Goal: Information Seeking & Learning: Learn about a topic

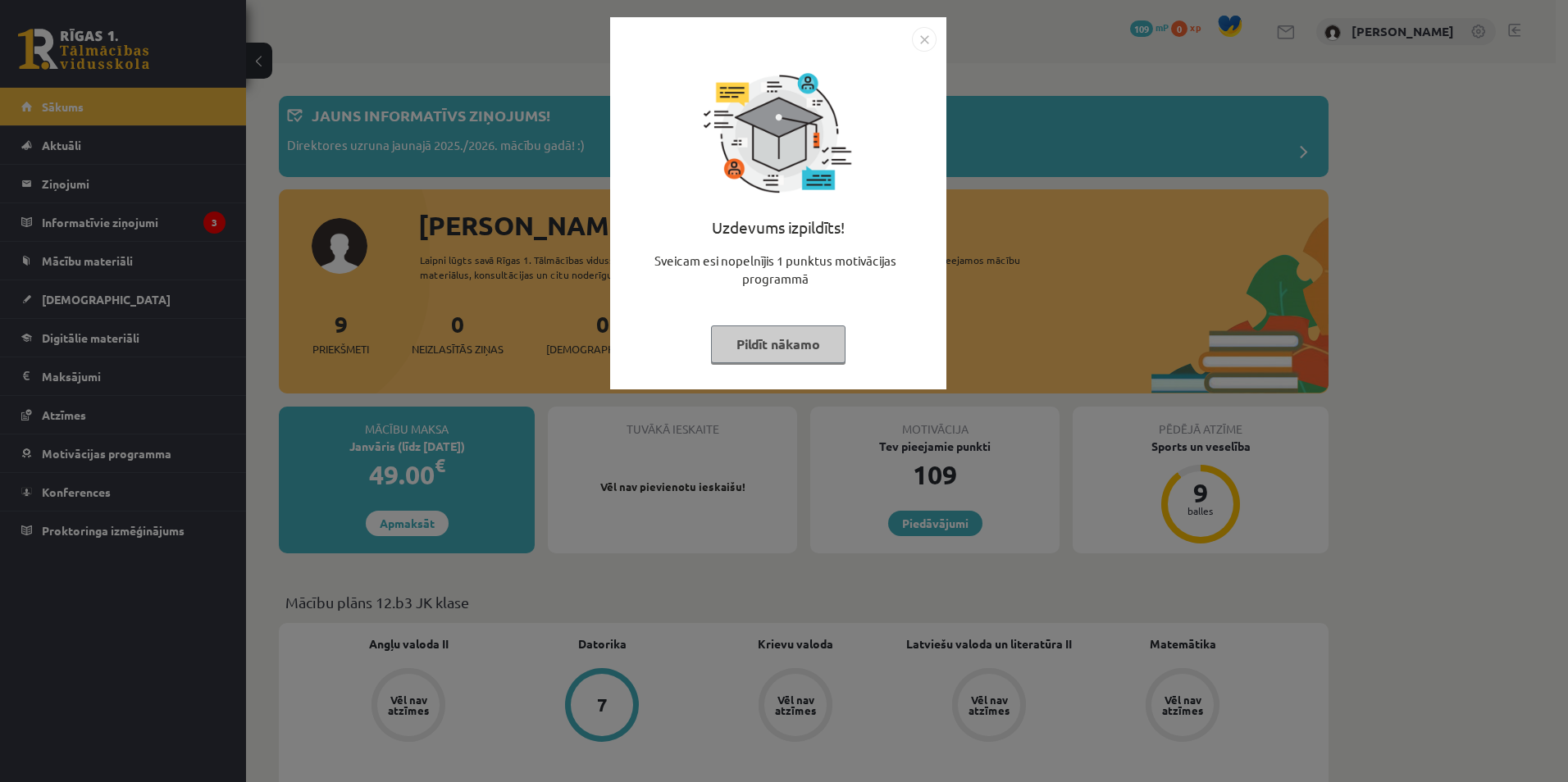
click at [775, 339] on button "Pildīt nākamo" at bounding box center [778, 344] width 134 height 37
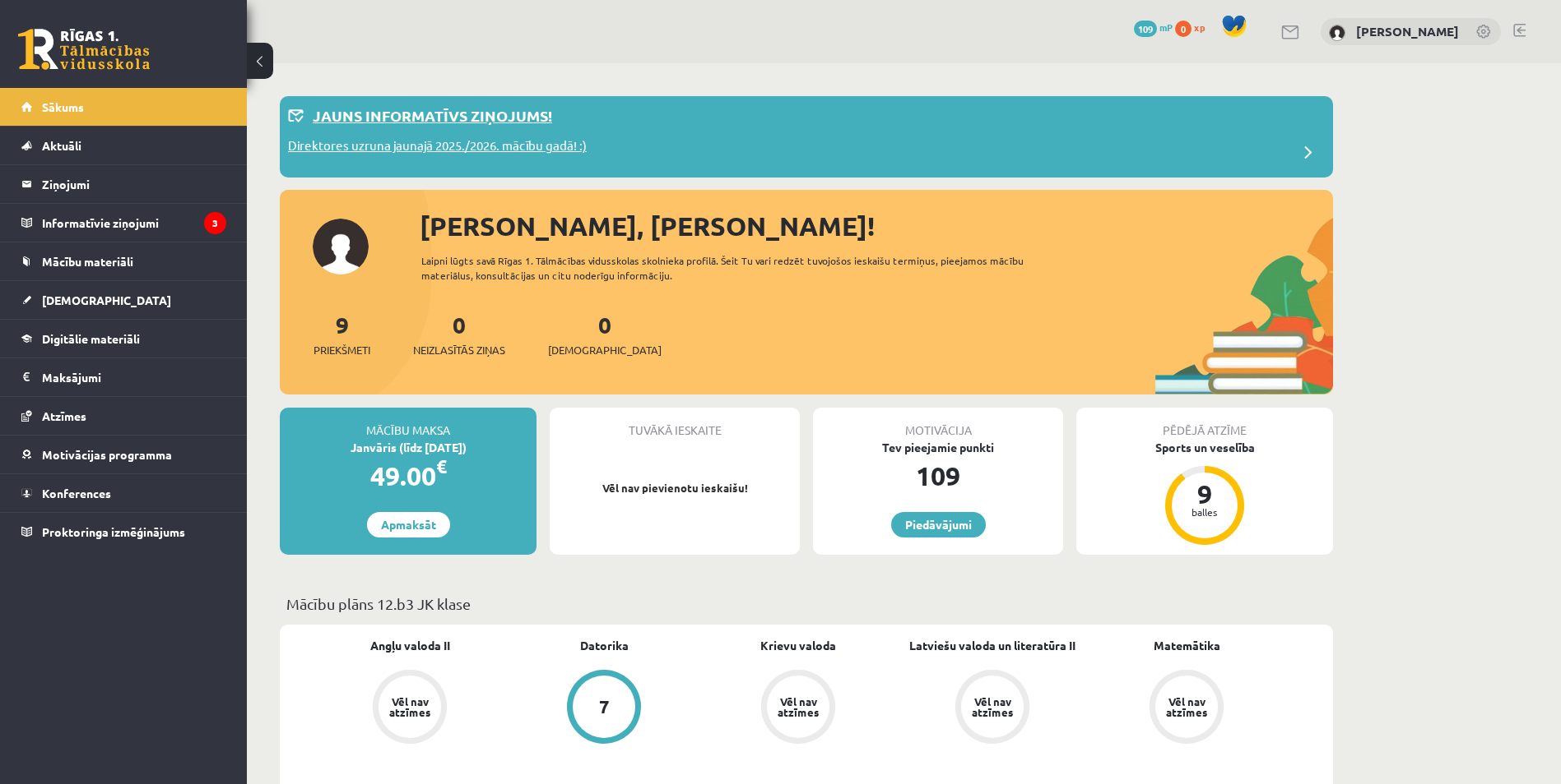
click at [397, 141] on p "Direktores uzruna jaunajā 2025./2026. mācību gadā! :)" at bounding box center [438, 148] width 299 height 23
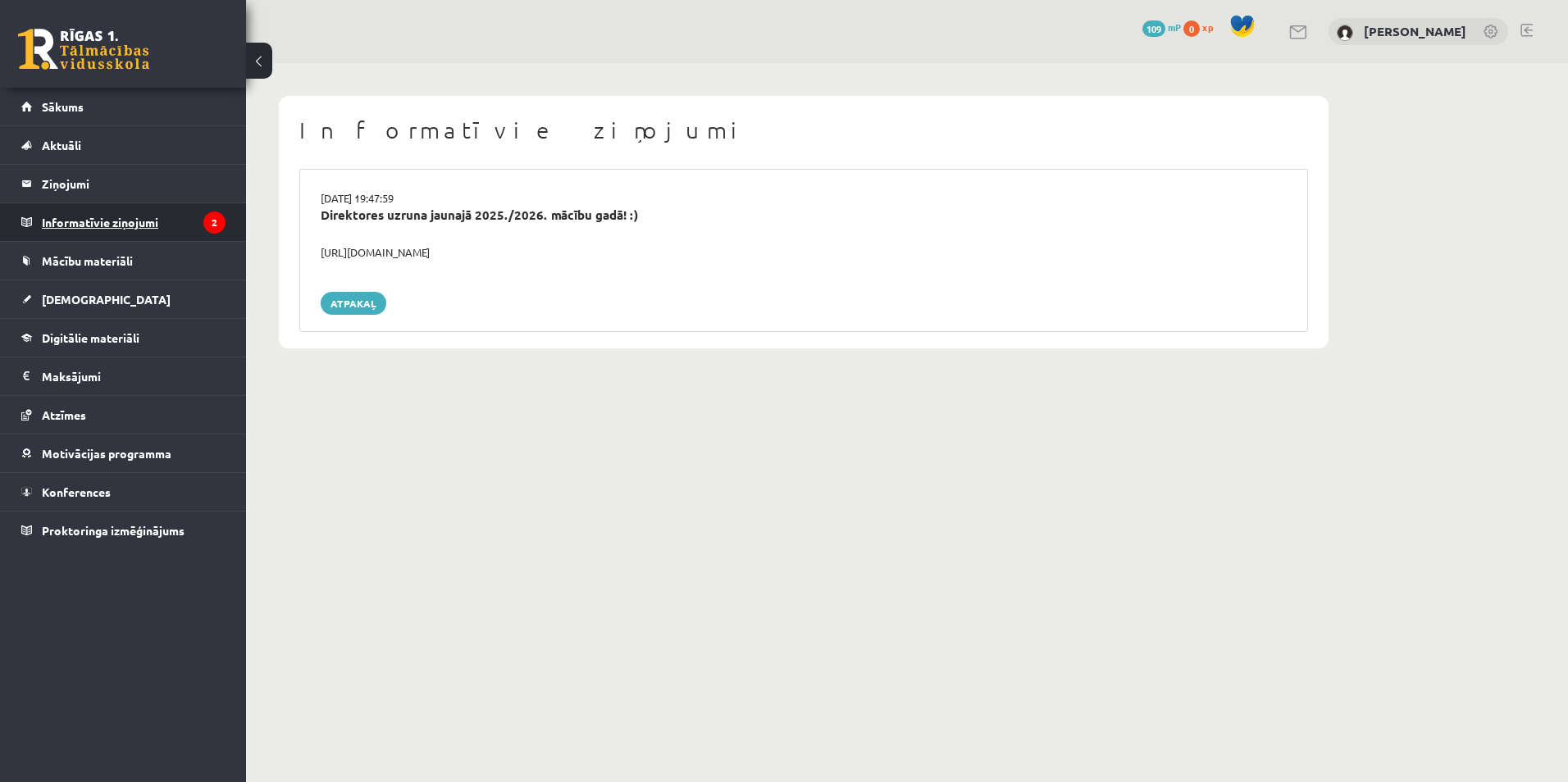
click at [158, 221] on legend "Informatīvie ziņojumi 2" at bounding box center [133, 222] width 184 height 37
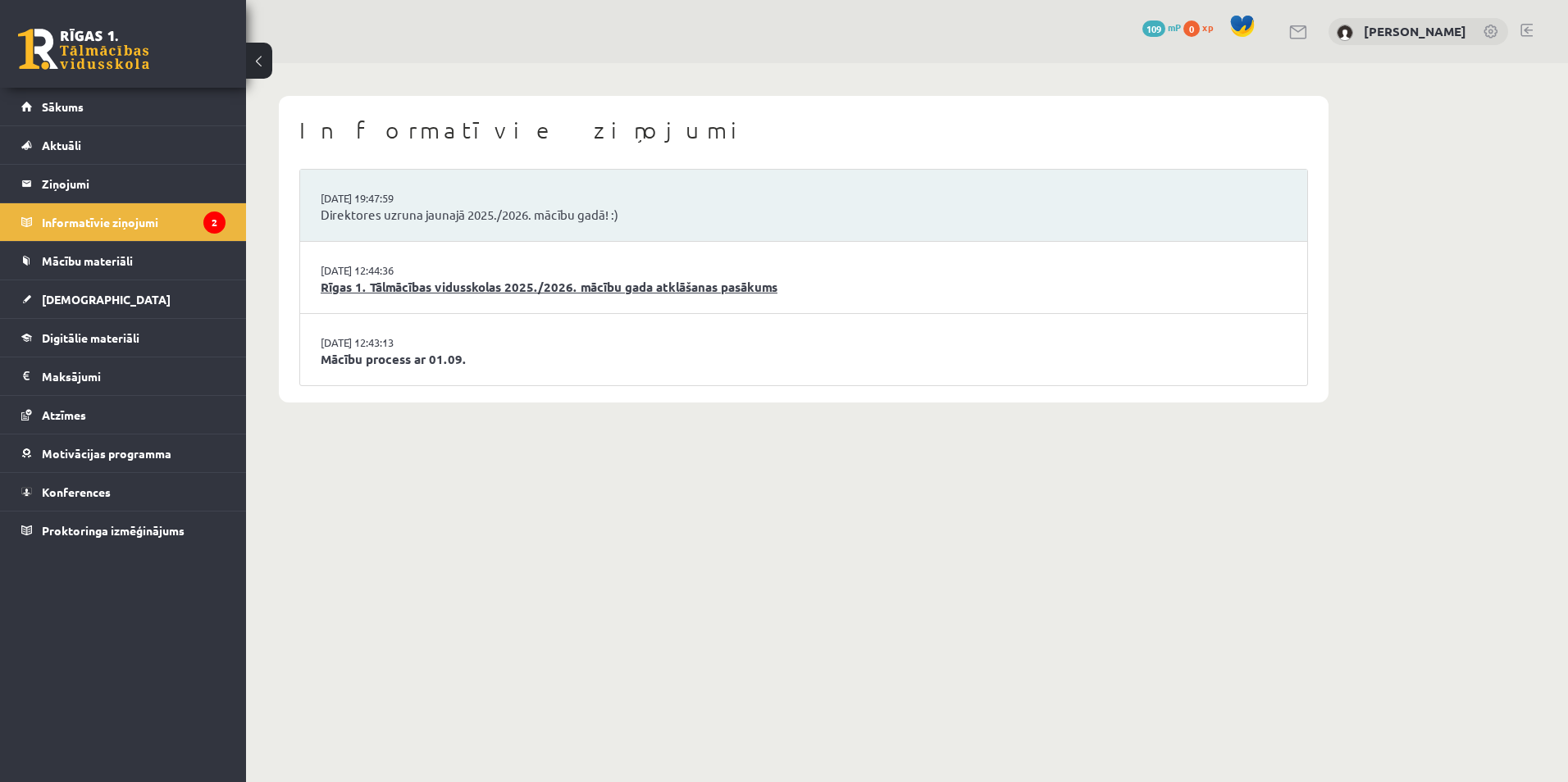
click at [460, 286] on link "Rīgas 1. Tālmācības vidusskolas 2025./2026. mācību gada atklāšanas pasākums" at bounding box center [803, 287] width 966 height 19
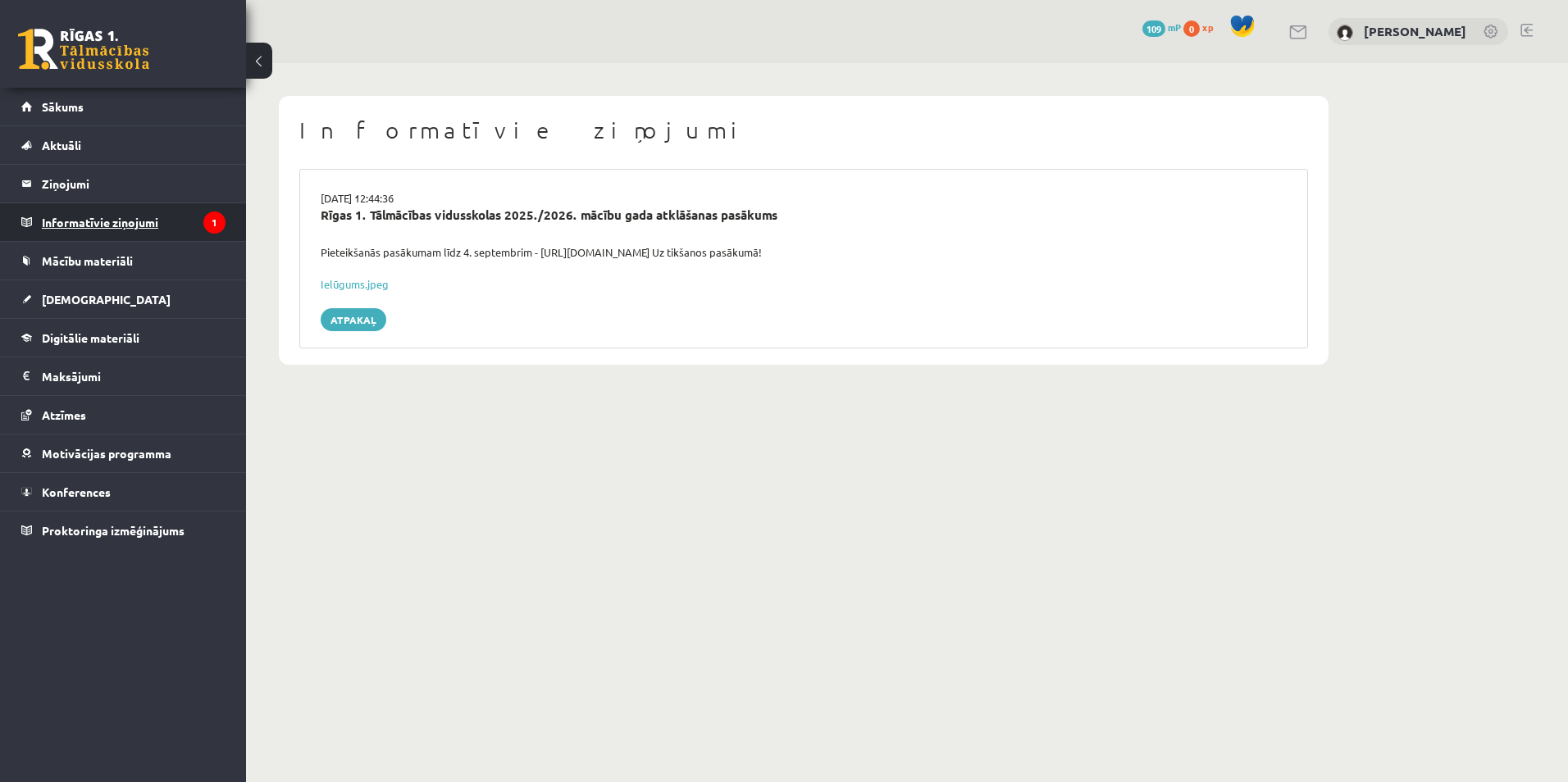
click at [121, 226] on legend "Informatīvie ziņojumi 1" at bounding box center [133, 222] width 184 height 37
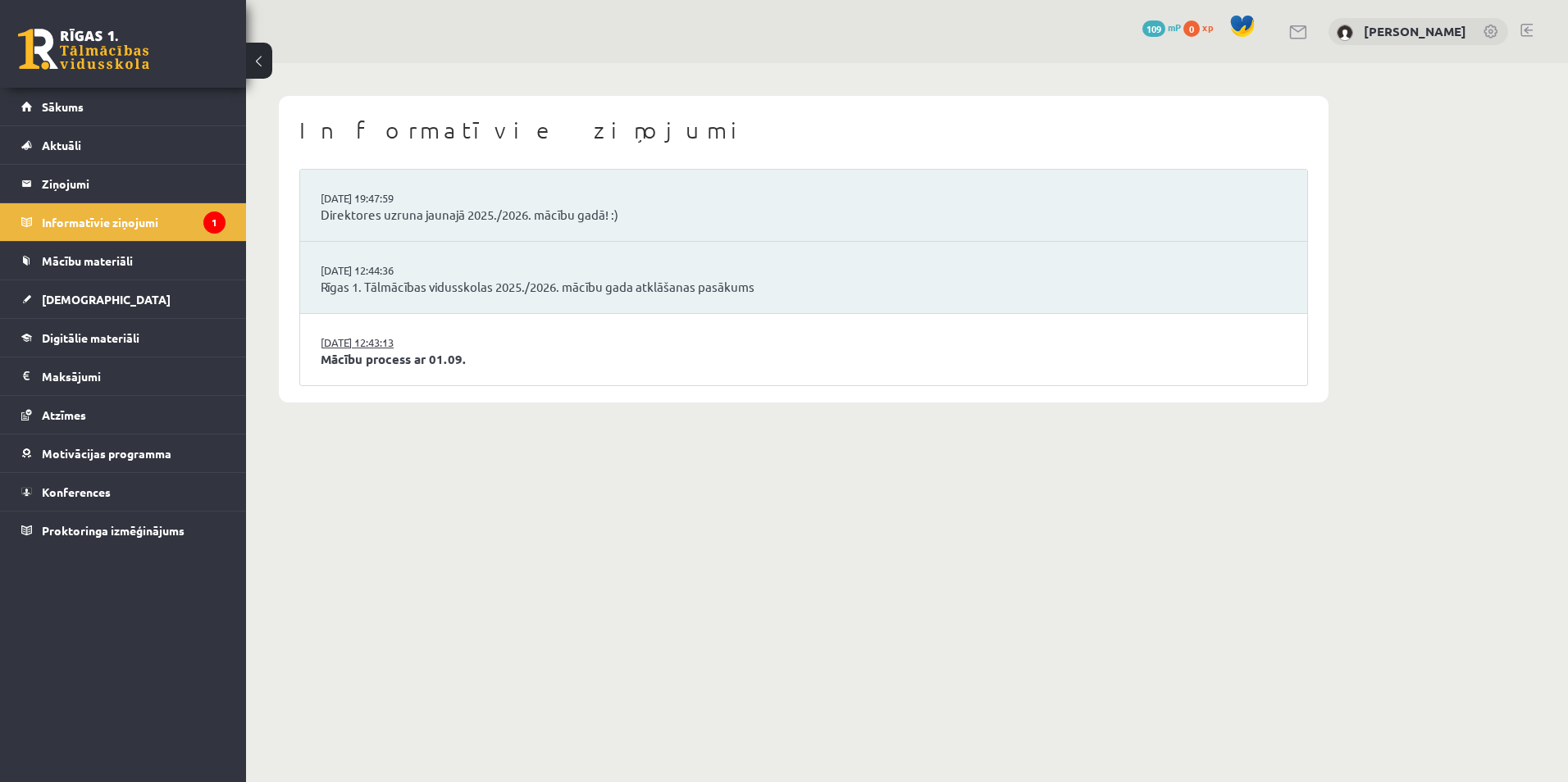
click at [423, 347] on link "[DATE] 12:43:13" at bounding box center [381, 342] width 123 height 17
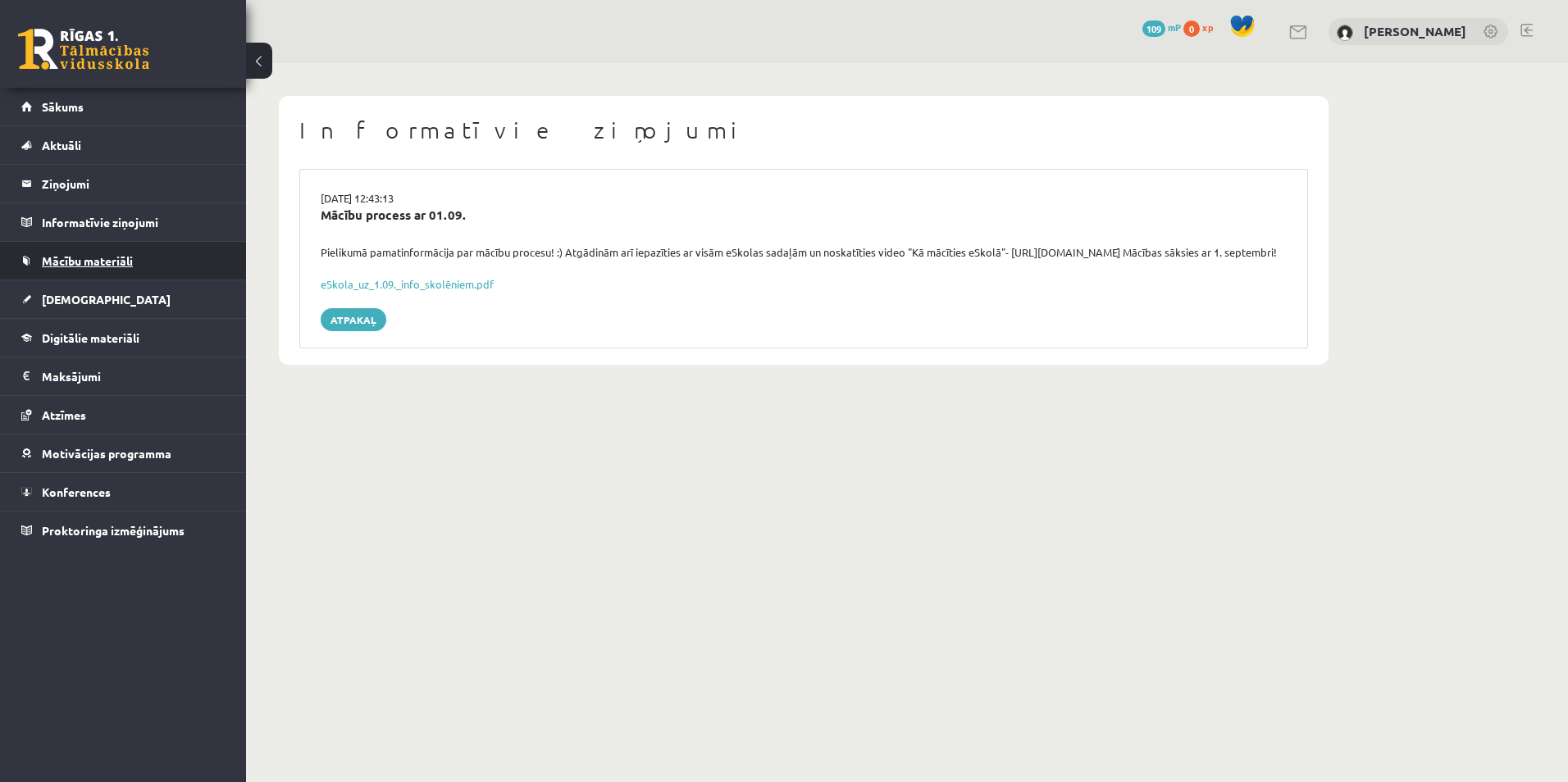
click at [163, 249] on link "Mācību materiāli" at bounding box center [123, 260] width 205 height 37
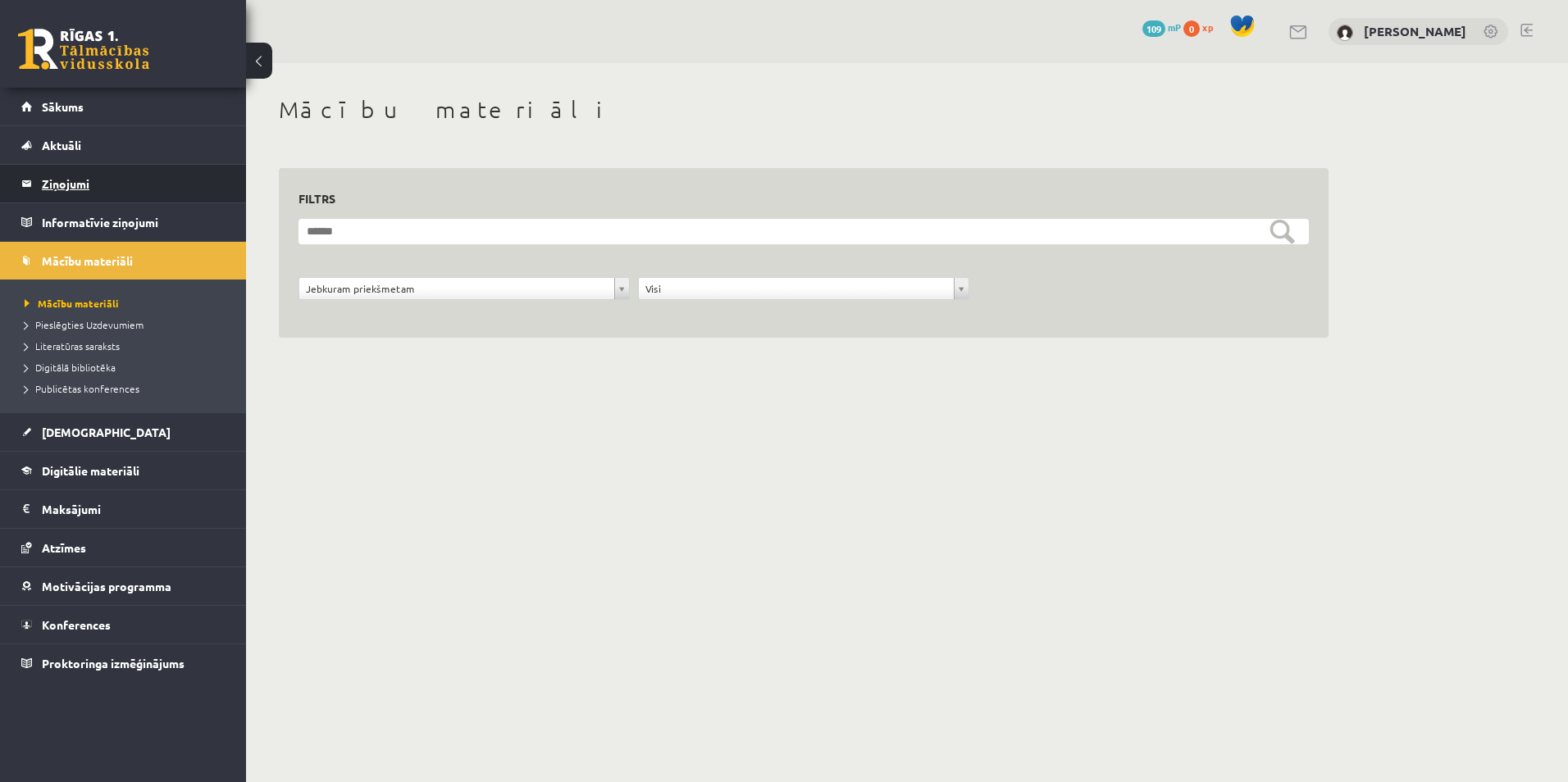
click at [99, 171] on legend "Ziņojumi 0" at bounding box center [133, 183] width 184 height 37
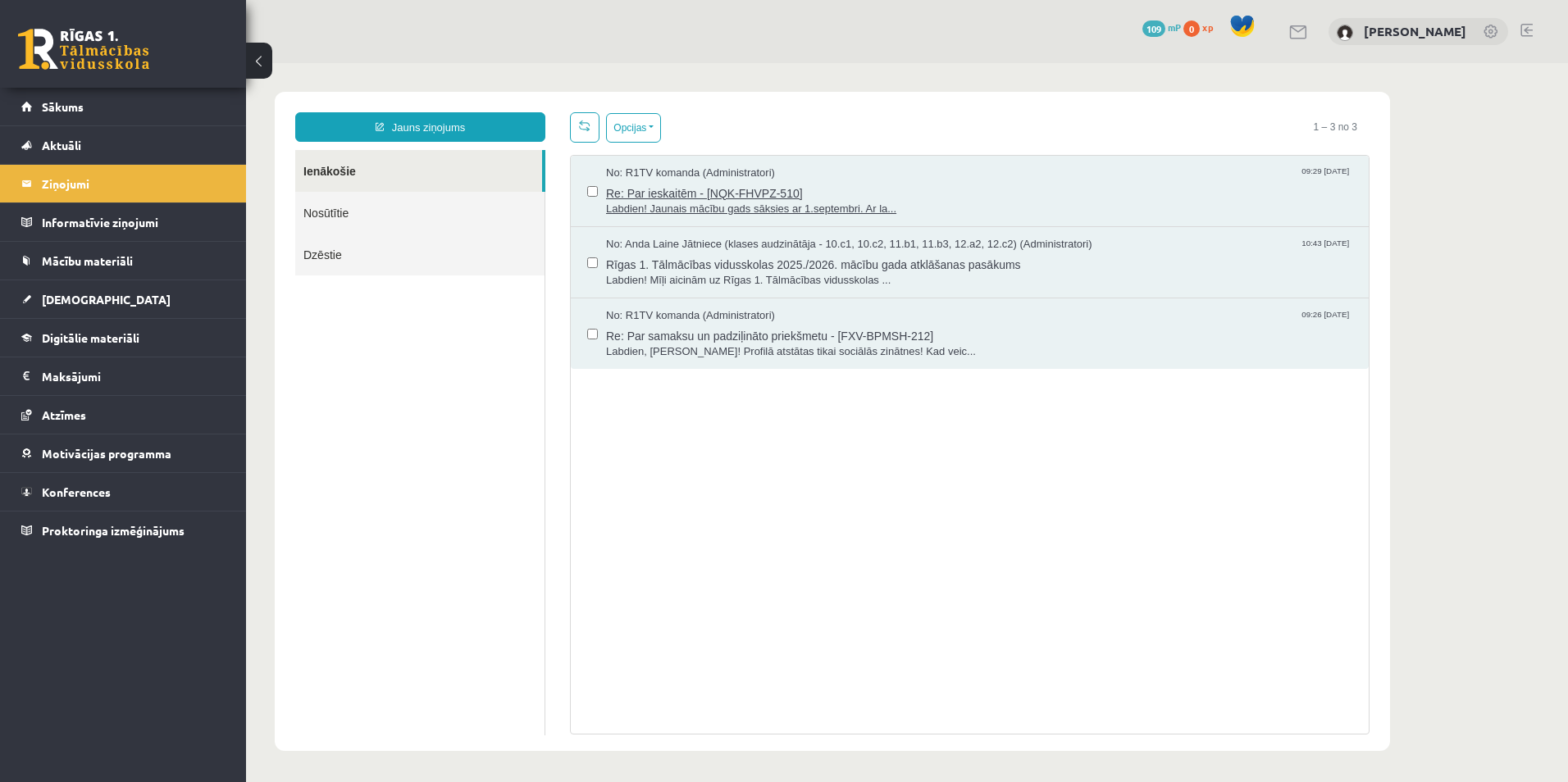
click at [852, 197] on span "Re: Par ieskaitēm - [NQK-FHVPZ-510]" at bounding box center [979, 192] width 746 height 21
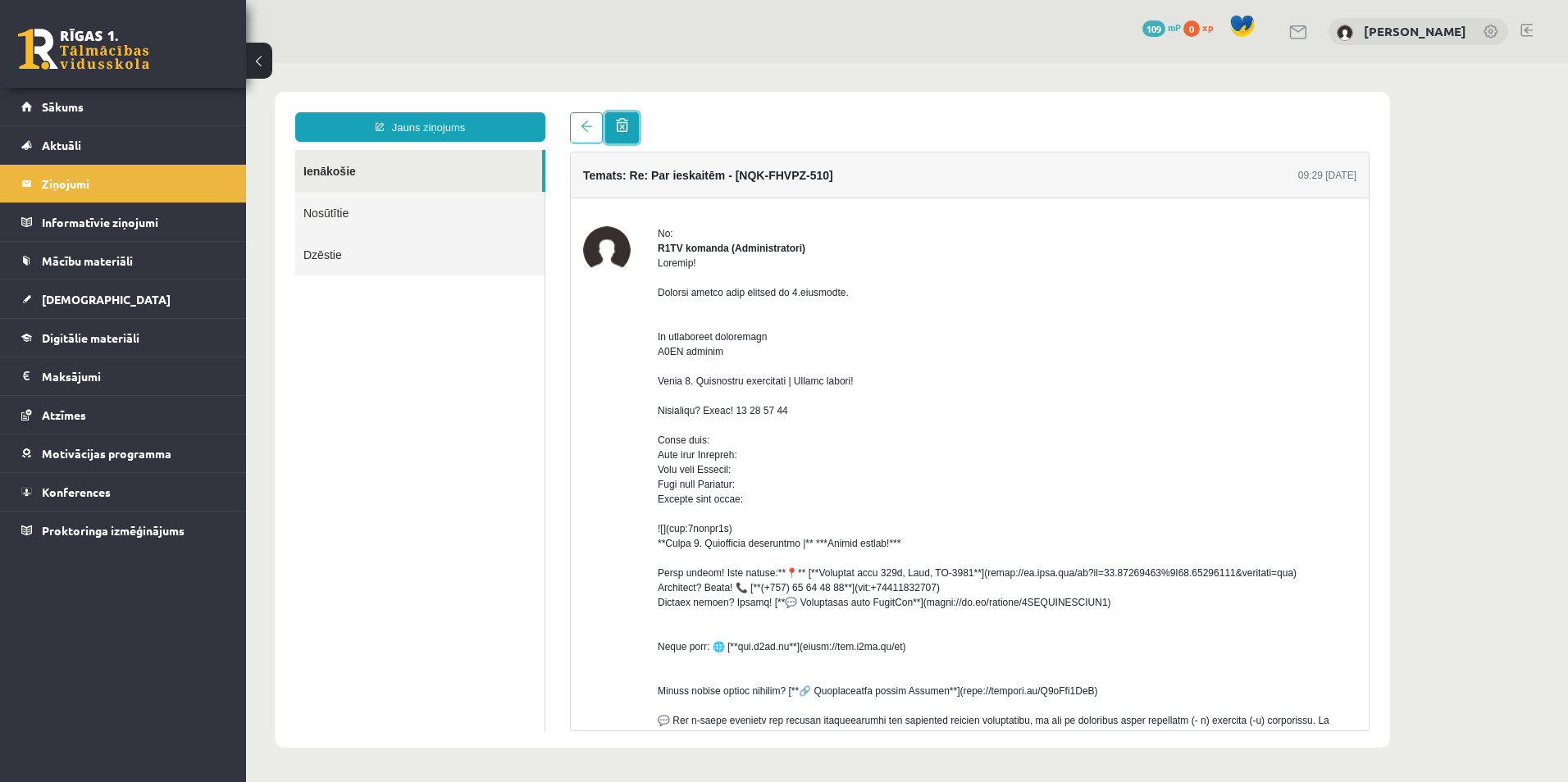
click at [633, 126] on link at bounding box center [622, 128] width 34 height 31
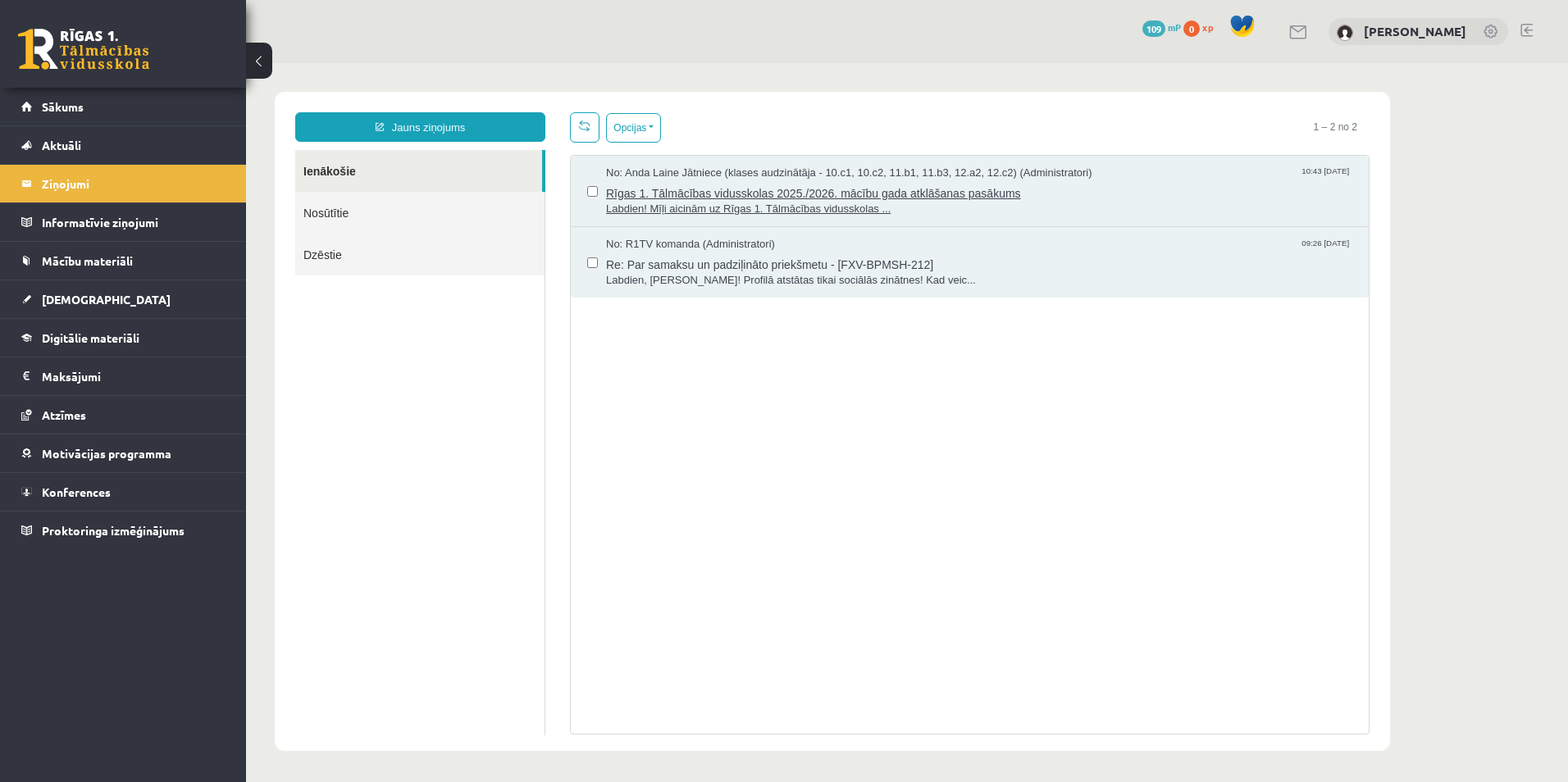
click at [687, 213] on span "Labdien! Mīļi aicinām uz Rīgas 1. Tālmācības vidusskolas ..." at bounding box center [979, 210] width 746 height 16
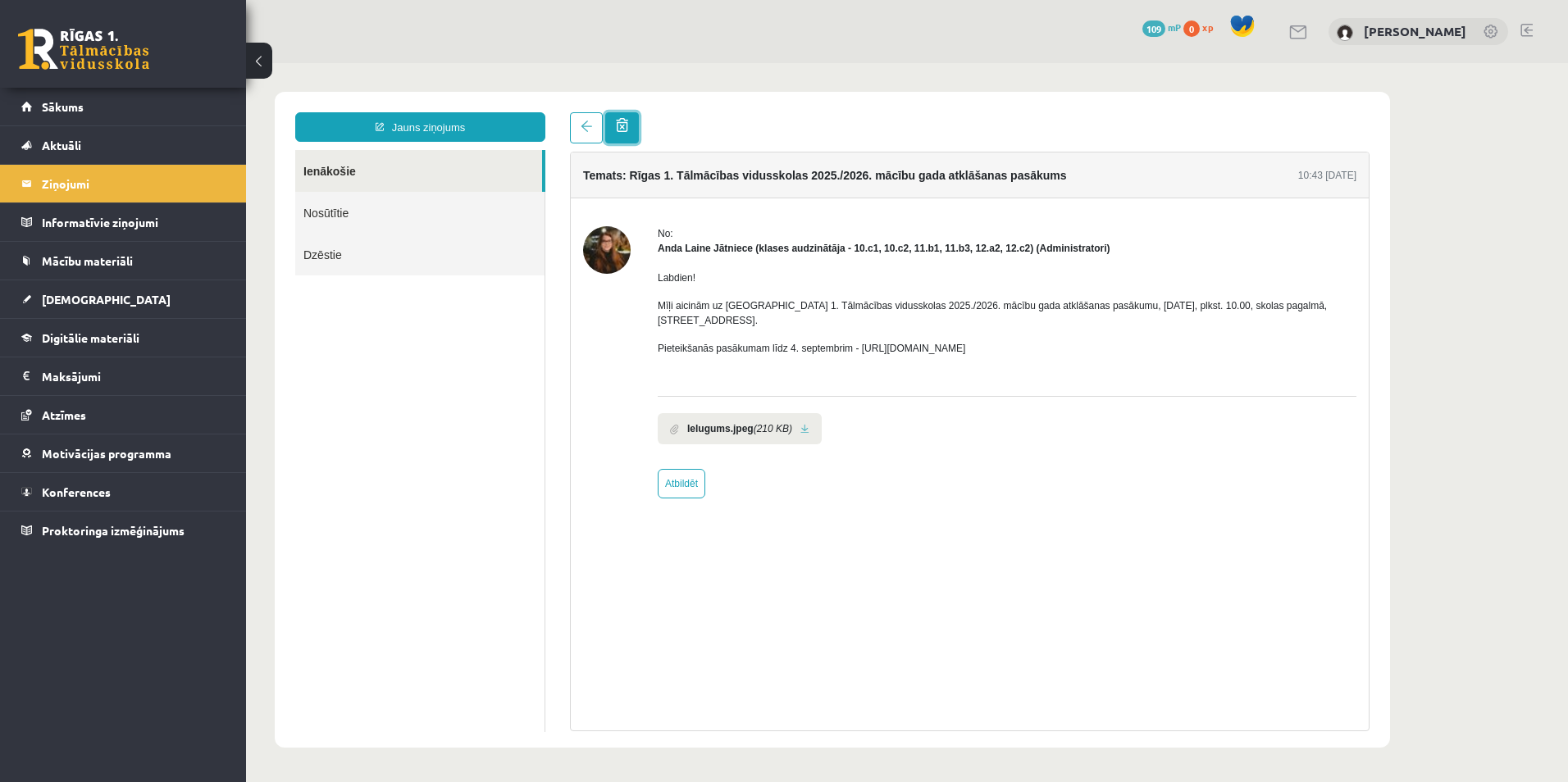
click at [632, 138] on link at bounding box center [622, 128] width 34 height 31
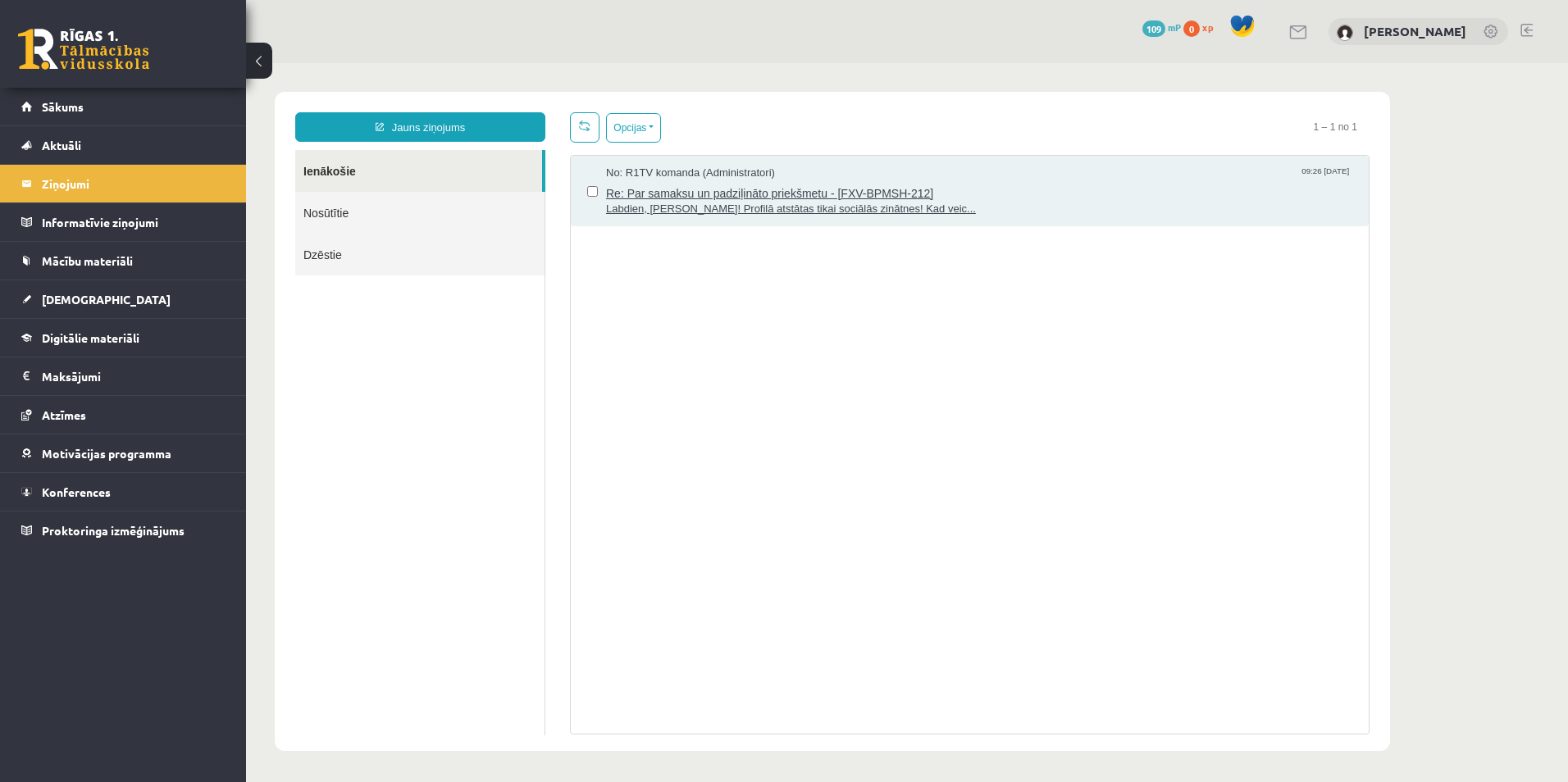
click at [670, 206] on span "Labdien, Inga! Profilā atstātas tikai sociālās zinātnes! Kad veic..." at bounding box center [979, 210] width 746 height 16
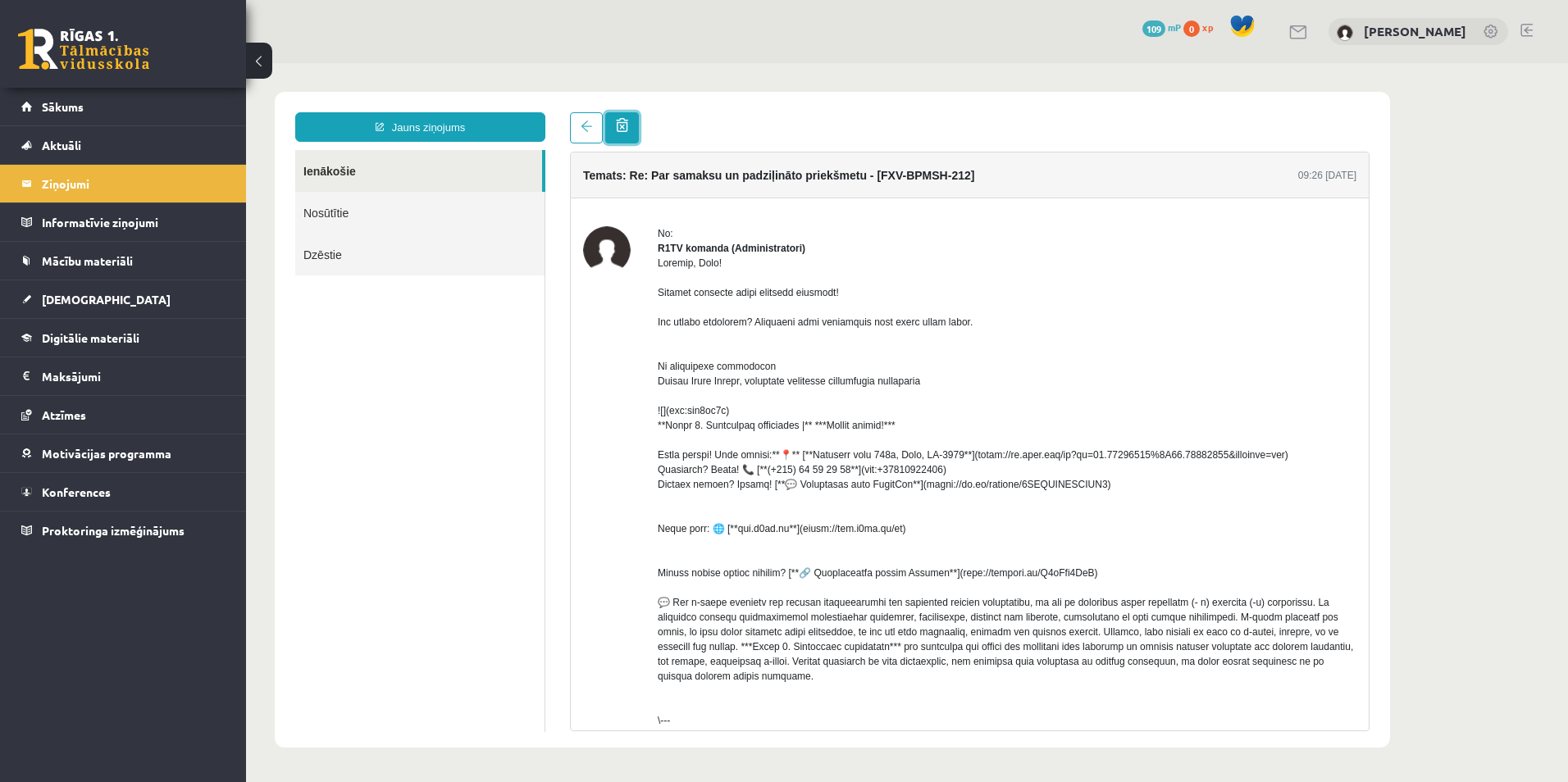
click at [633, 134] on link at bounding box center [622, 128] width 34 height 31
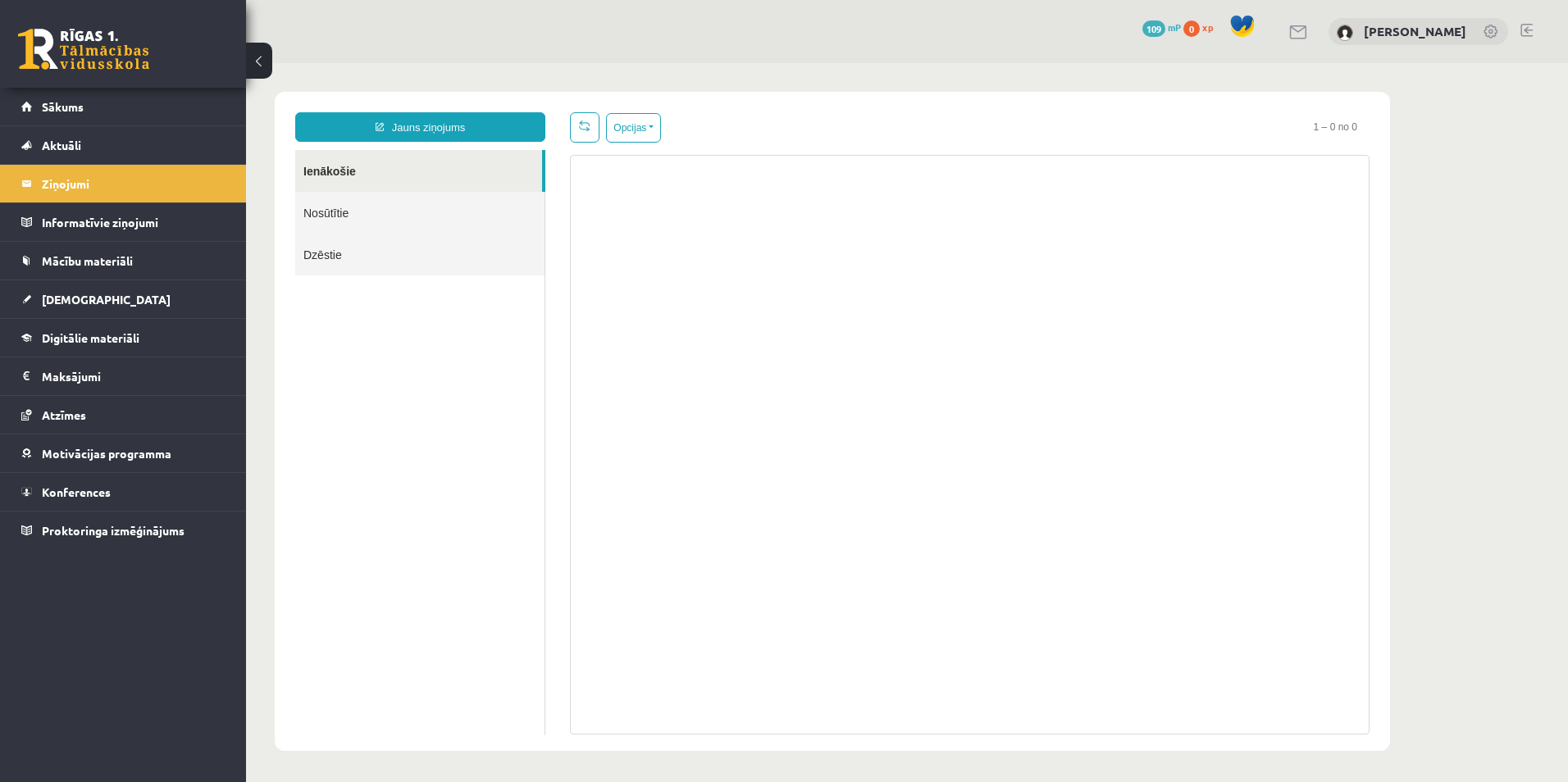
click at [409, 253] on link "Dzēstie" at bounding box center [420, 254] width 249 height 42
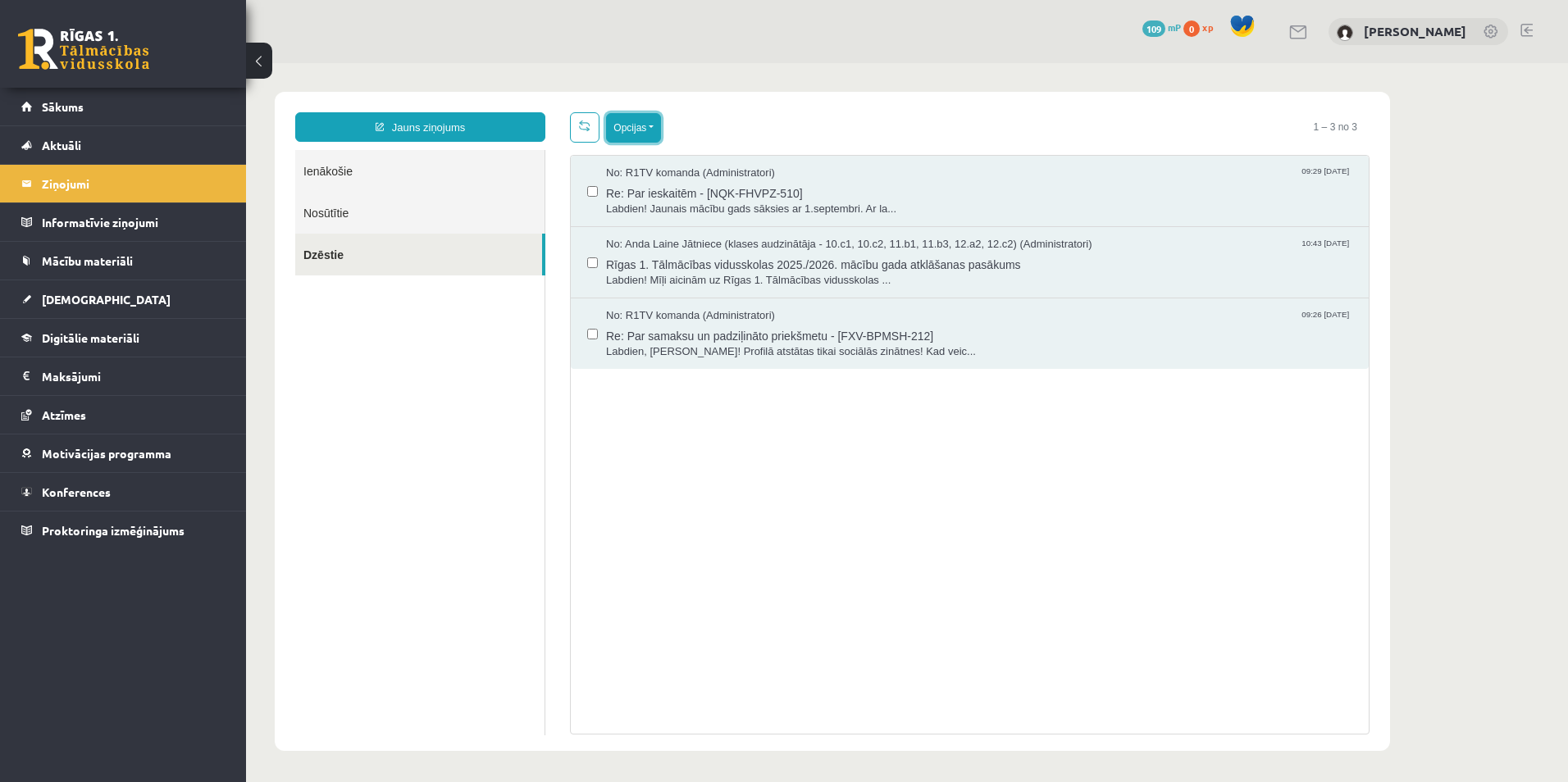
click at [649, 125] on button "Opcijas" at bounding box center [633, 128] width 55 height 30
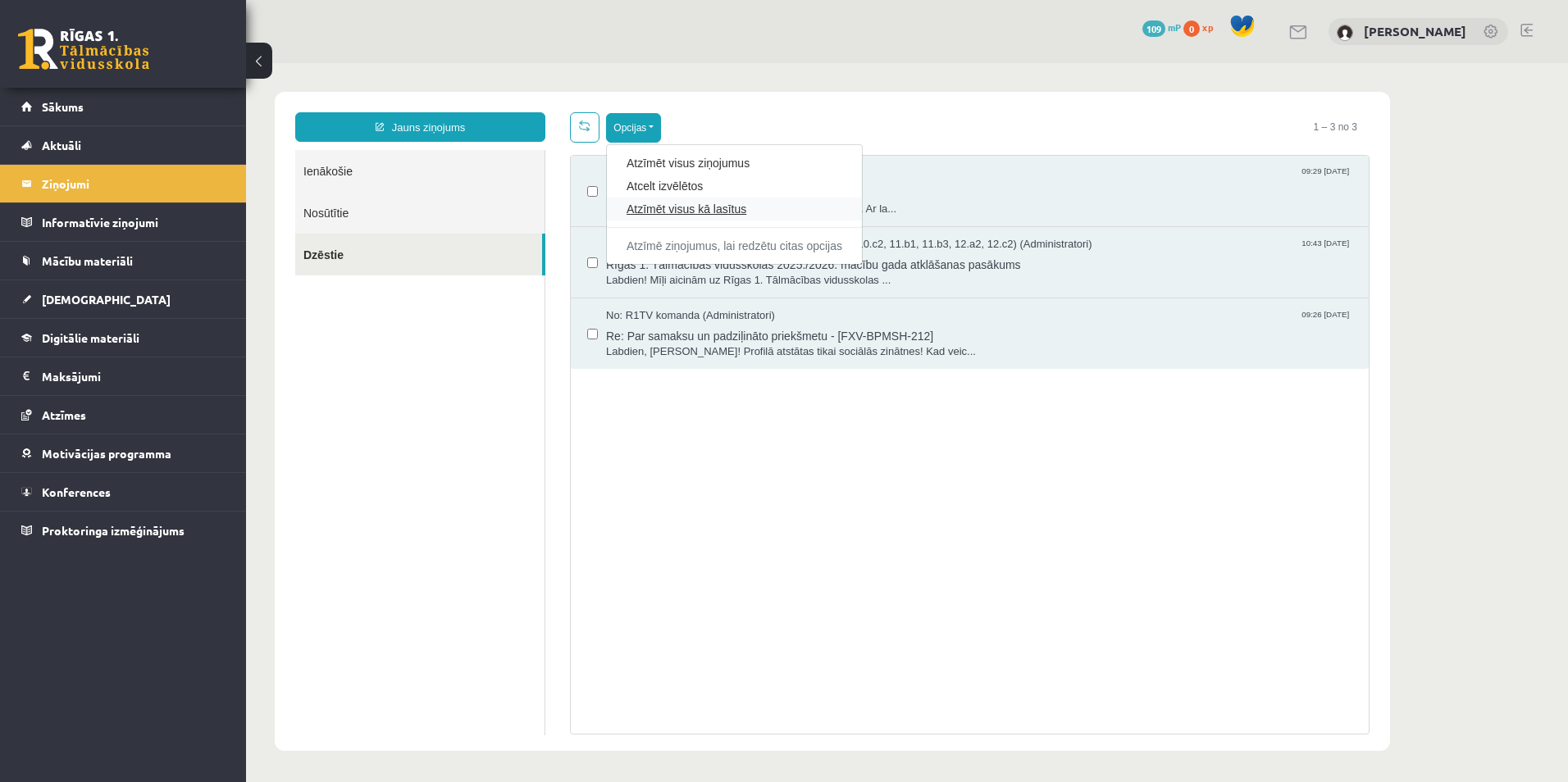
click at [663, 208] on link "Atzīmēt visus kā lasītus" at bounding box center [735, 209] width 216 height 17
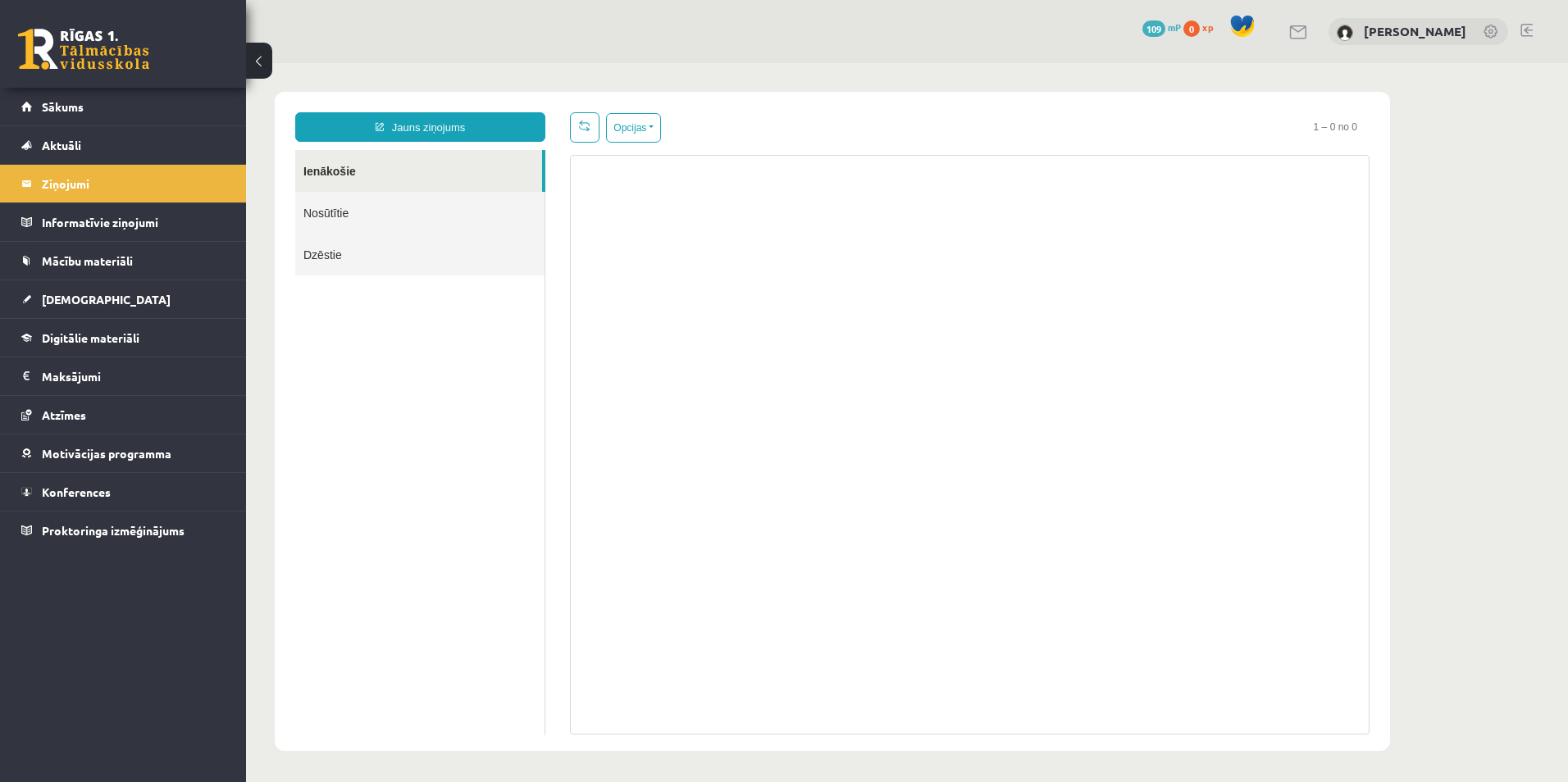
click at [454, 206] on link "Nosūtītie" at bounding box center [420, 212] width 249 height 42
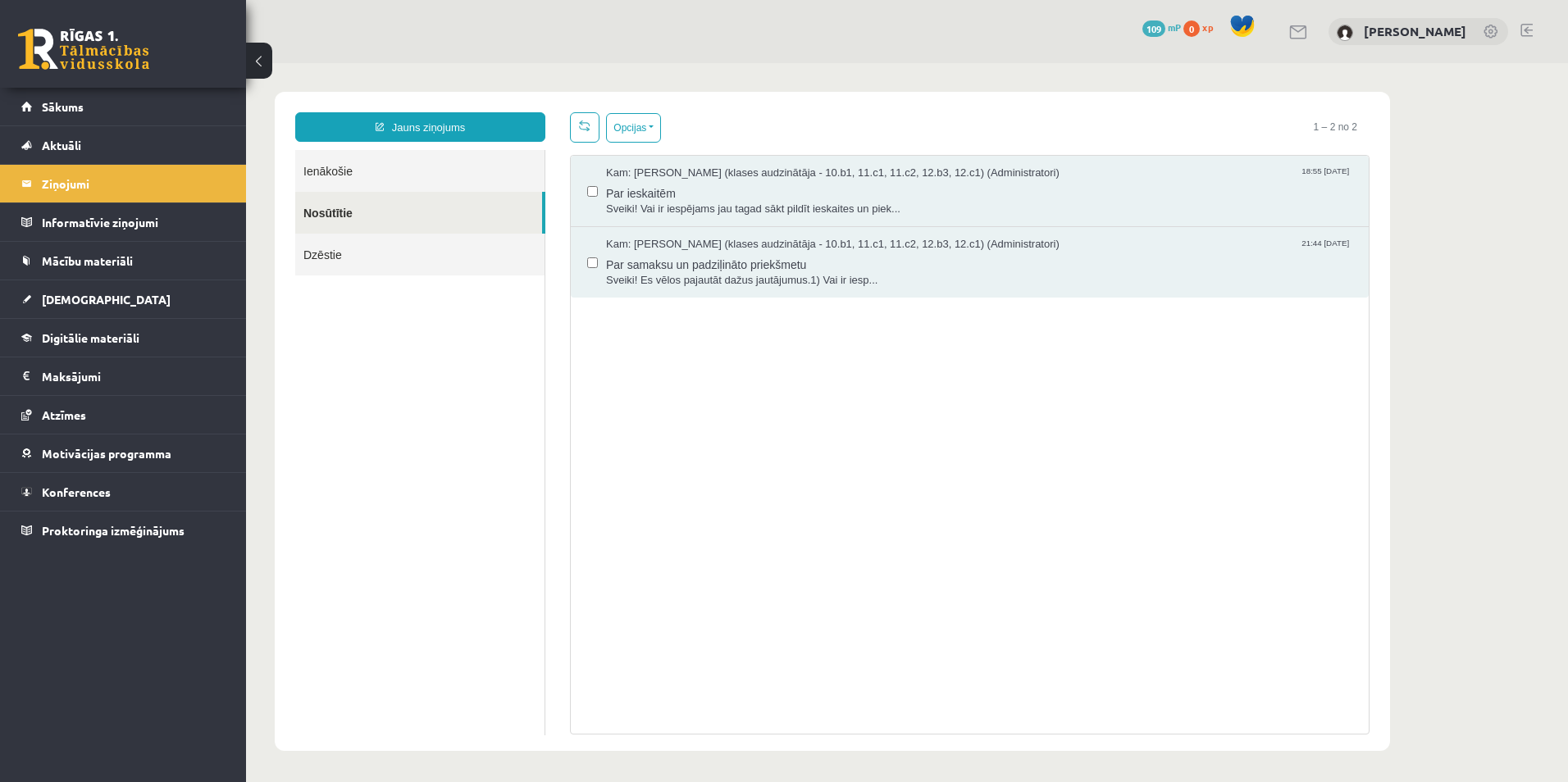
click at [449, 165] on link "Ienākošie" at bounding box center [420, 171] width 249 height 42
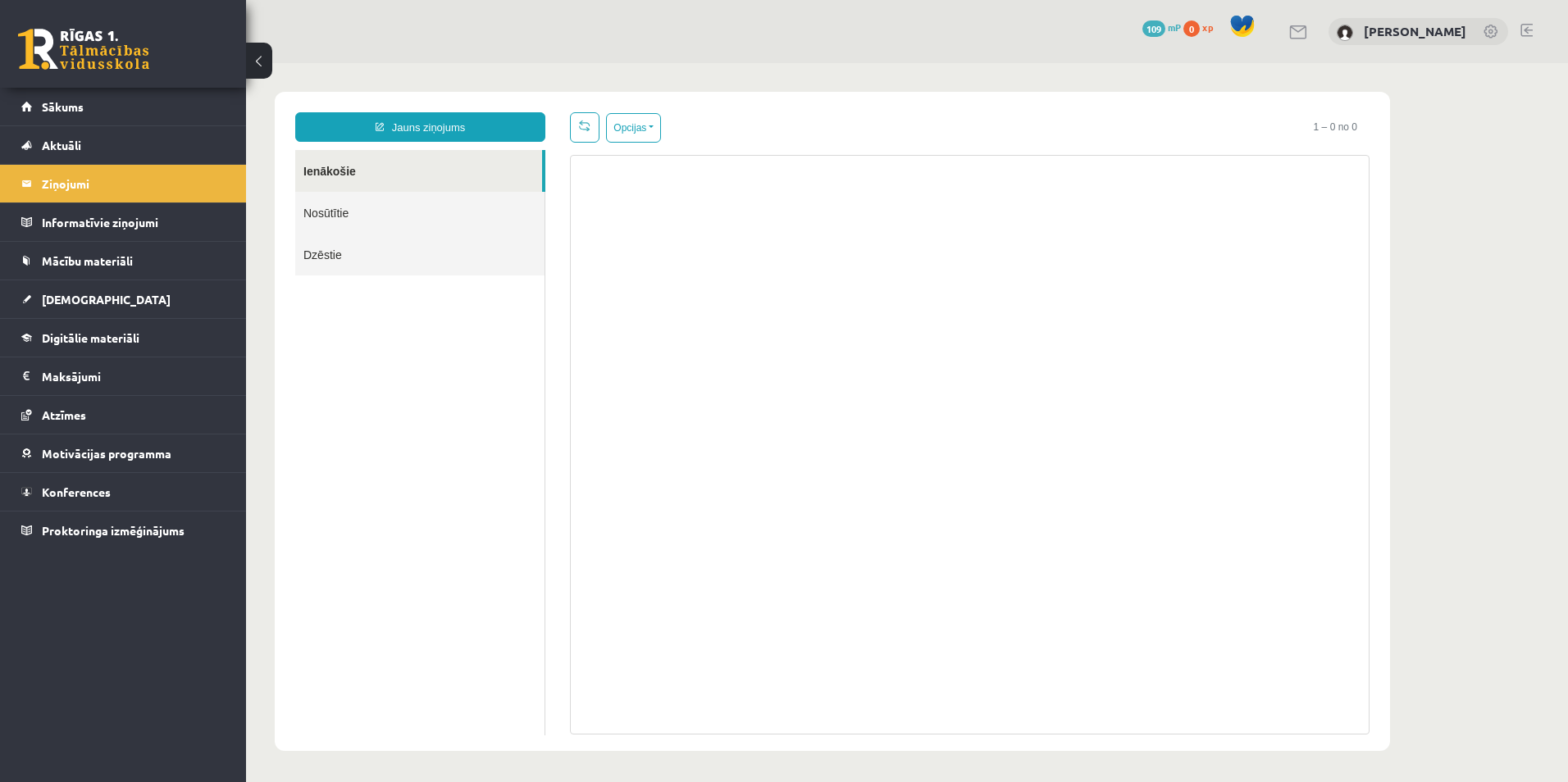
click at [445, 208] on link "Nosūtītie" at bounding box center [420, 212] width 249 height 42
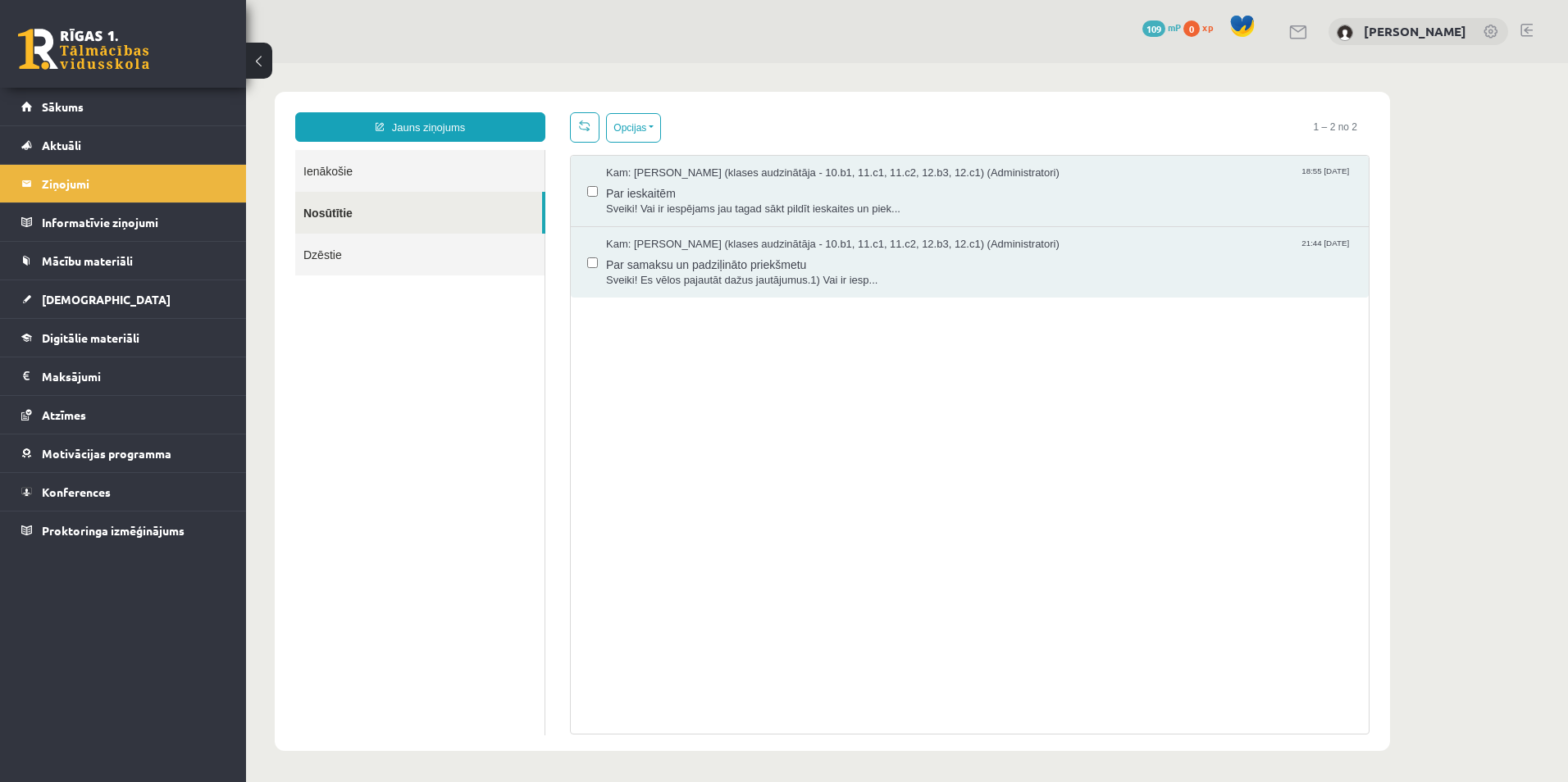
click at [585, 192] on div "Kam: Līga Bite (klases audzinātāja - 10.b1, 11.c1, 11.c2, 12.b3, 12.c1) (Admini…" at bounding box center [969, 192] width 797 height 71
click at [641, 119] on button "Opcijas" at bounding box center [633, 128] width 55 height 30
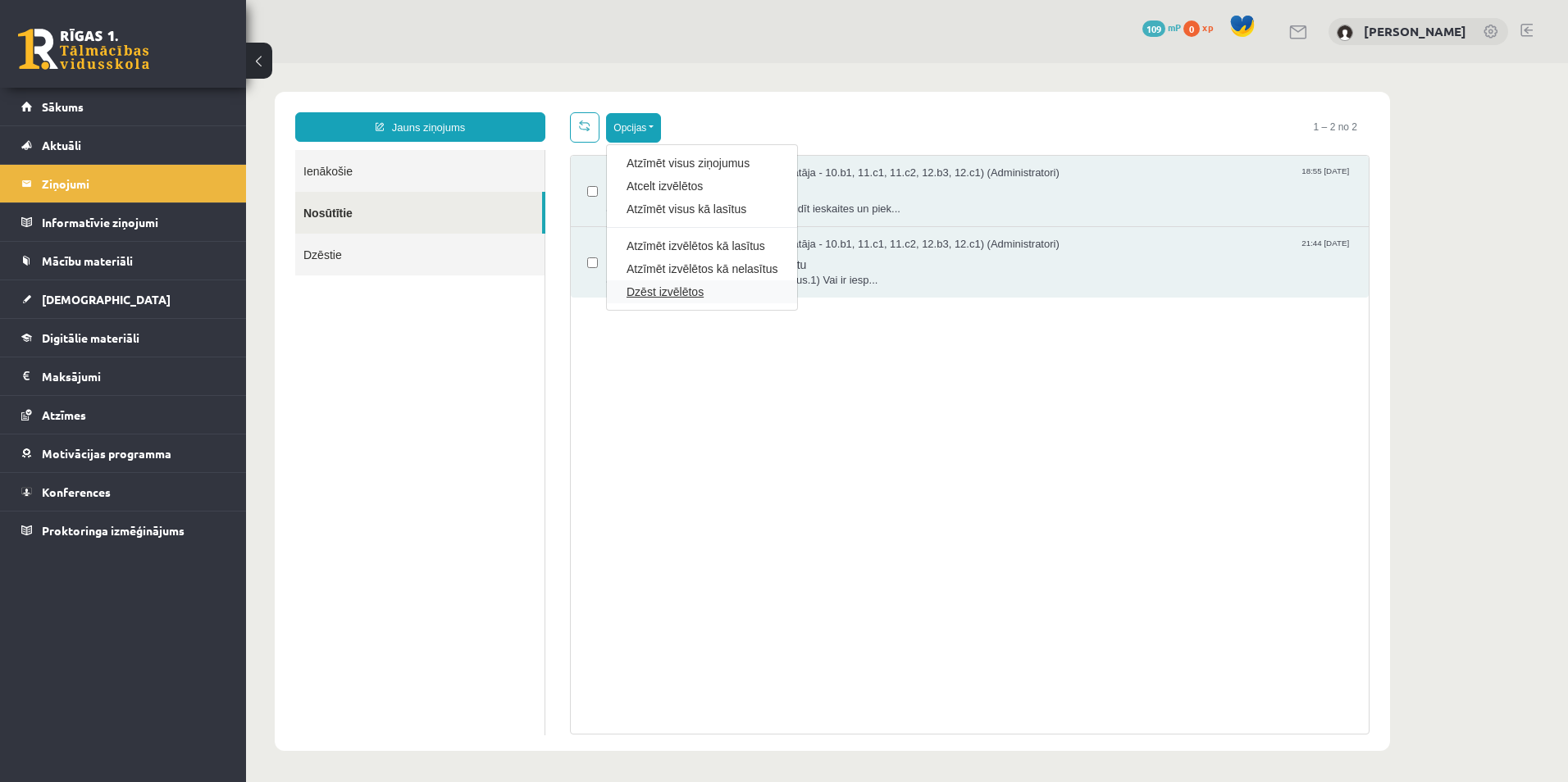
click at [658, 287] on link "Dzēst izvēlētos" at bounding box center [702, 292] width 151 height 17
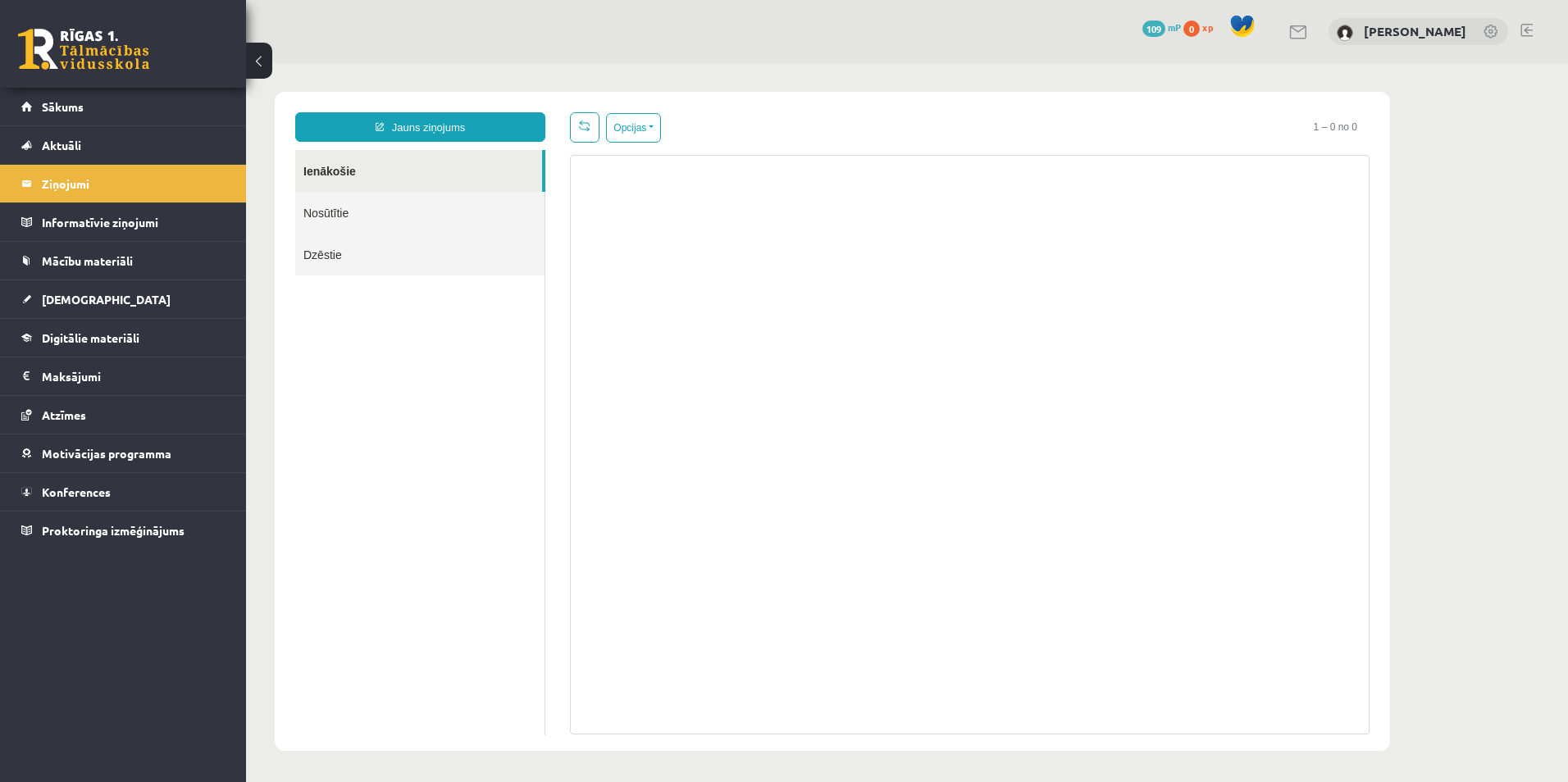
click at [445, 256] on link "Dzēstie" at bounding box center [420, 254] width 249 height 42
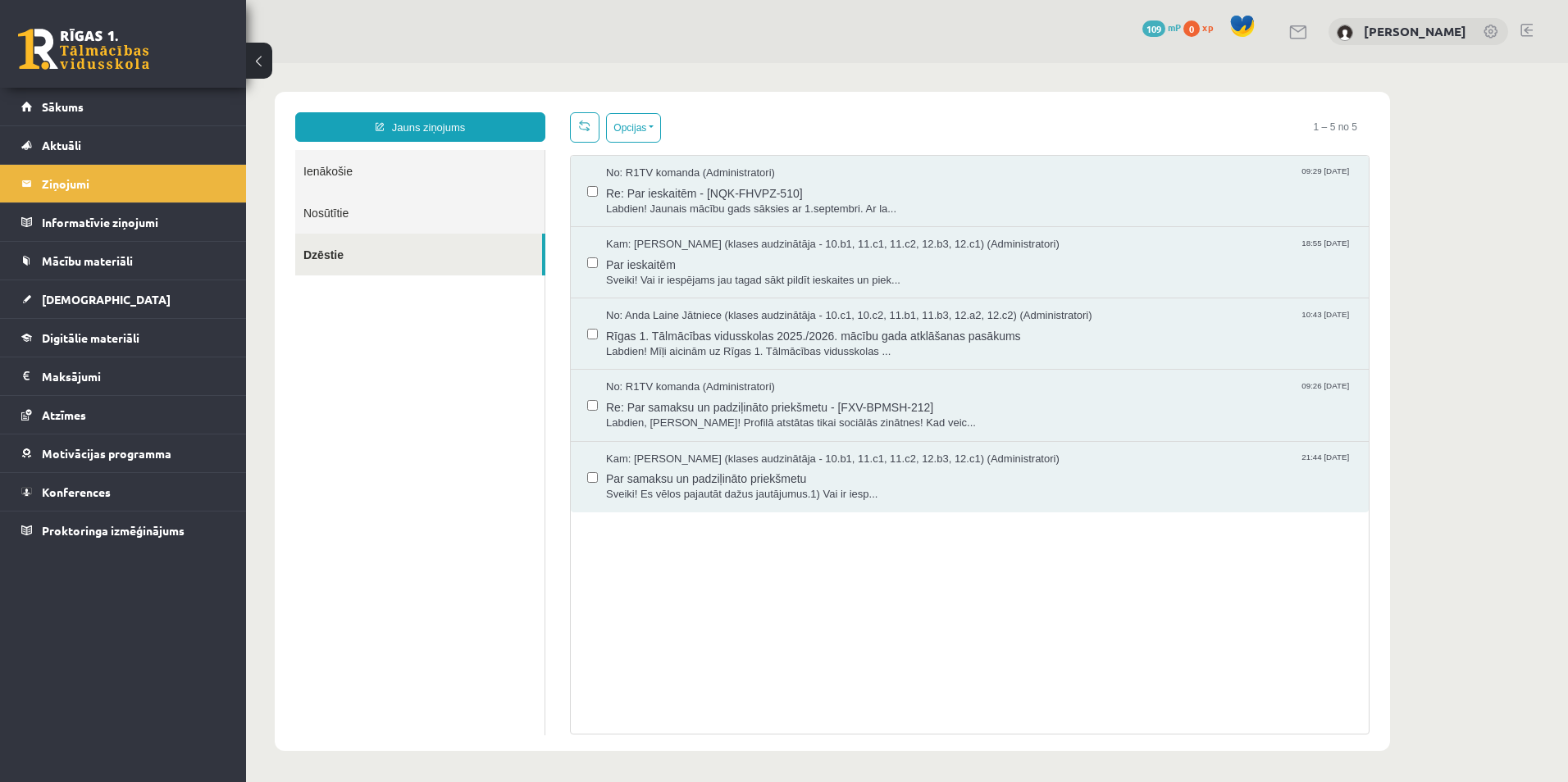
click at [461, 254] on link "Dzēstie" at bounding box center [418, 254] width 246 height 42
click at [649, 137] on button "Opcijas" at bounding box center [633, 128] width 55 height 30
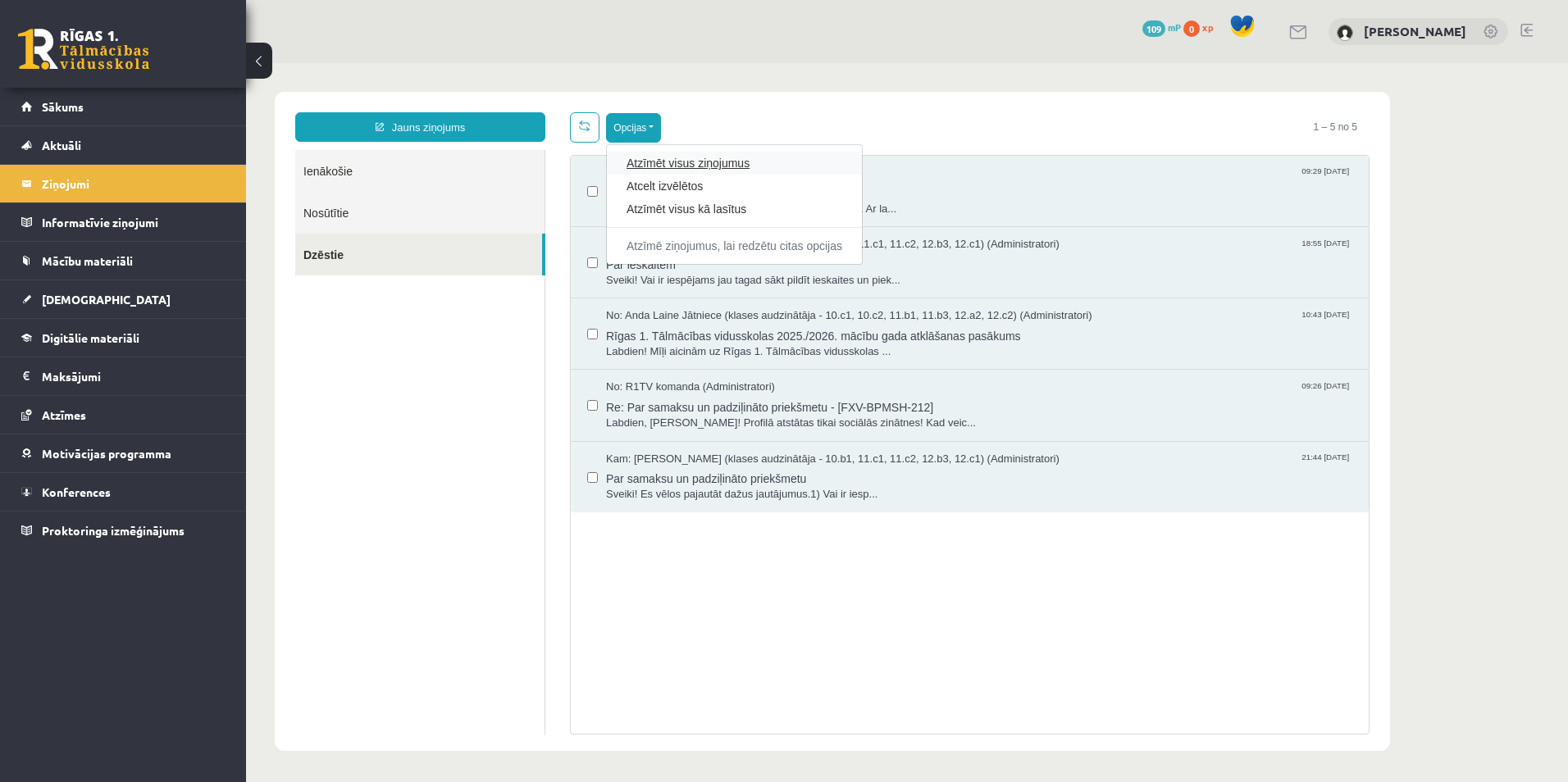
click at [651, 165] on link "Atzīmēt visus ziņojumus" at bounding box center [735, 163] width 216 height 17
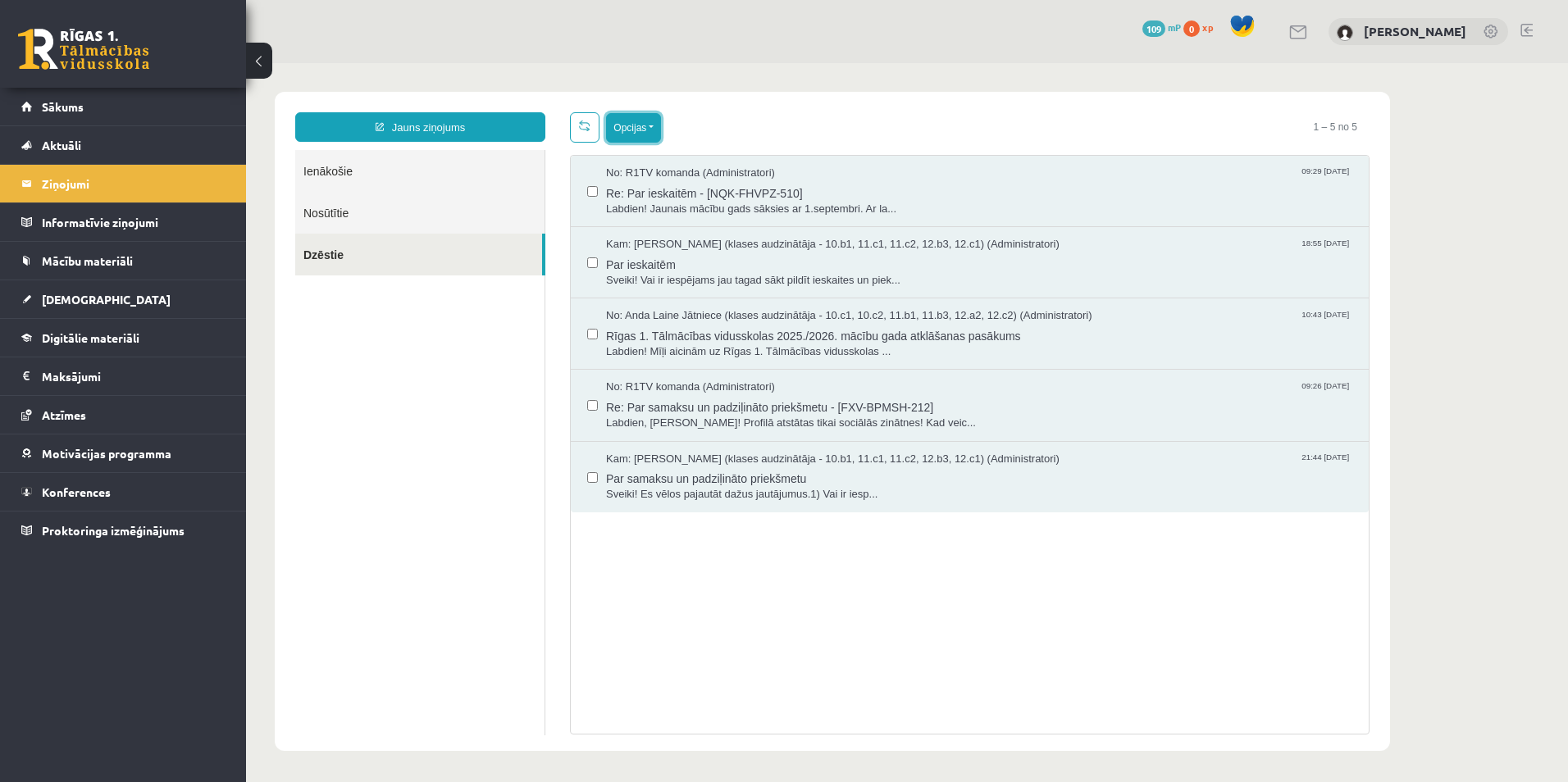
click at [641, 131] on button "Opcijas" at bounding box center [633, 128] width 55 height 30
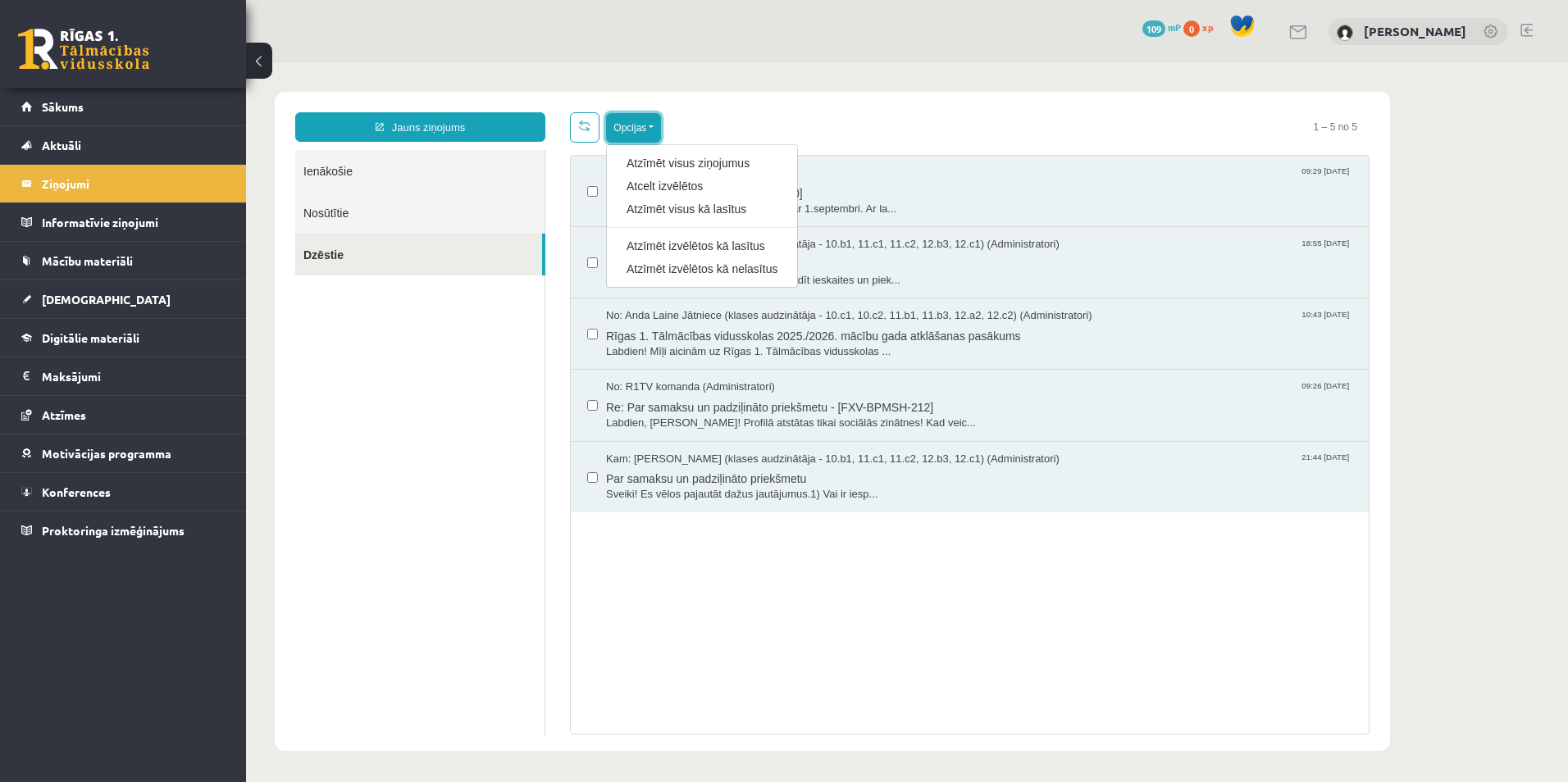
click at [642, 127] on button "Opcijas" at bounding box center [633, 128] width 55 height 30
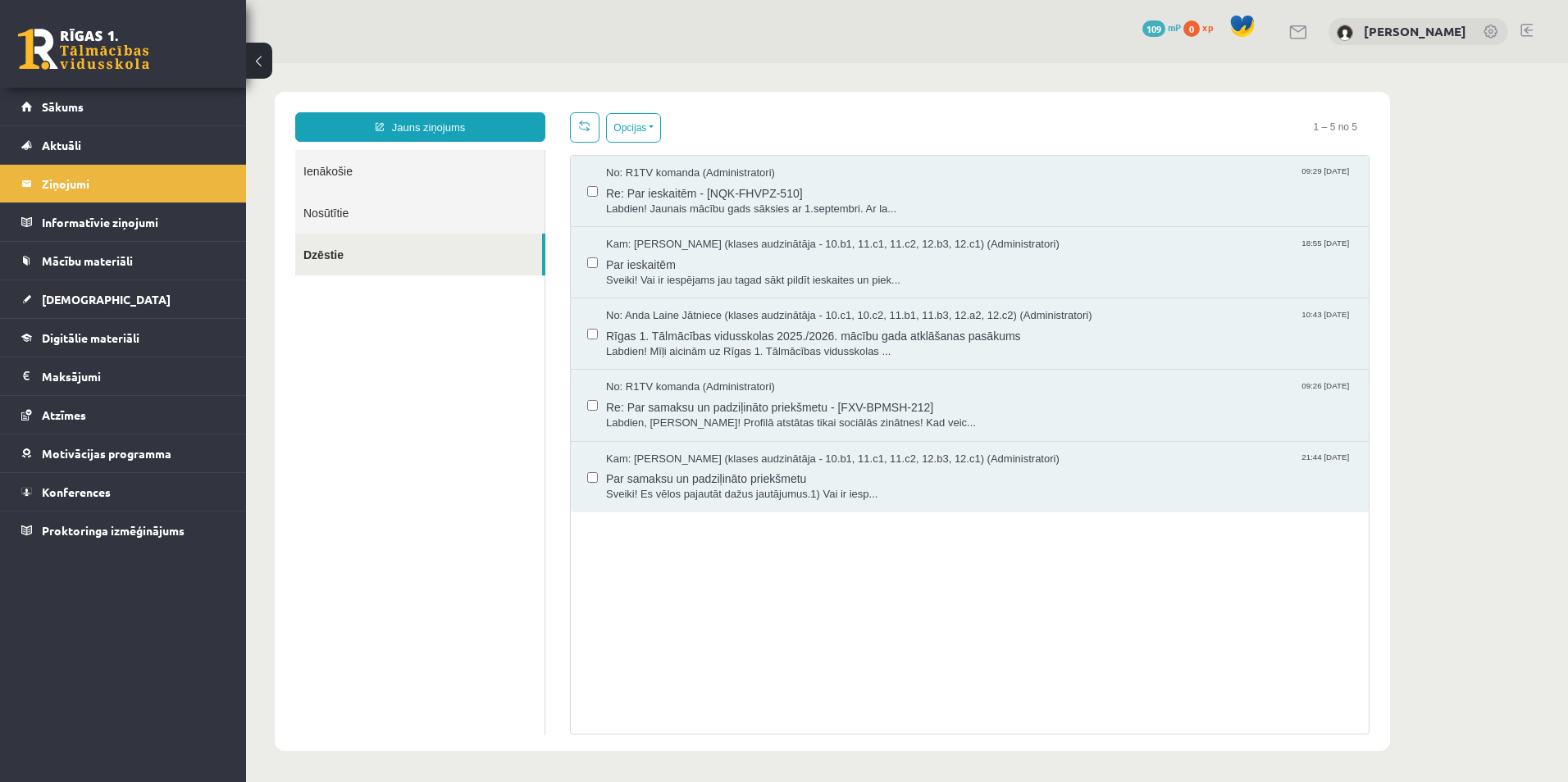
click at [590, 183] on label at bounding box center [592, 183] width 10 height 36
click at [596, 255] on label at bounding box center [592, 254] width 10 height 36
click at [589, 483] on label at bounding box center [592, 469] width 10 height 36
click at [911, 473] on span "Par samaksu un padziļināto priekšmetu" at bounding box center [979, 477] width 746 height 21
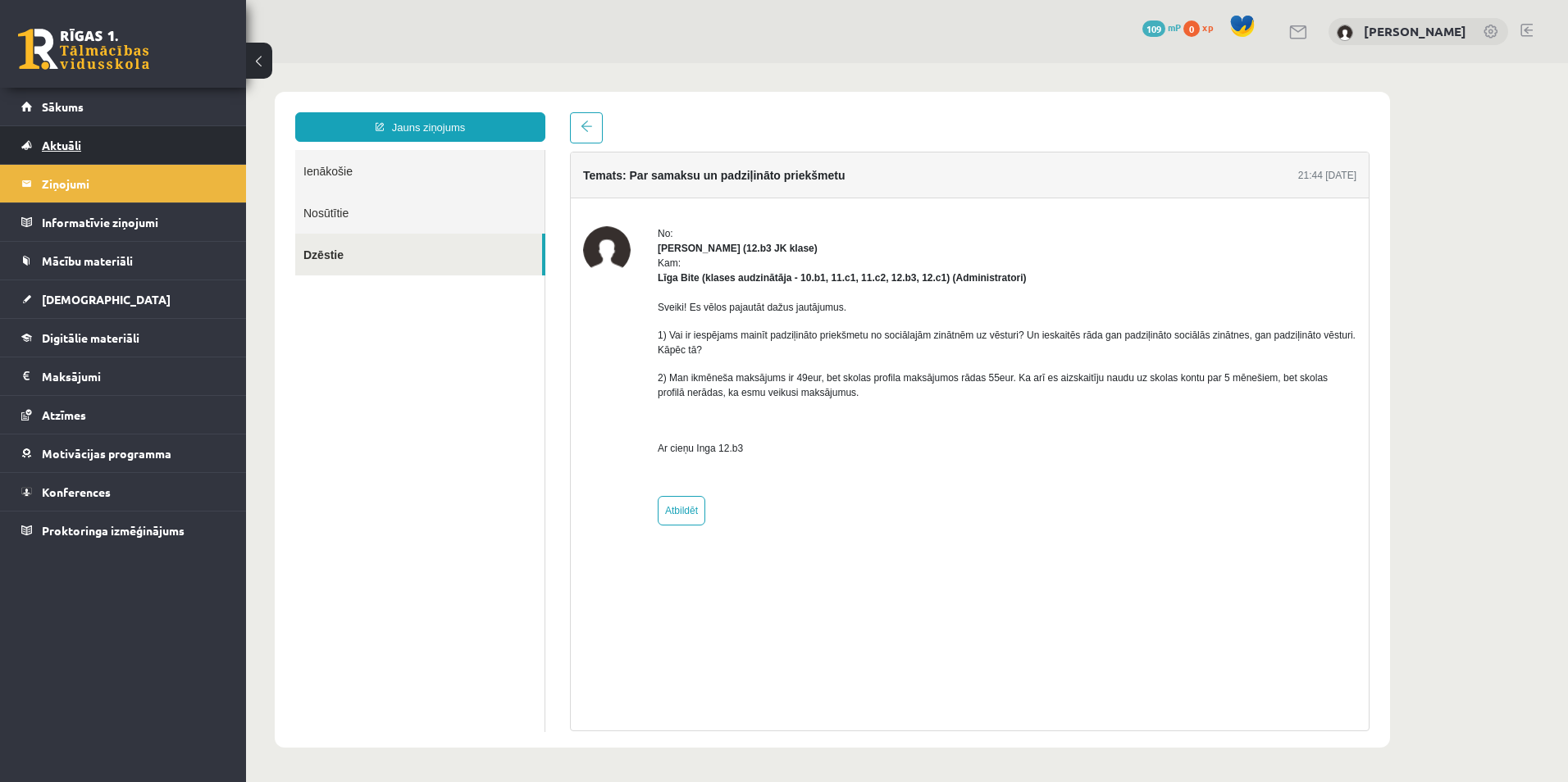
click at [132, 135] on link "Aktuāli" at bounding box center [123, 145] width 205 height 37
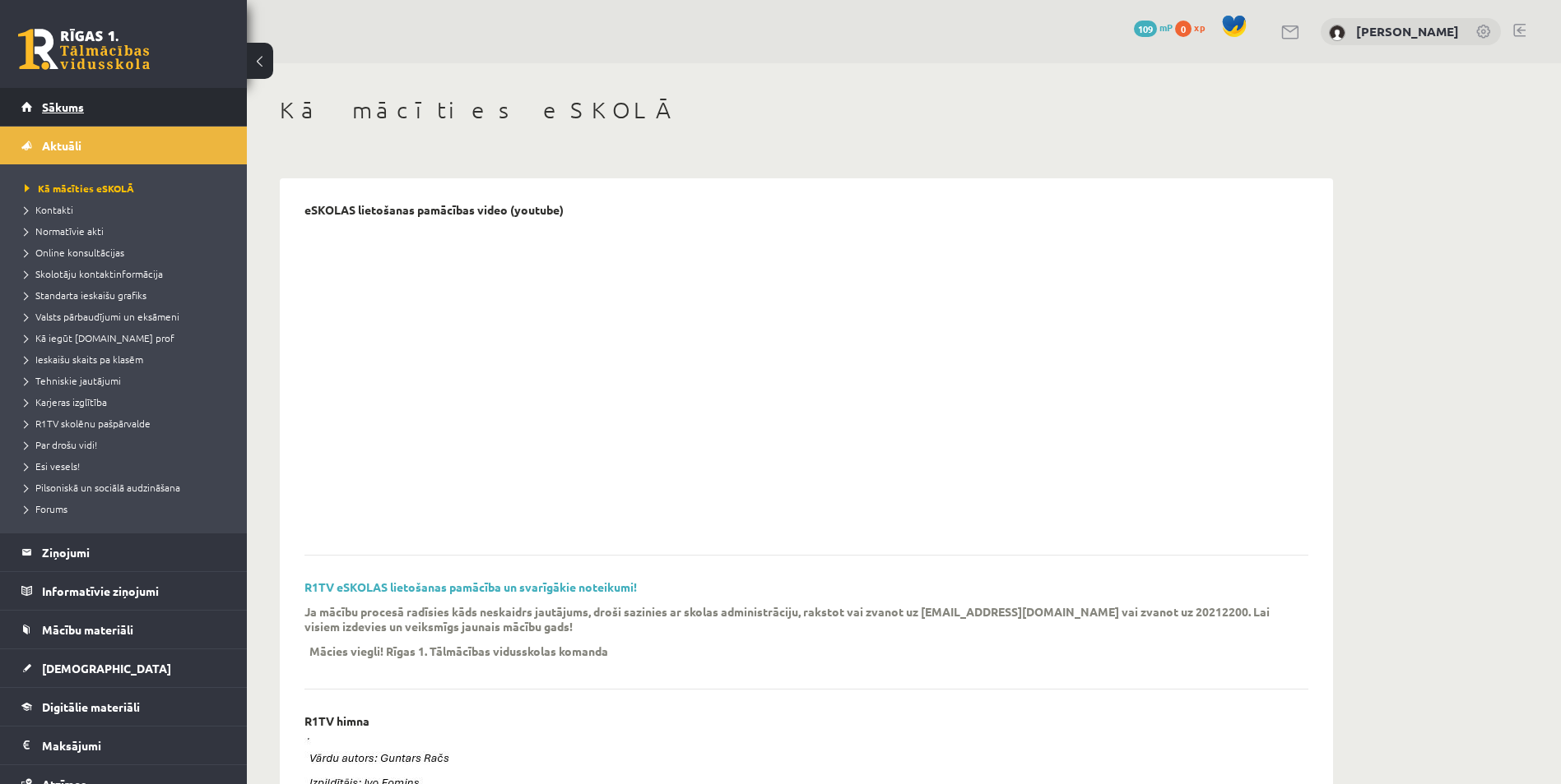
click at [121, 113] on link "Sākums" at bounding box center [123, 107] width 205 height 38
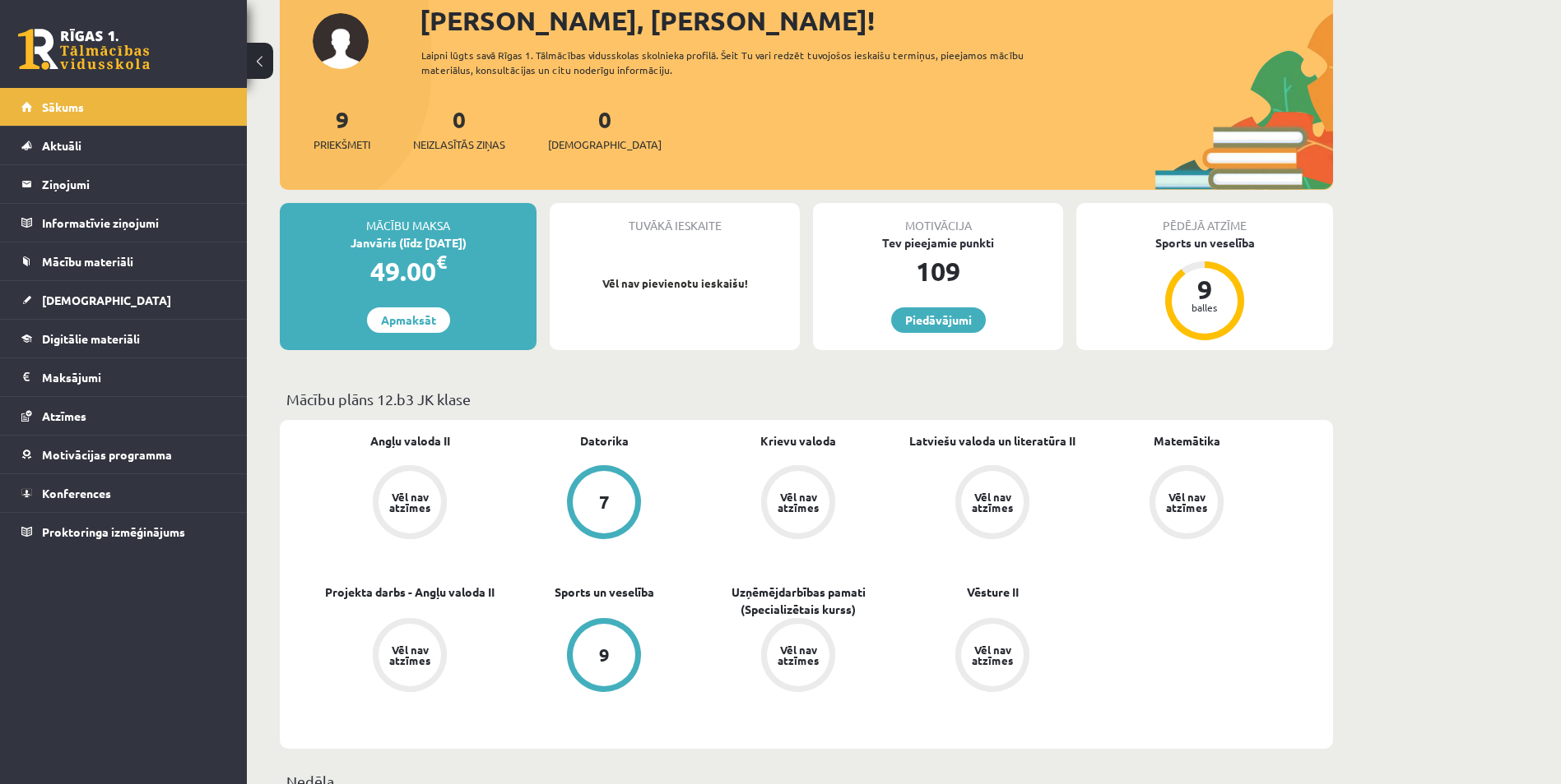
scroll to position [164, 0]
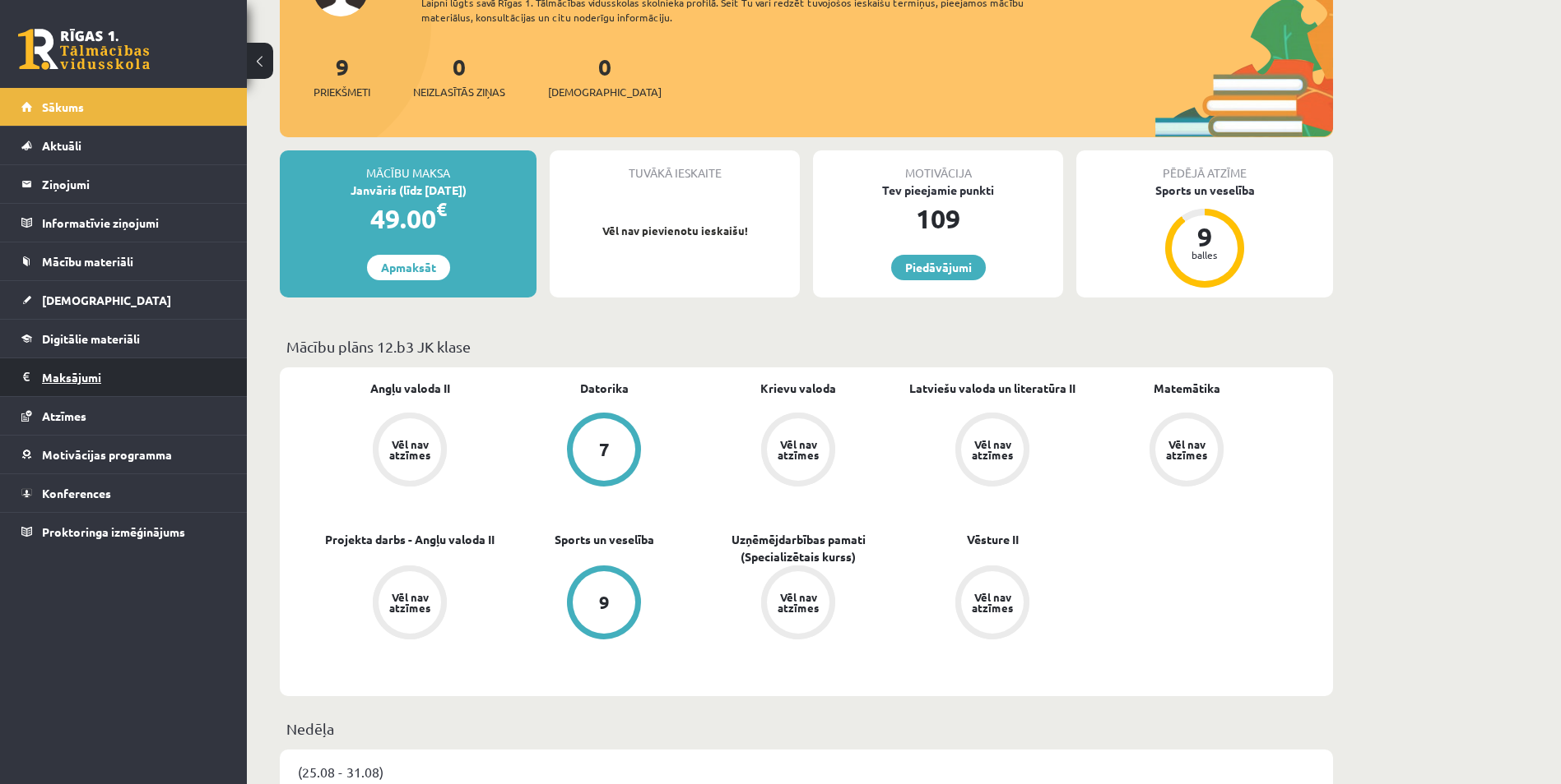
click at [141, 373] on legend "Maksājumi 0" at bounding box center [134, 377] width 184 height 38
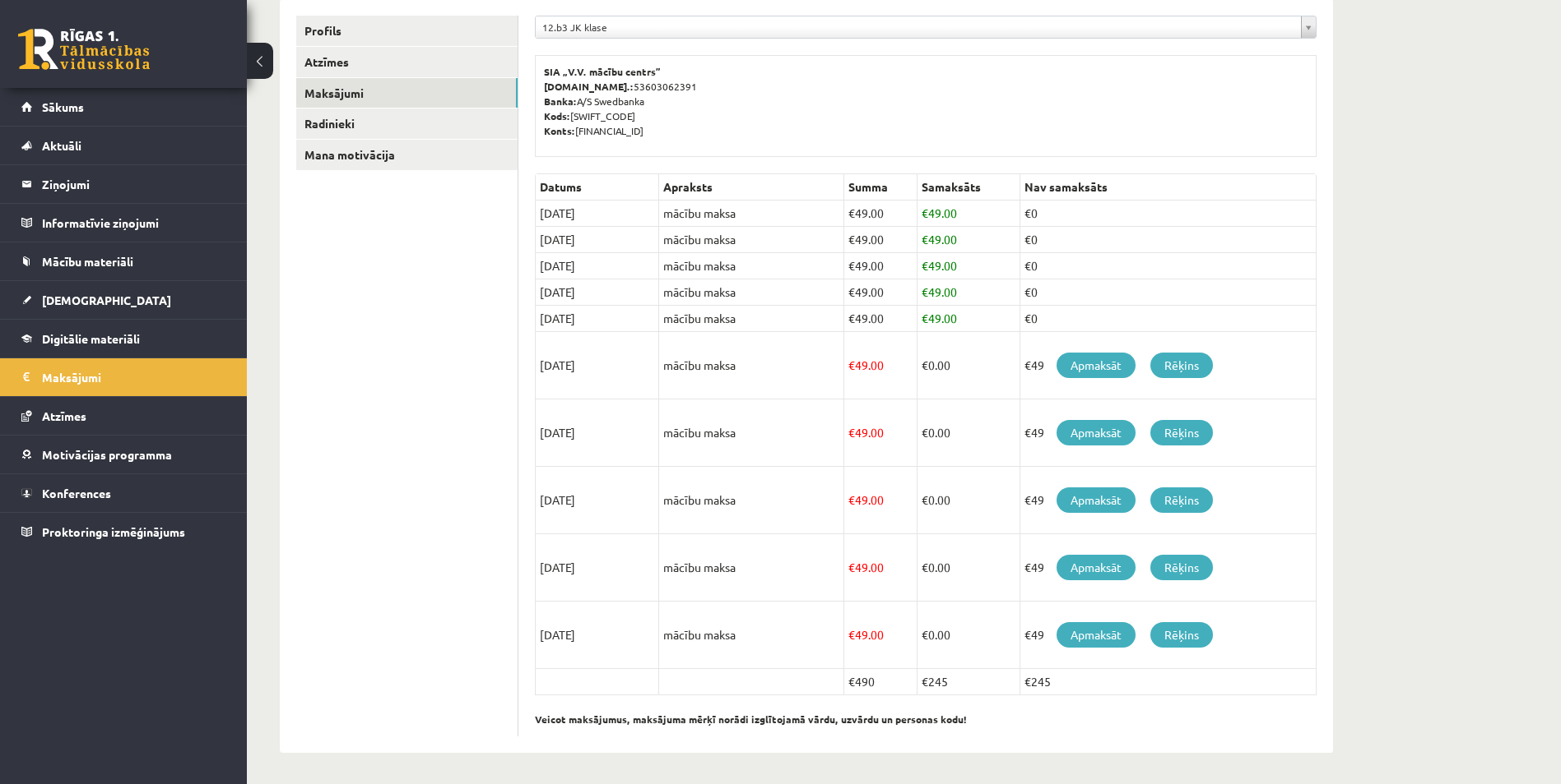
scroll to position [217, 0]
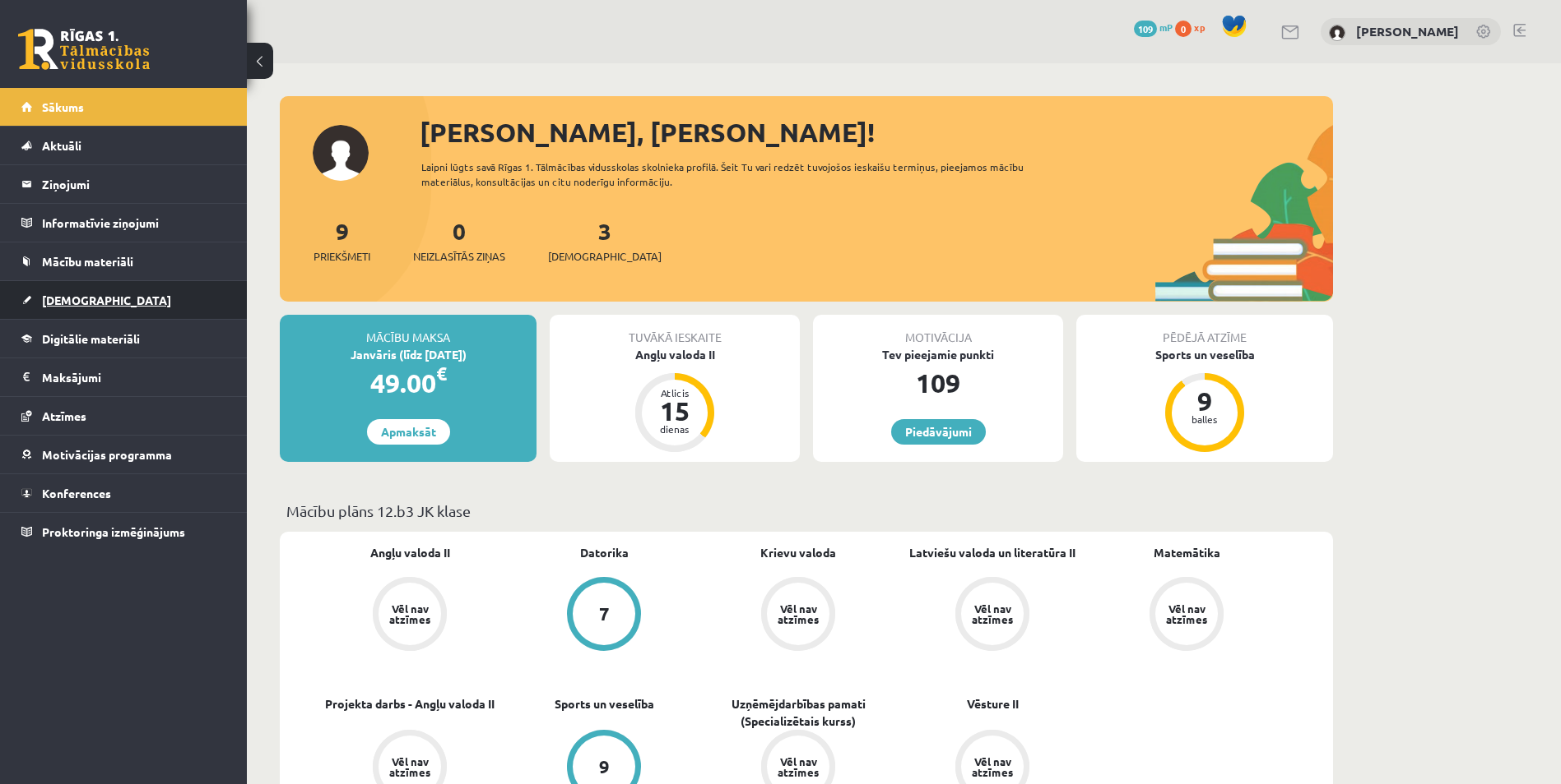
click at [123, 301] on link "[DEMOGRAPHIC_DATA]" at bounding box center [123, 299] width 205 height 38
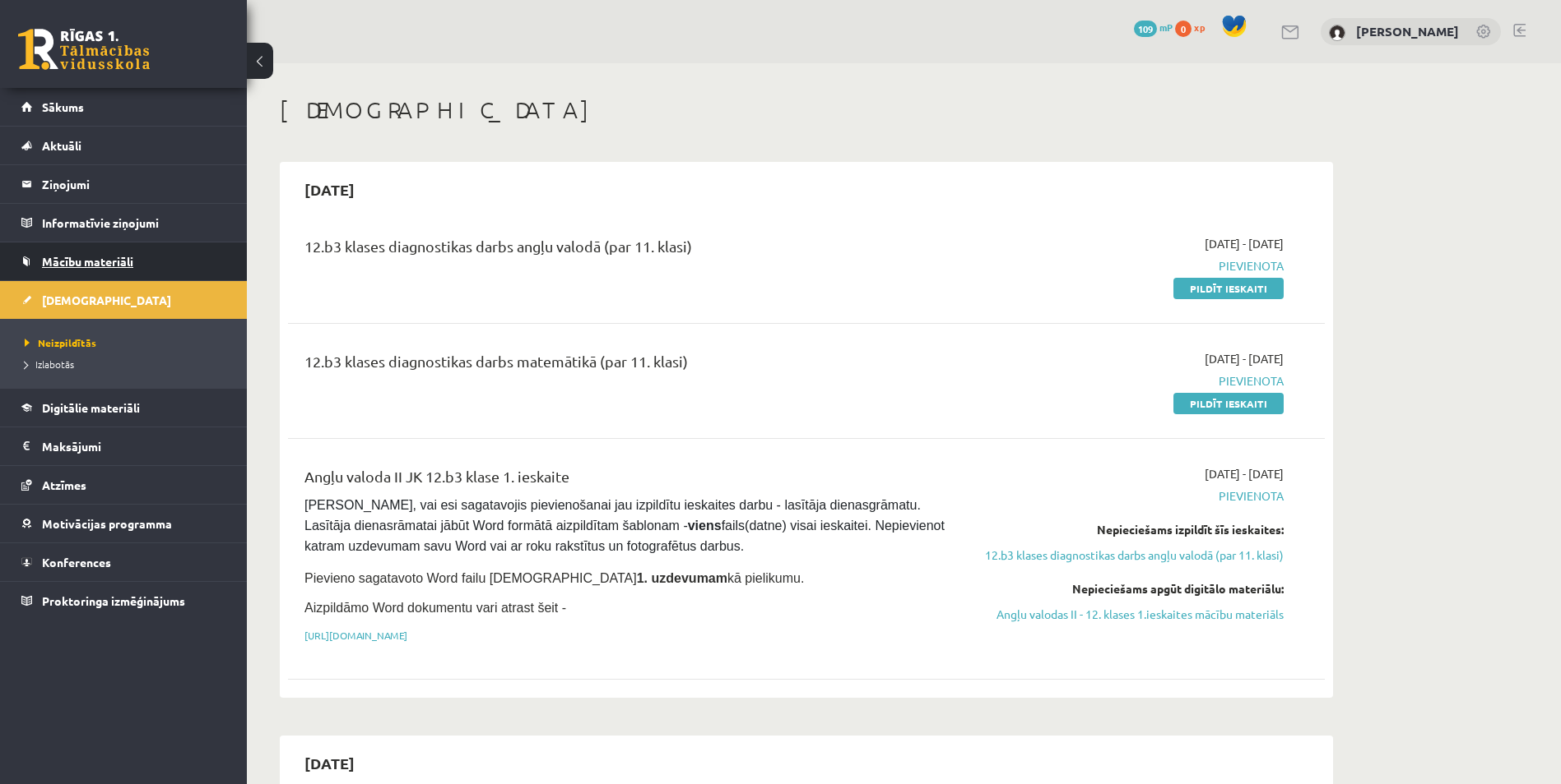
click at [113, 259] on span "Mācību materiāli" at bounding box center [87, 261] width 92 height 15
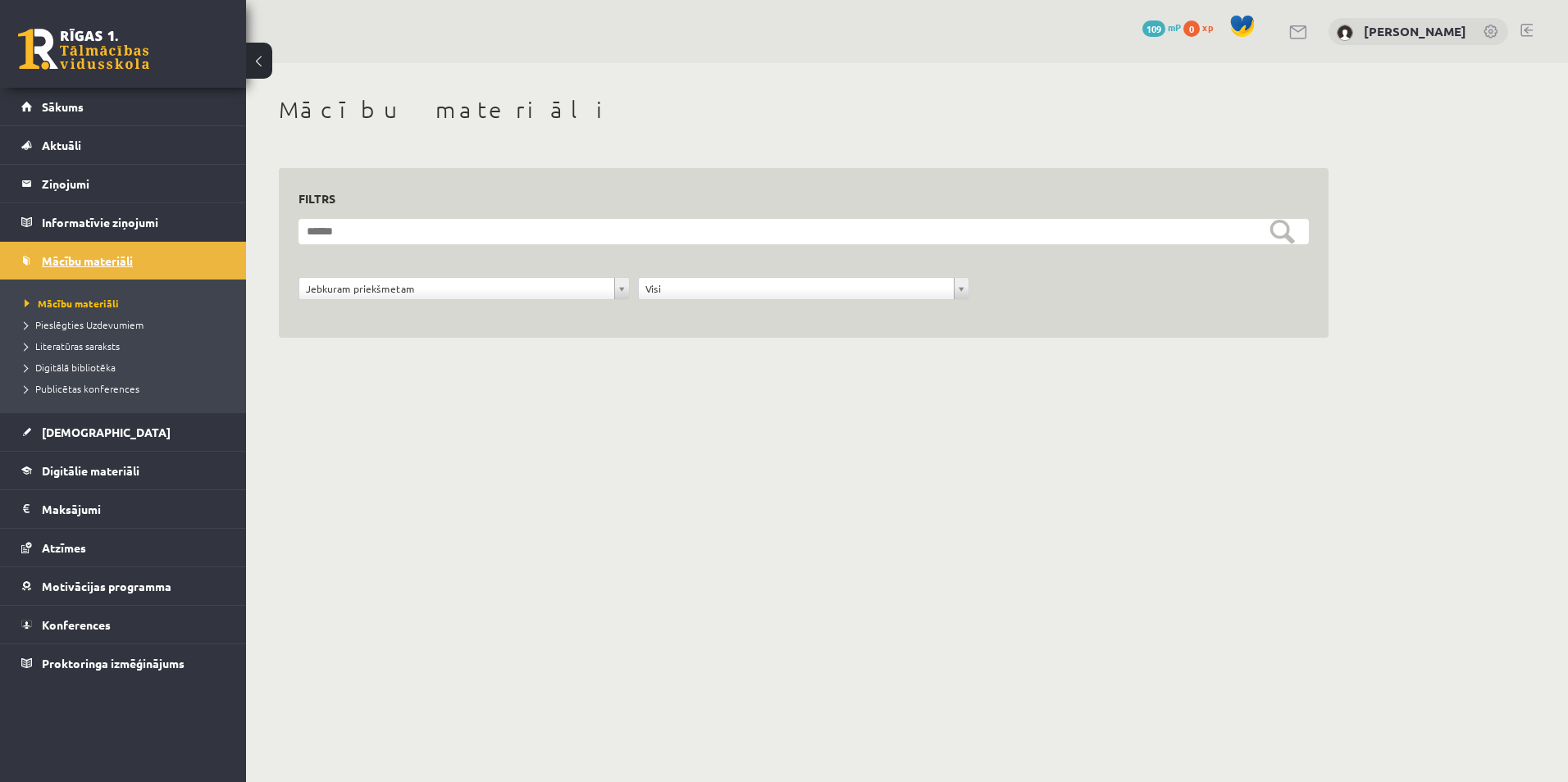
click at [143, 266] on link "Mācību materiāli" at bounding box center [123, 260] width 205 height 37
click at [122, 260] on span "Mācību materiāli" at bounding box center [87, 260] width 91 height 15
click at [102, 301] on span "Mācību materiāli" at bounding box center [71, 303] width 94 height 13
click at [94, 322] on span "Pieslēgties Uzdevumiem" at bounding box center [84, 324] width 119 height 13
click at [77, 302] on span "Mācību materiāli" at bounding box center [66, 303] width 84 height 13
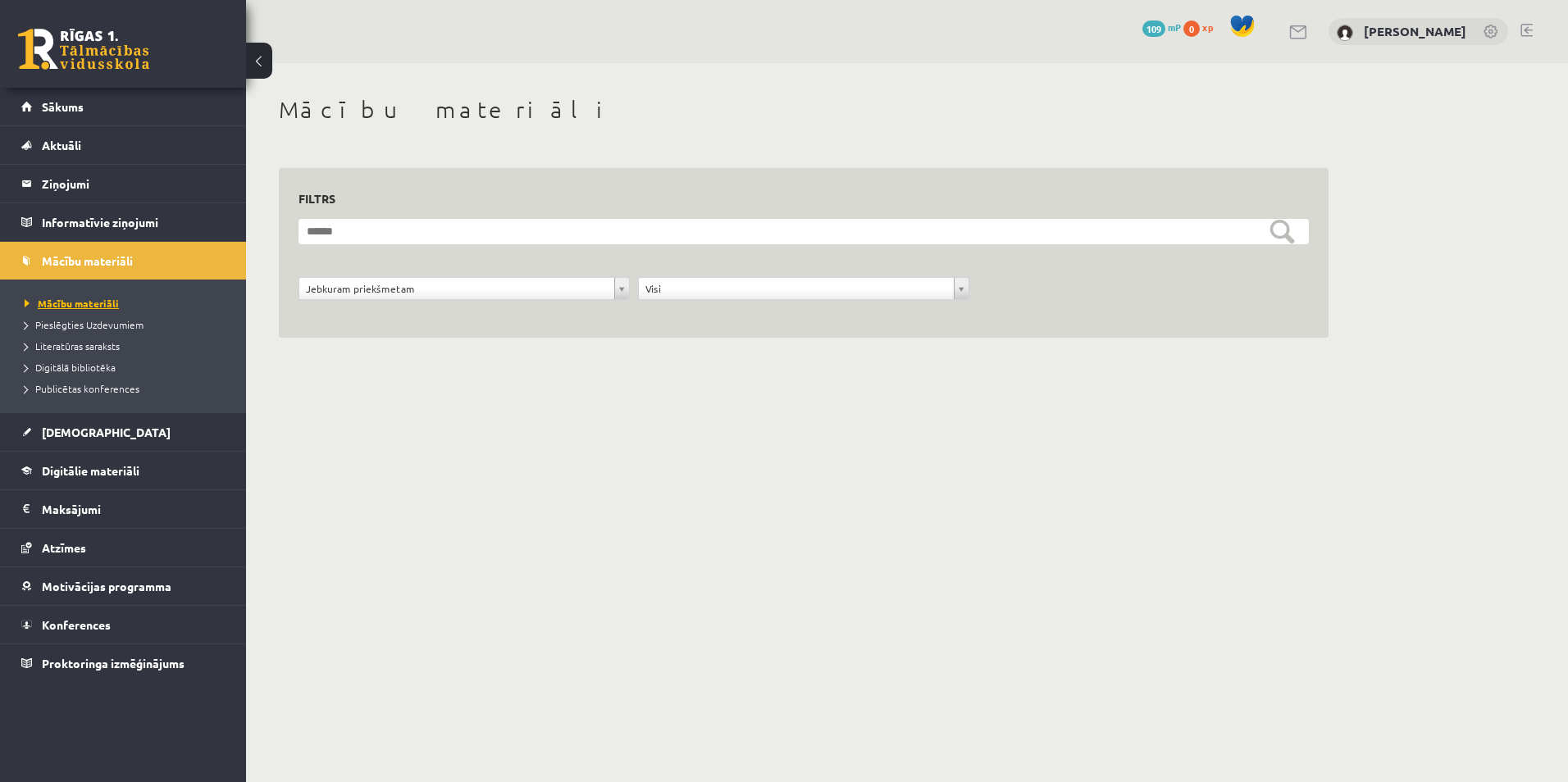
click at [77, 302] on span "Mācību materiāli" at bounding box center [71, 303] width 94 height 13
click at [77, 249] on link "Mācību materiāli" at bounding box center [123, 260] width 205 height 37
click at [84, 427] on span "[DEMOGRAPHIC_DATA]" at bounding box center [106, 432] width 129 height 15
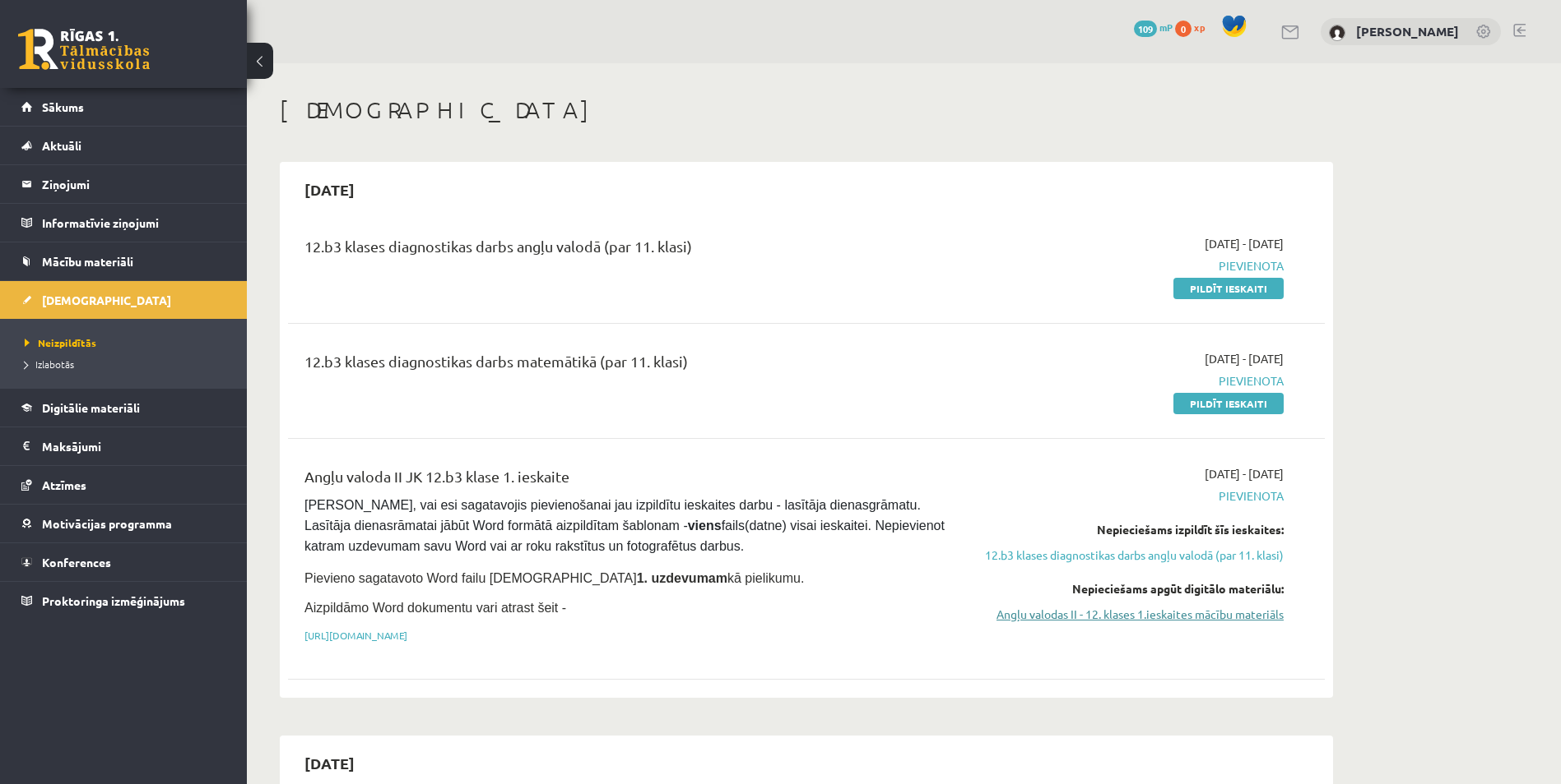
click at [1031, 620] on link "Angļu valodas II - 12. klases 1.ieskaites mācību materiāls" at bounding box center [1128, 615] width 310 height 17
click at [106, 414] on span "Digitālie materiāli" at bounding box center [91, 408] width 98 height 15
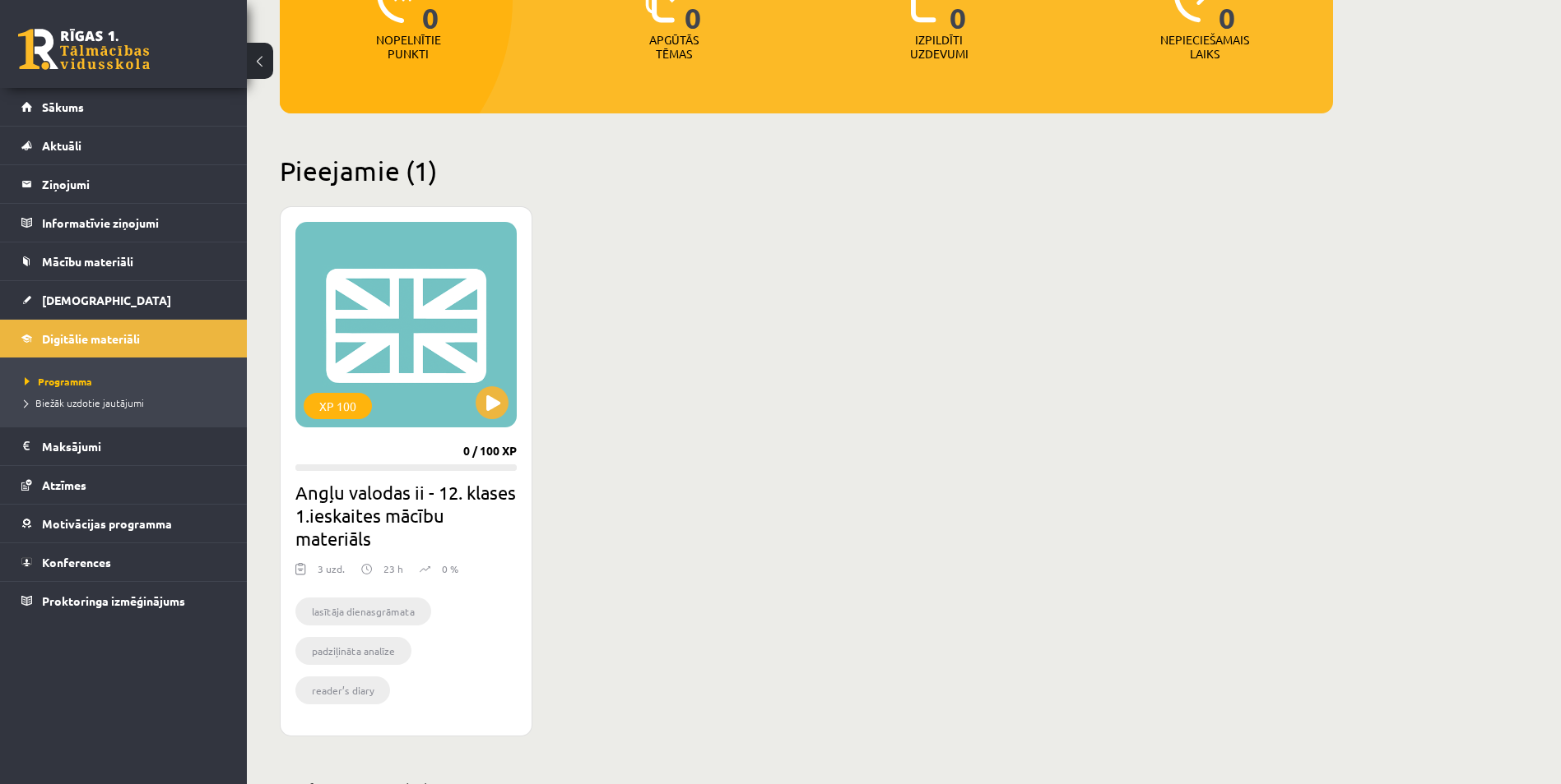
scroll to position [258, 0]
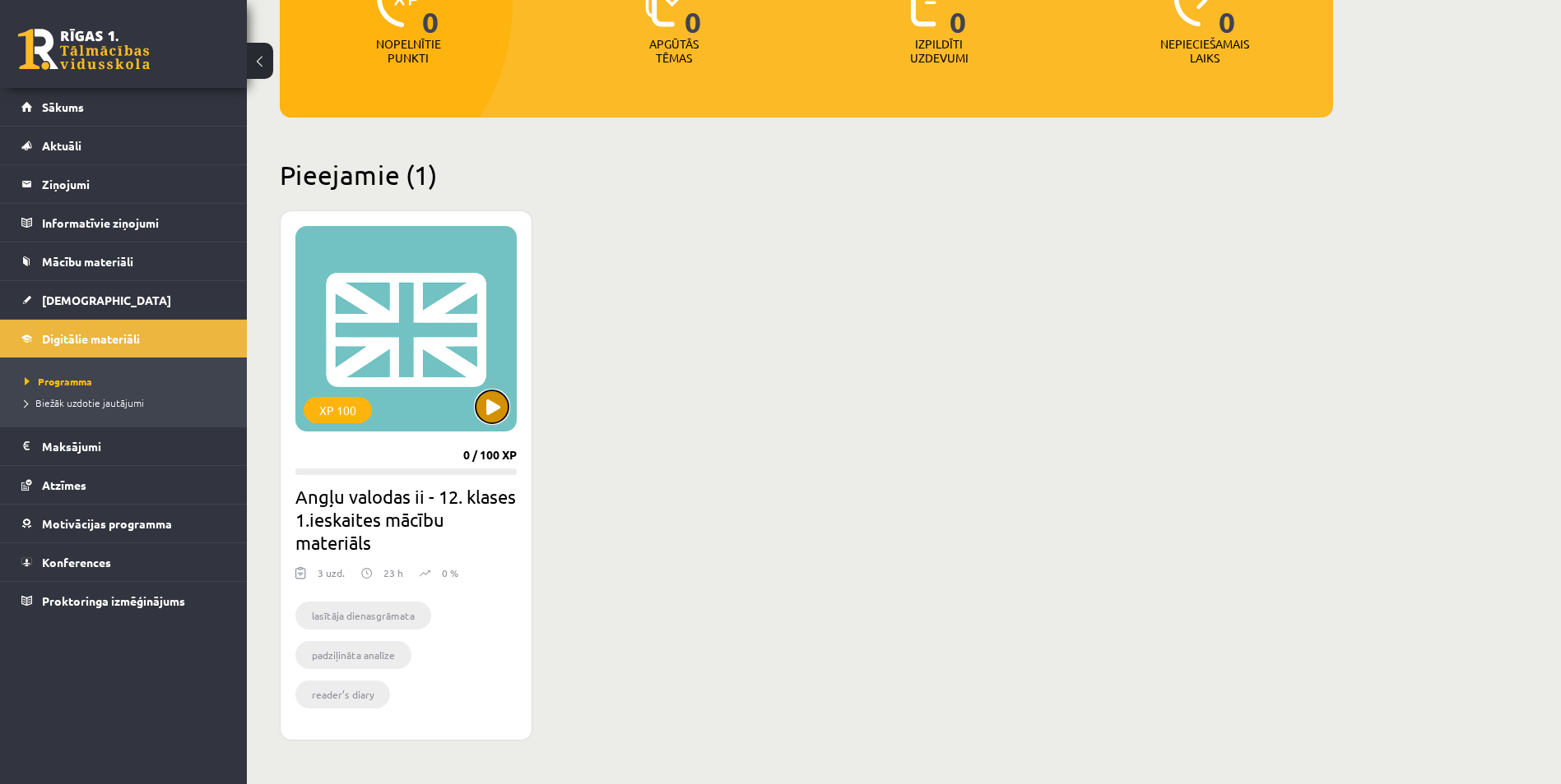
click at [492, 409] on button at bounding box center [492, 407] width 33 height 33
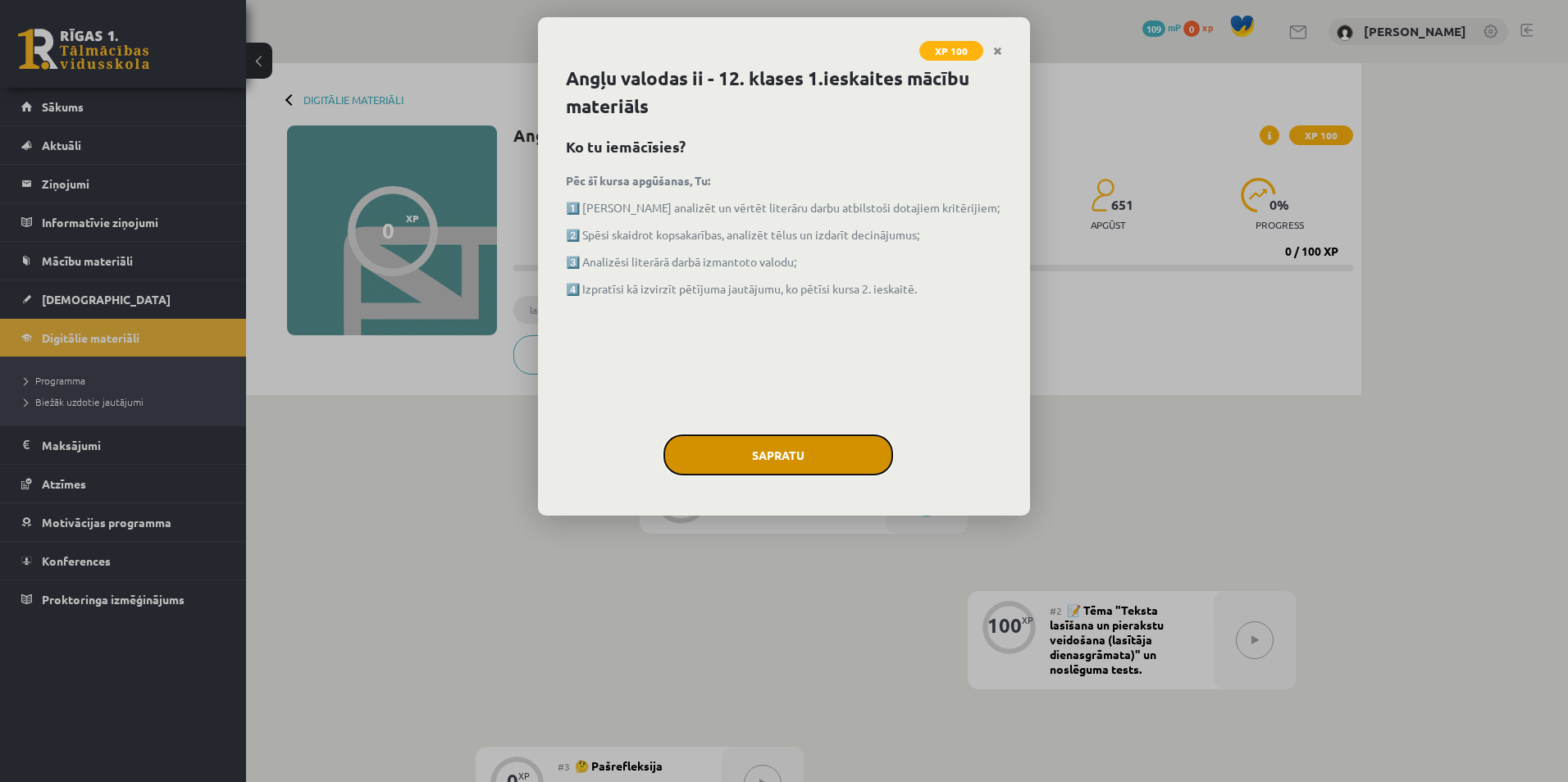
click at [813, 449] on button "Sapratu" at bounding box center [778, 455] width 230 height 41
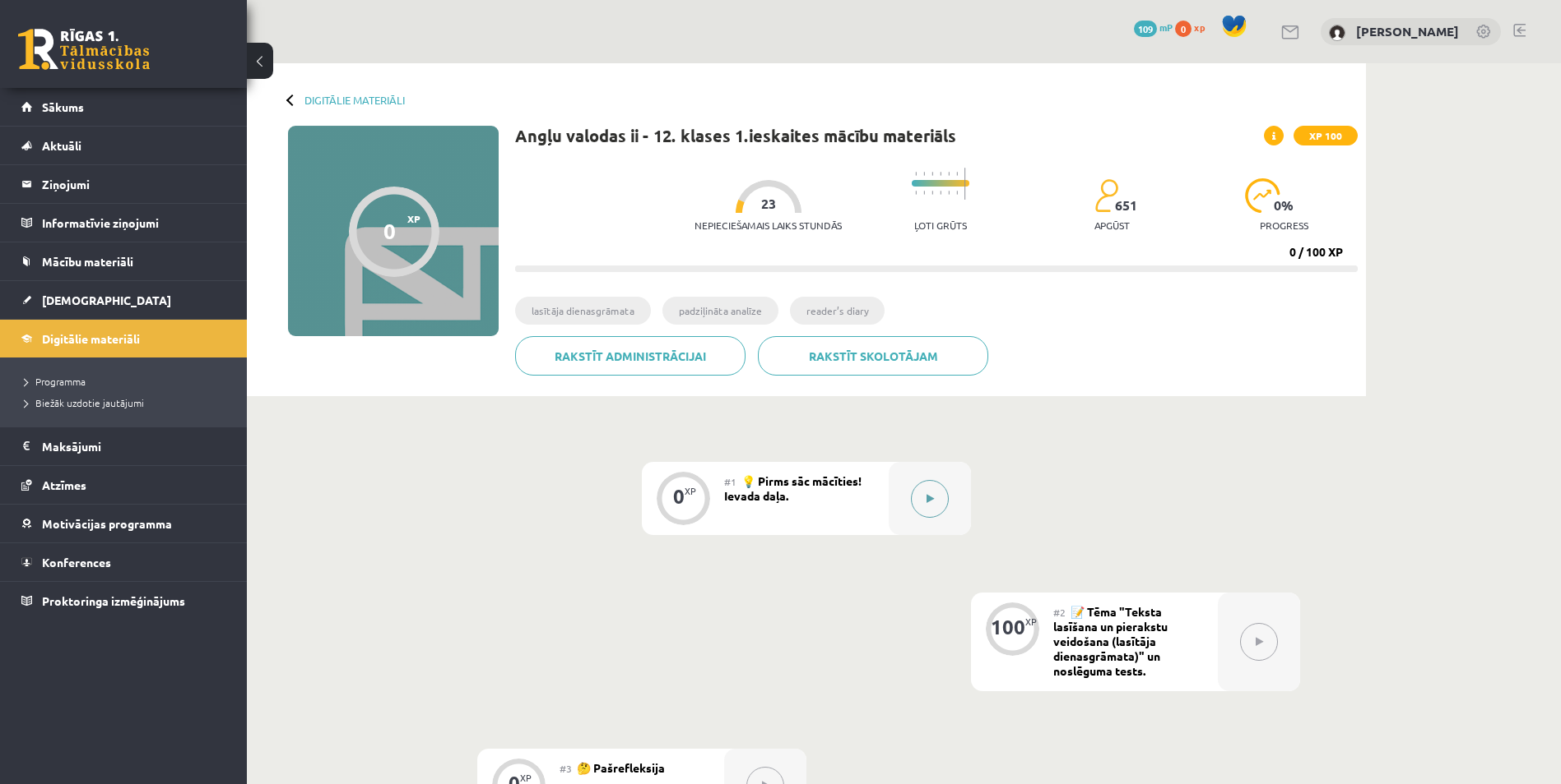
click at [917, 498] on button at bounding box center [929, 499] width 38 height 38
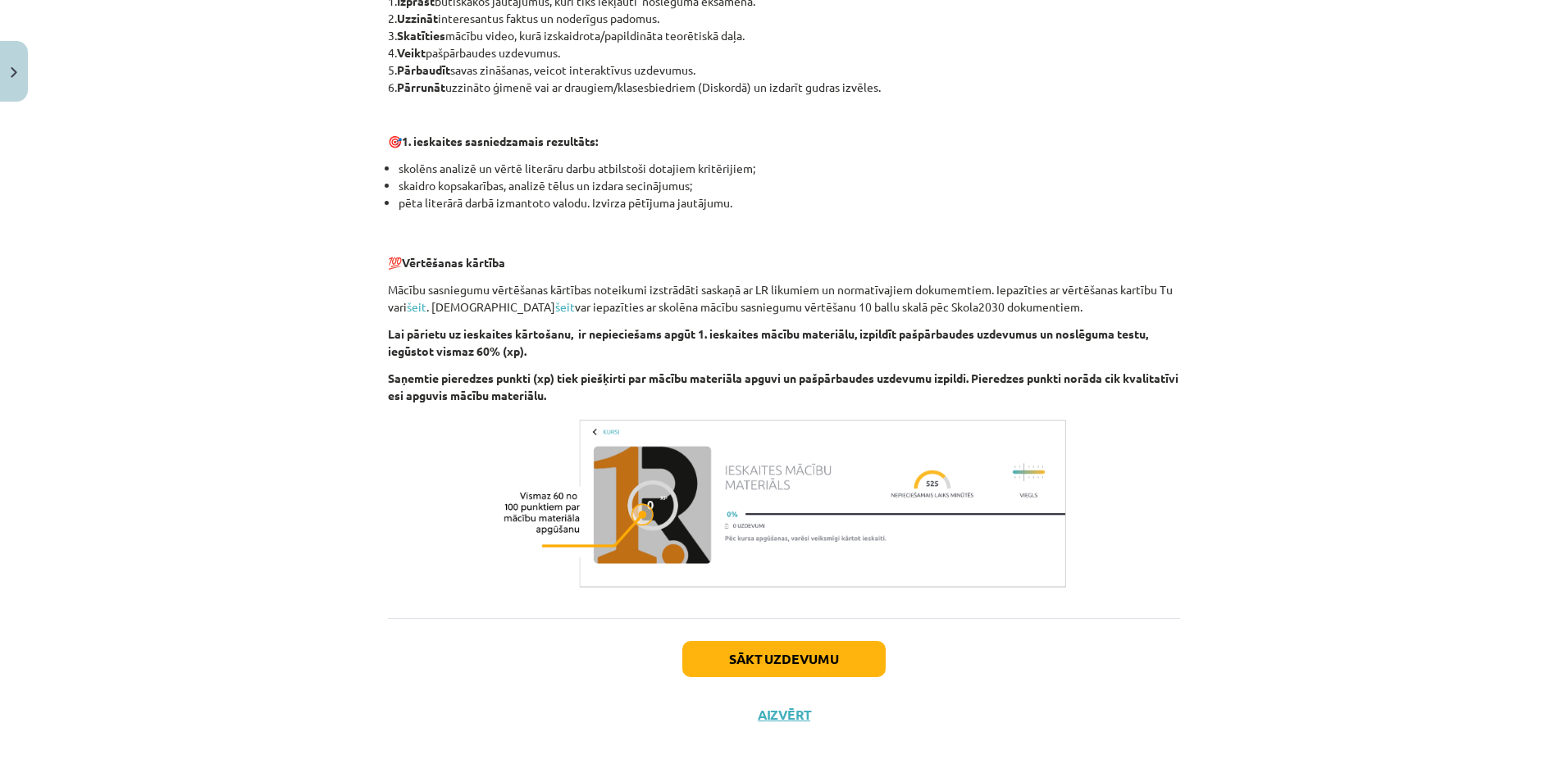
scroll to position [945, 0]
click at [835, 659] on button "Sākt uzdevumu" at bounding box center [784, 657] width 204 height 36
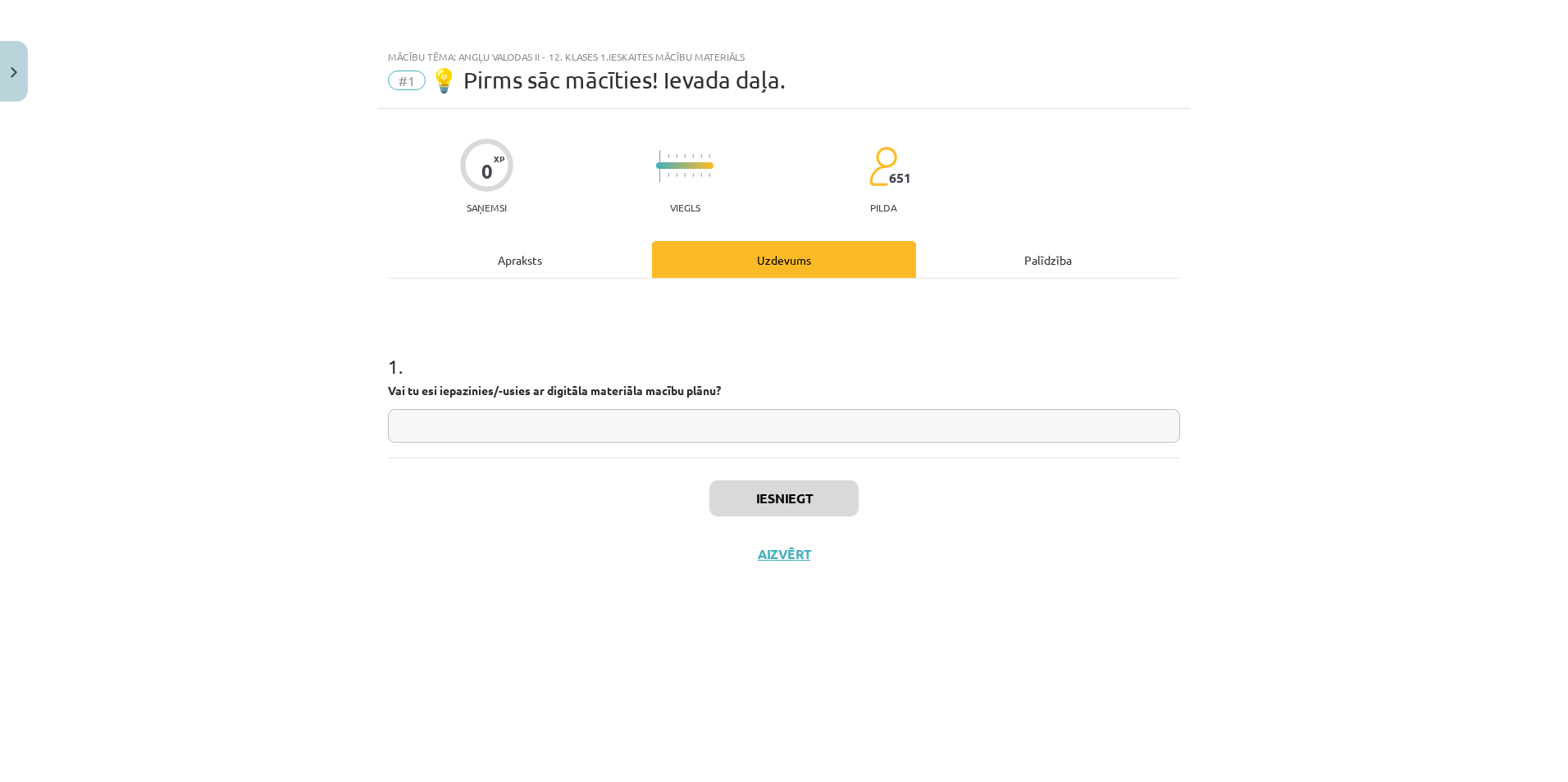
click at [634, 428] on input "text" at bounding box center [784, 426] width 792 height 34
type input "**"
click at [744, 483] on button "Iesniegt" at bounding box center [784, 498] width 149 height 36
click at [750, 554] on button "Nākamā nodarbība" at bounding box center [784, 564] width 161 height 37
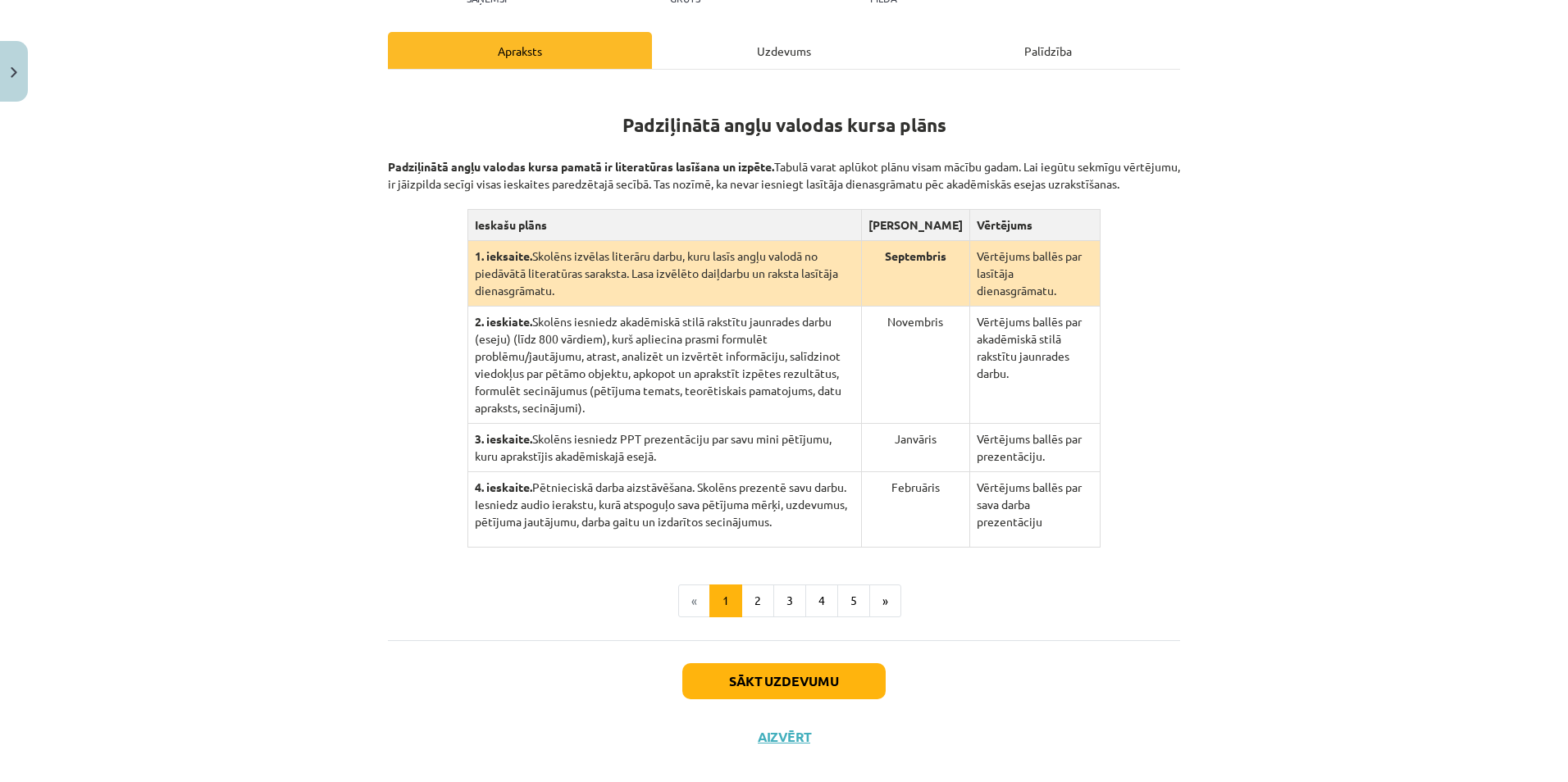
scroll to position [241, 0]
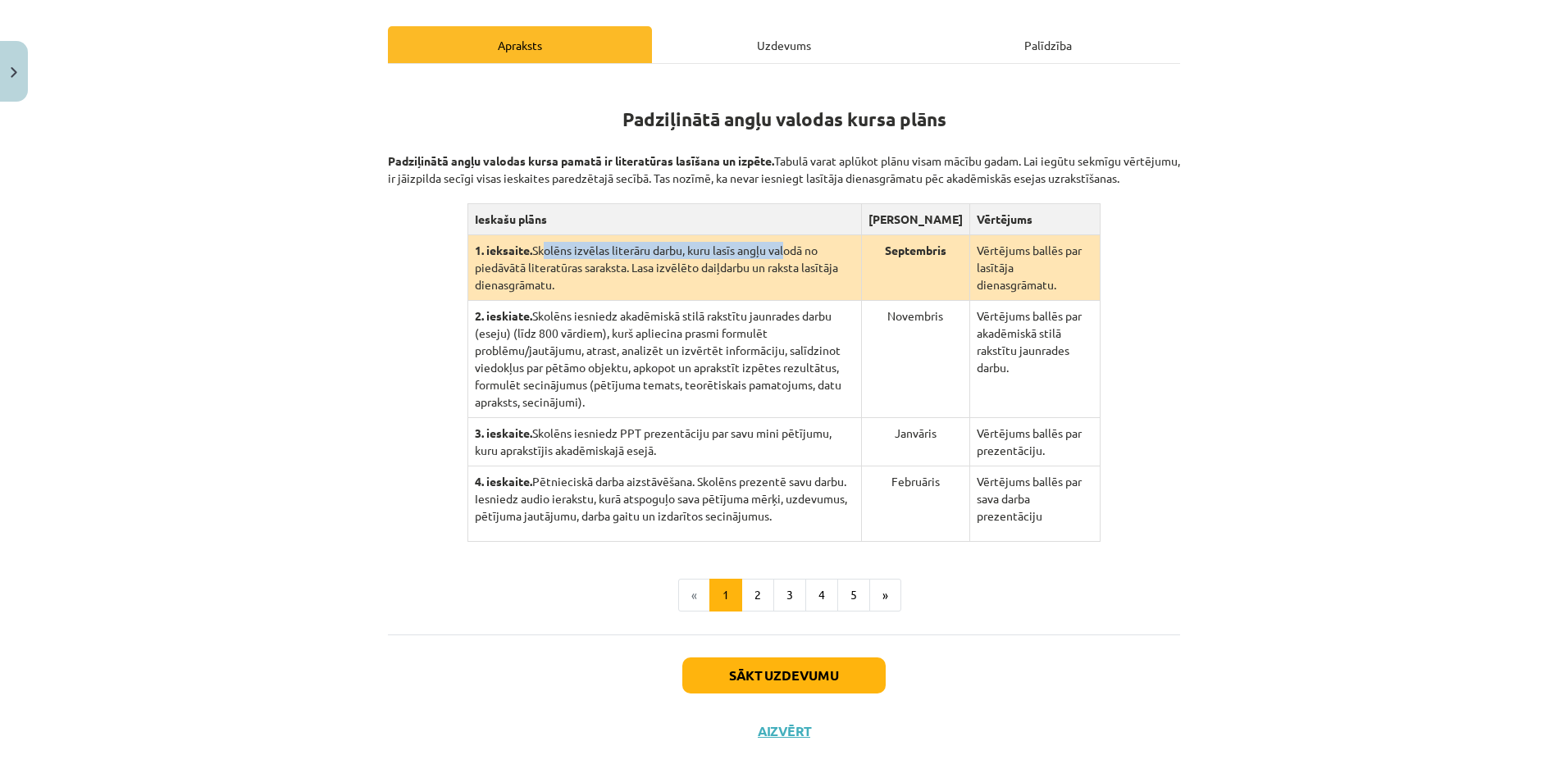
drag, startPoint x: 533, startPoint y: 262, endPoint x: 780, endPoint y: 272, distance: 247.2
click at [780, 272] on td "1. ieksaite. Skolēns izvēlas literāru darbu, kuru lasīs angļu valodā no piedāvā…" at bounding box center [664, 267] width 394 height 65
drag, startPoint x: 780, startPoint y: 272, endPoint x: 709, endPoint y: 281, distance: 71.6
click at [710, 281] on td "1. ieksaite. Skolēns izvēlas literāru darbu, kuru lasīs angļu valodā no piedāvā…" at bounding box center [664, 267] width 394 height 65
drag, startPoint x: 709, startPoint y: 281, endPoint x: 567, endPoint y: 282, distance: 142.0
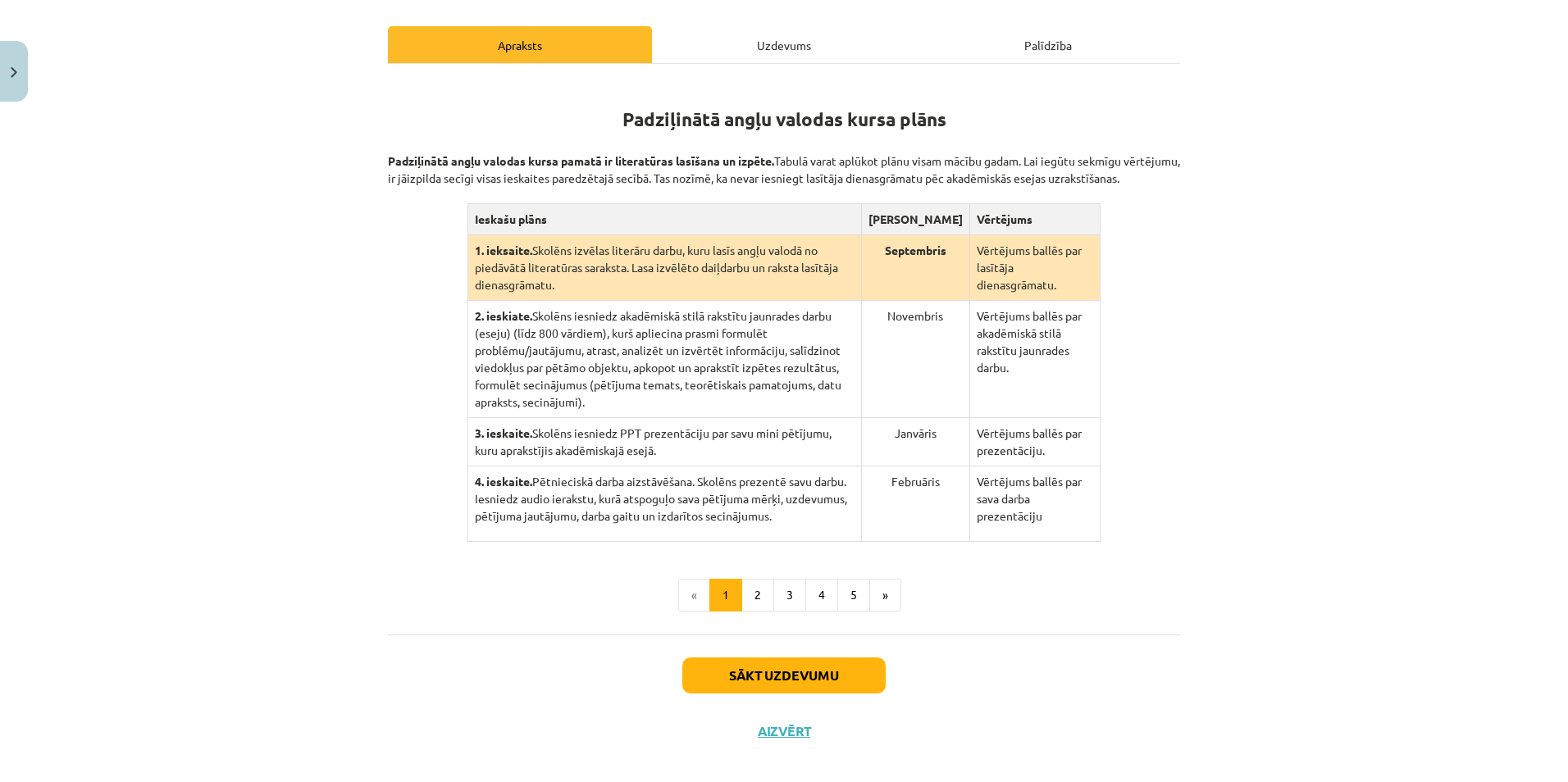
click at [567, 282] on td "1. ieksaite. Skolēns izvēlas literāru darbu, kuru lasīs angļu valodā no piedāvā…" at bounding box center [664, 267] width 394 height 65
drag, startPoint x: 574, startPoint y: 282, endPoint x: 868, endPoint y: 289, distance: 294.1
click at [861, 289] on td "1. ieksaite. Skolēns izvēlas literāru darbu, kuru lasīs angļu valodā no piedāvā…" at bounding box center [664, 267] width 394 height 65
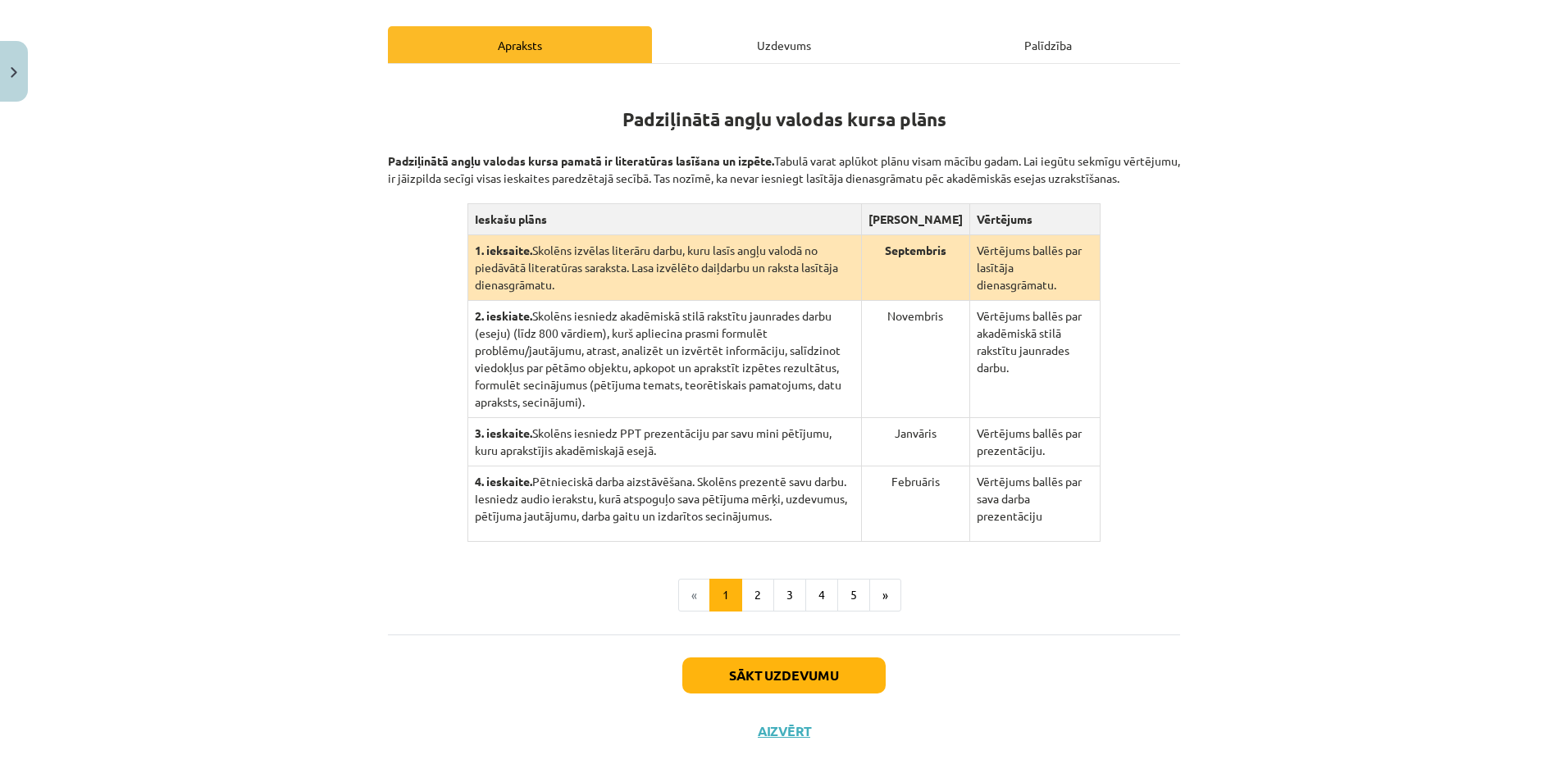
drag, startPoint x: 871, startPoint y: 289, endPoint x: 918, endPoint y: 291, distance: 47.0
click at [918, 291] on td "Septembris" at bounding box center [915, 267] width 108 height 65
drag, startPoint x: 974, startPoint y: 259, endPoint x: 1030, endPoint y: 283, distance: 60.9
click at [1030, 283] on td "Vērtējums ballēs par lasītāja dienasgrāmatu." at bounding box center [1034, 267] width 131 height 65
click at [646, 307] on td "2. ieskiate. Skolēns iesniedz akadēmiskā stilā rakstītu jaunrades darbu (eseju)…" at bounding box center [664, 360] width 394 height 118
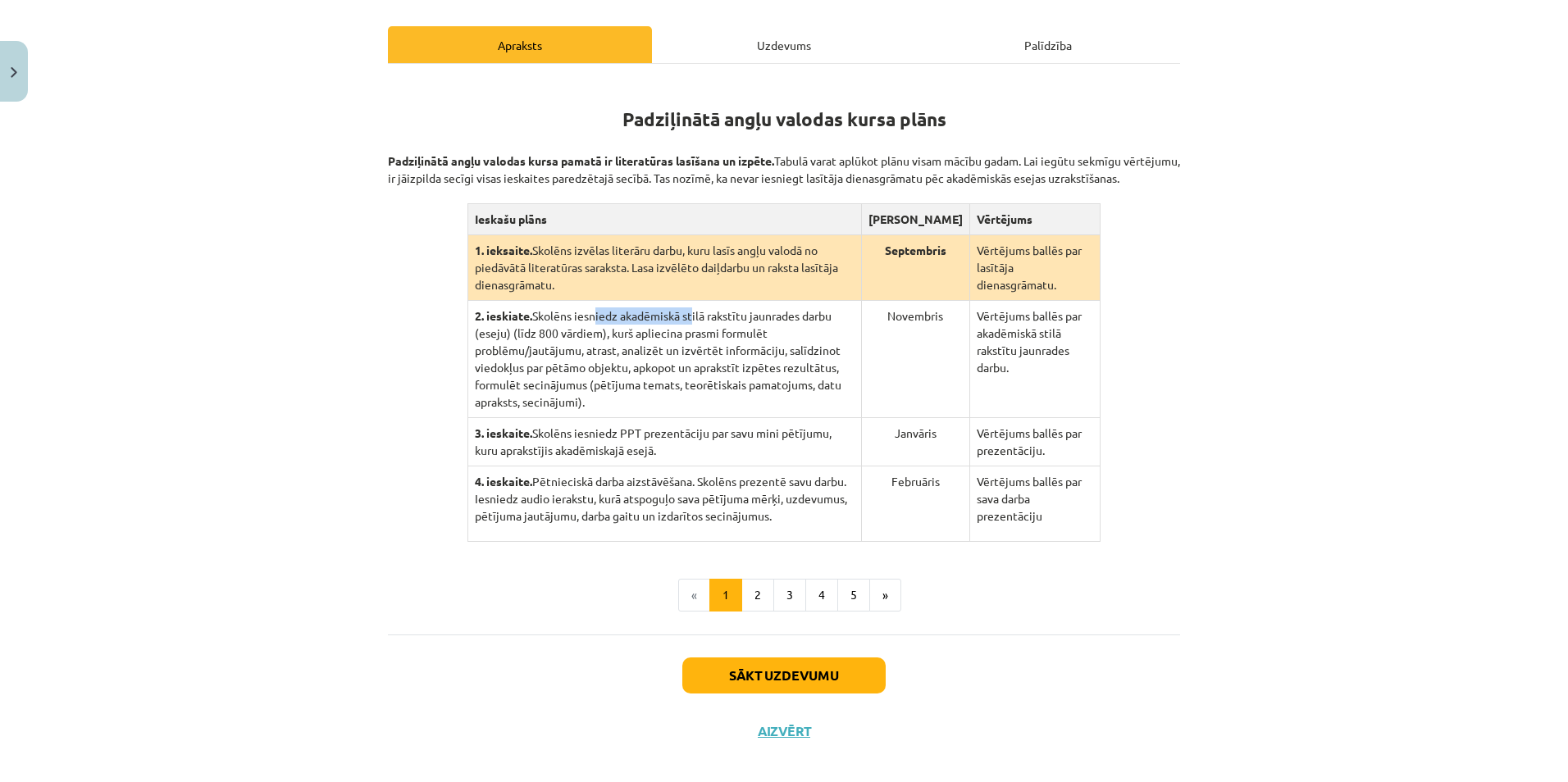
drag, startPoint x: 588, startPoint y: 310, endPoint x: 685, endPoint y: 320, distance: 97.5
click at [685, 320] on td "2. ieskiate. Skolēns iesniedz akadēmiskā stilā rakstītu jaunrades darbu (eseju)…" at bounding box center [664, 360] width 394 height 118
click at [761, 579] on button "2" at bounding box center [757, 596] width 33 height 33
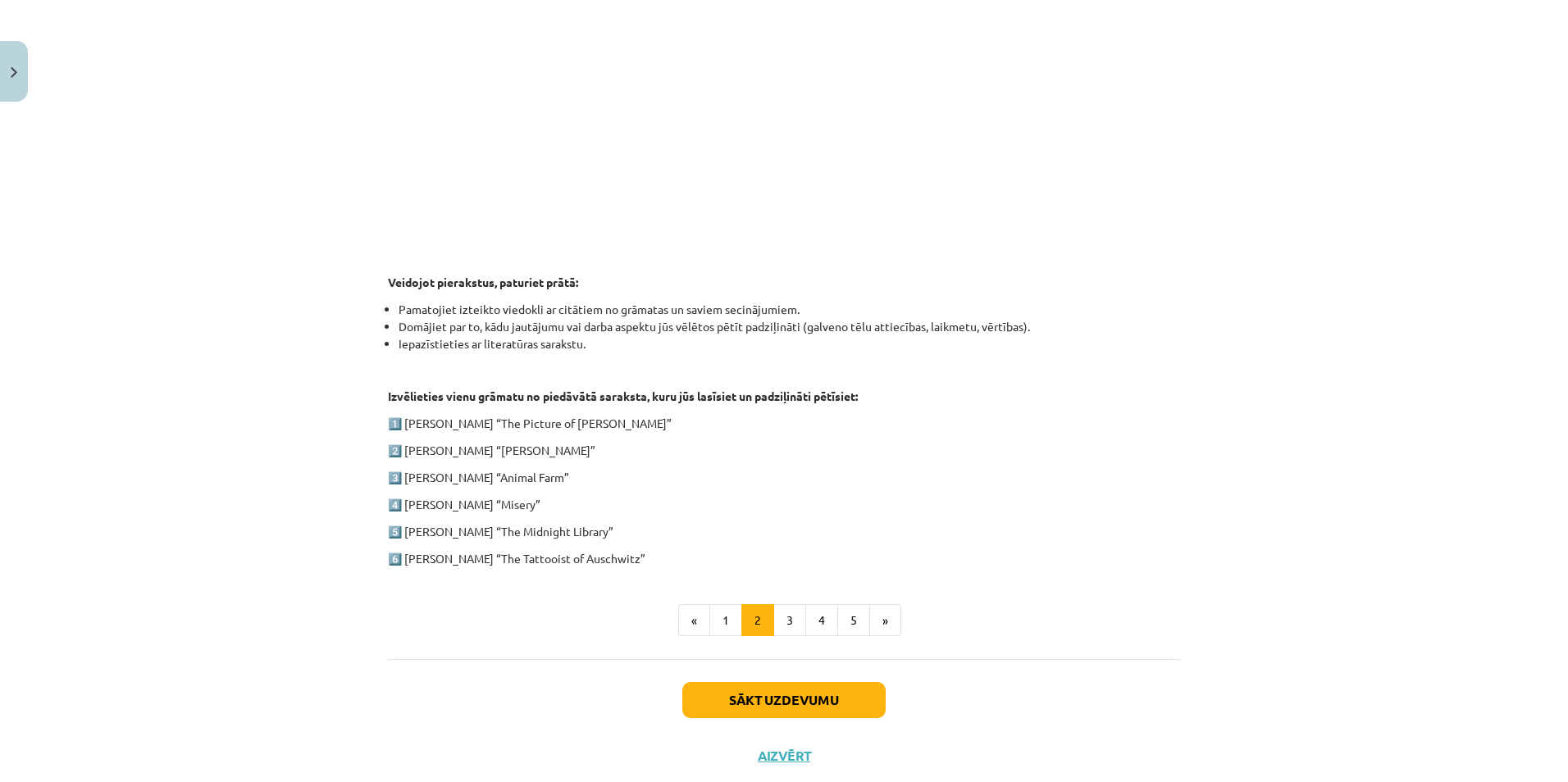
scroll to position [633, 0]
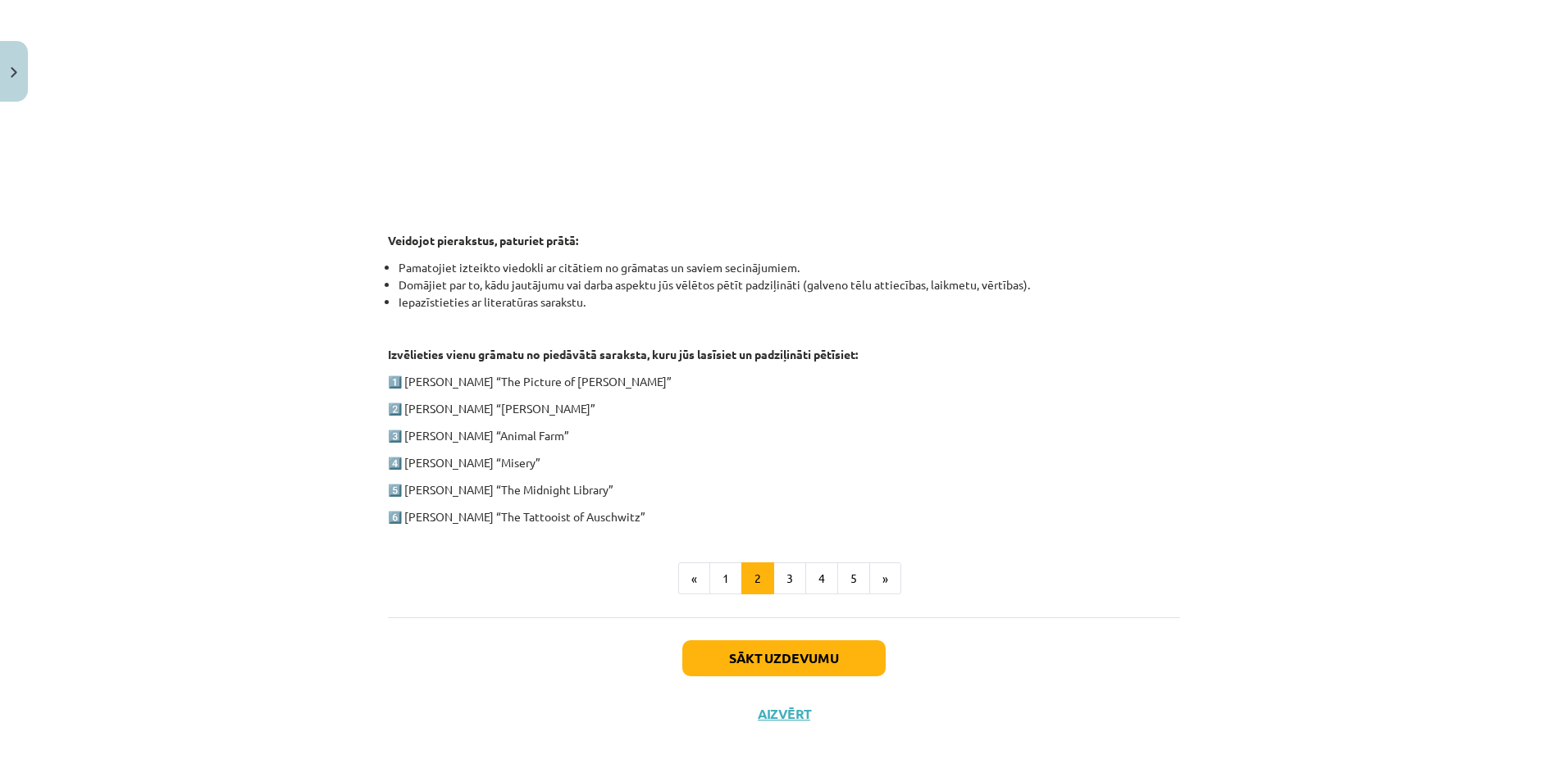
drag, startPoint x: 401, startPoint y: 517, endPoint x: 636, endPoint y: 507, distance: 235.2
click at [636, 509] on p "6️⃣ Heather Morris “The Tattooist of Auschwitz”" at bounding box center [784, 517] width 792 height 17
copy p "Heather Morris “The Tattooist of Auschwitz”"
click at [695, 495] on p "5️⃣ Matt Haig “The Midnight Library”" at bounding box center [784, 490] width 792 height 17
click at [779, 570] on button "3" at bounding box center [790, 579] width 33 height 33
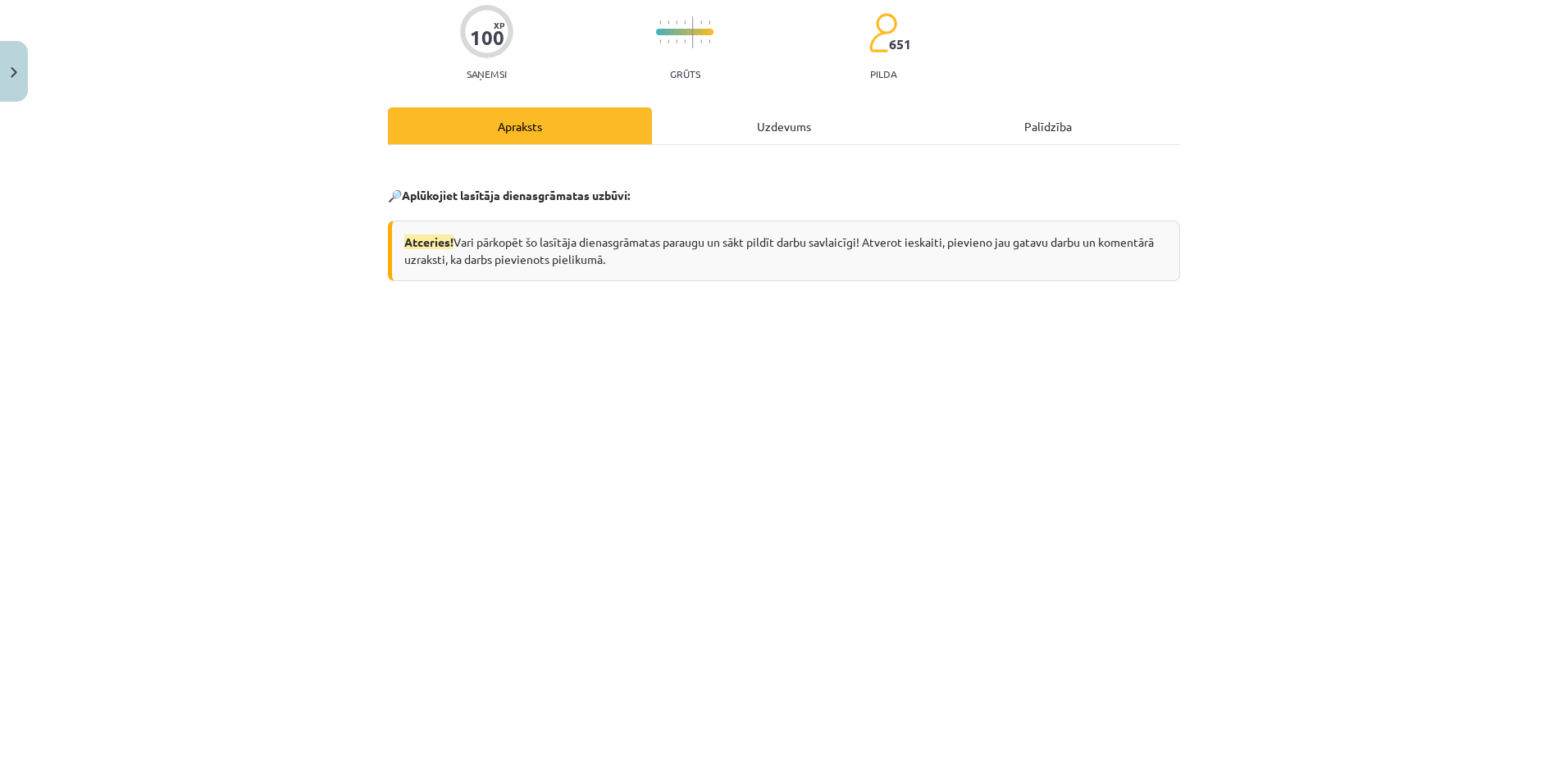
scroll to position [156, 0]
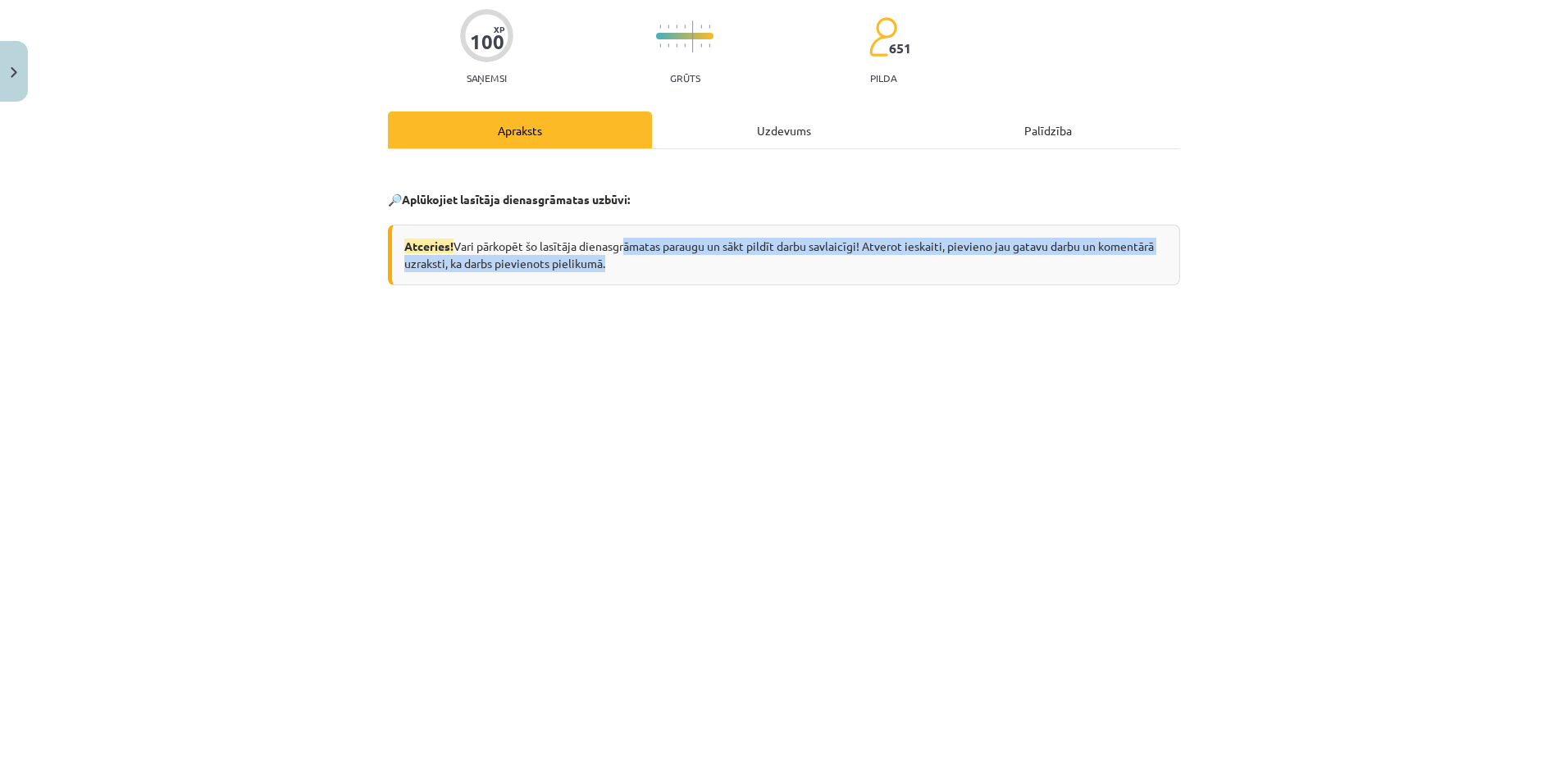
drag, startPoint x: 637, startPoint y: 245, endPoint x: 917, endPoint y: 260, distance: 280.4
click at [917, 260] on div "Atceries! Vari pārkopēt šo lasītāja dienasgrāmatas paraugu un sākt pildīt darbu…" at bounding box center [784, 255] width 792 height 61
drag, startPoint x: 917, startPoint y: 260, endPoint x: 827, endPoint y: 260, distance: 90.0
click at [827, 260] on div "Atceries! Vari pārkopēt šo lasītāja dienasgrāmatas paraugu un sākt pildīt darbu…" at bounding box center [784, 255] width 792 height 61
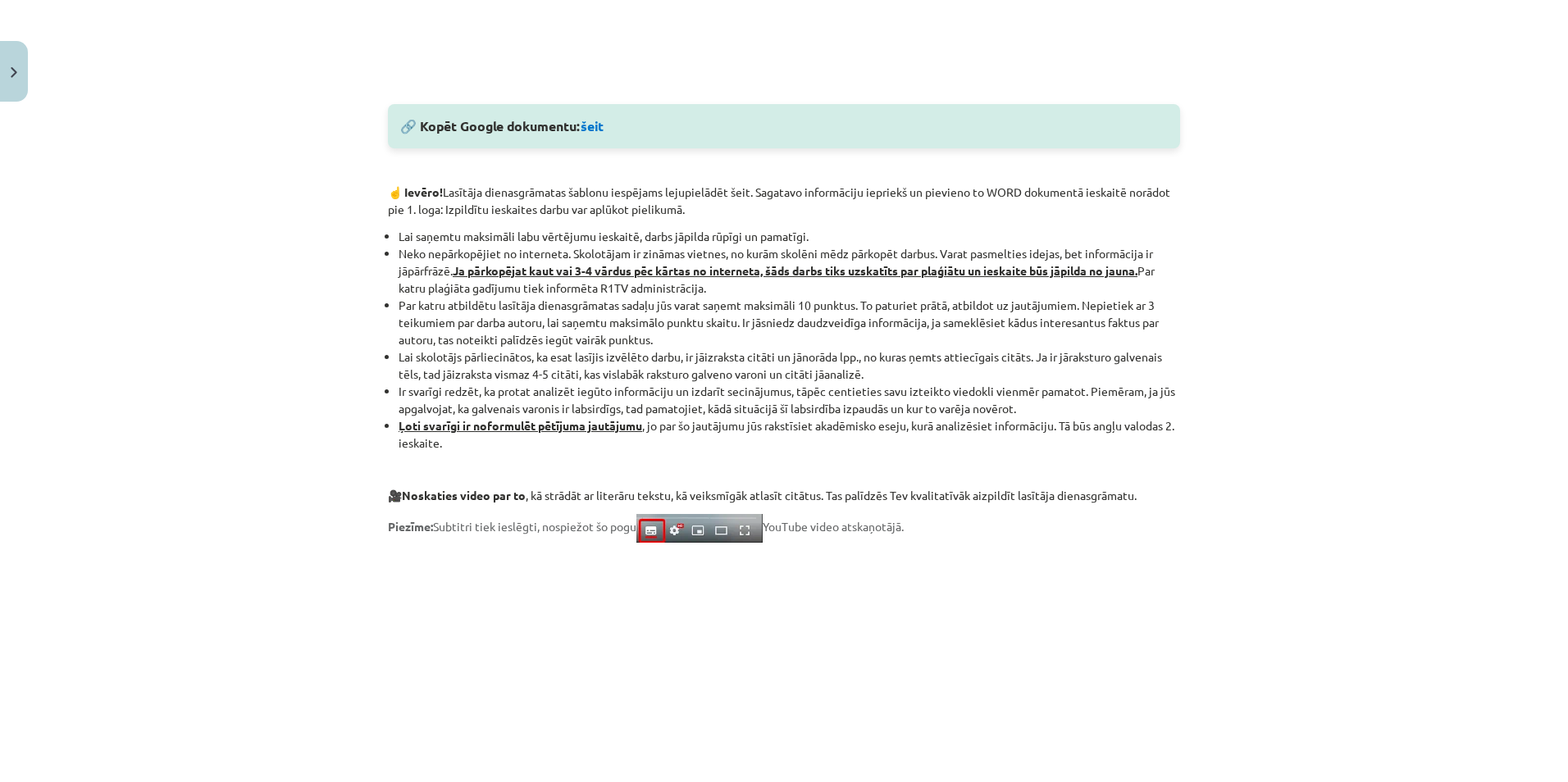
scroll to position [894, 0]
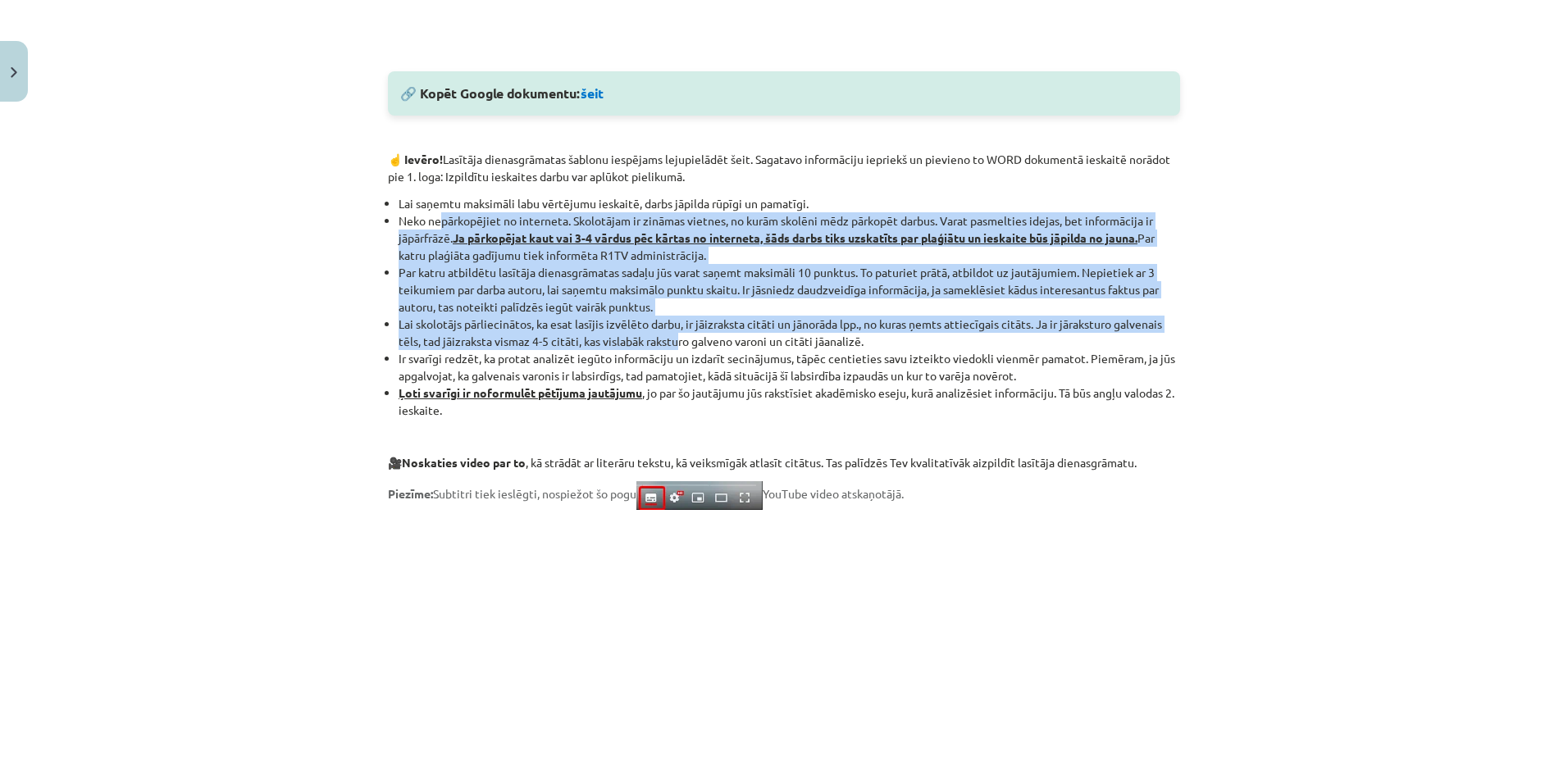
drag, startPoint x: 437, startPoint y: 222, endPoint x: 674, endPoint y: 348, distance: 268.4
click at [674, 348] on ul "Lai saņemtu maksimāli labu vērtējumu ieskaitē, darbs jāpilda rūpīgi un pamatīgi…" at bounding box center [784, 307] width 792 height 224
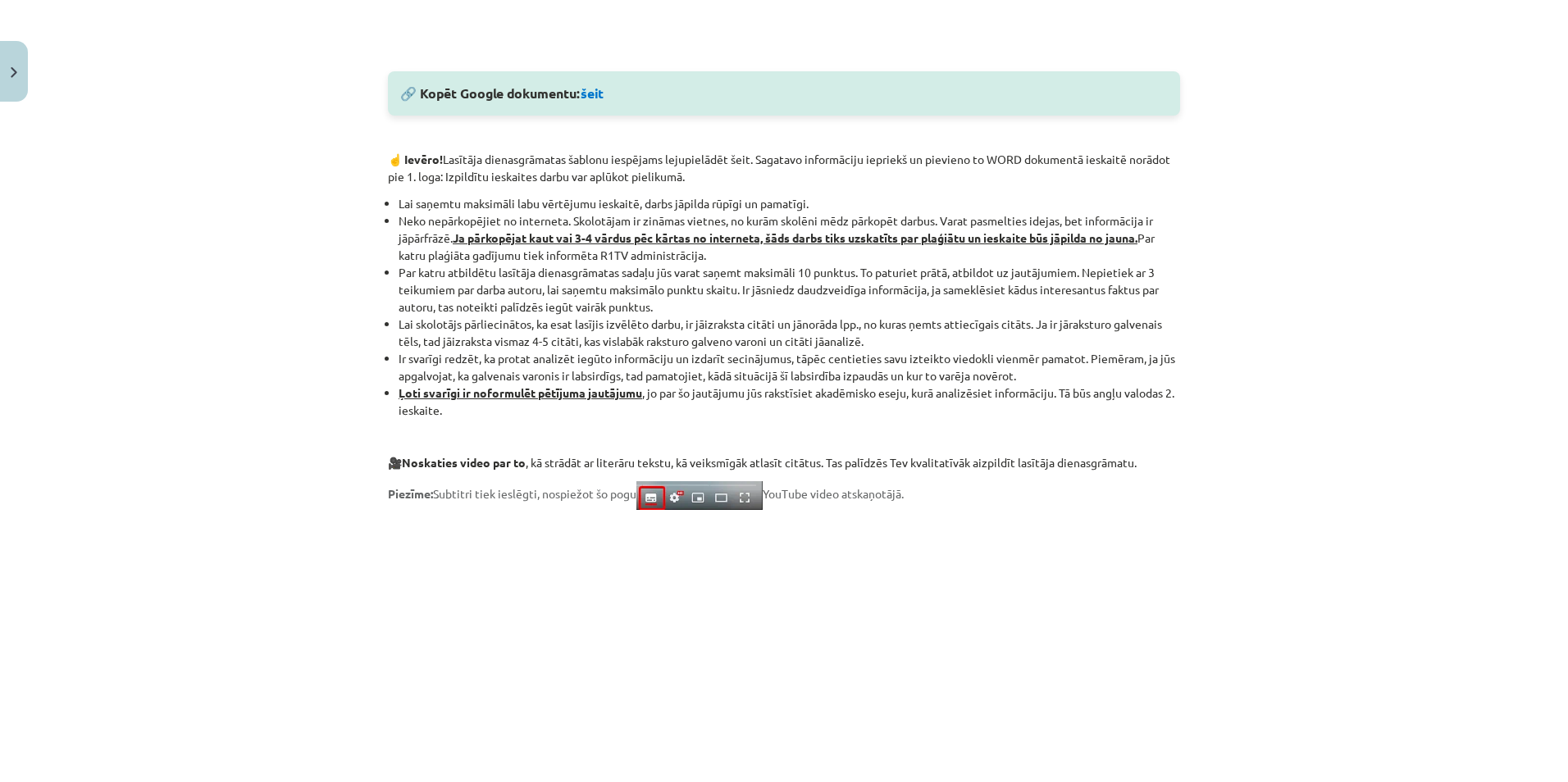
drag, startPoint x: 674, startPoint y: 348, endPoint x: 661, endPoint y: 362, distance: 19.1
click at [661, 362] on li "Ir svarīgi redzēt, ka protat analizēt iegūto informāciju un izdarīt secinājumus…" at bounding box center [790, 367] width 782 height 35
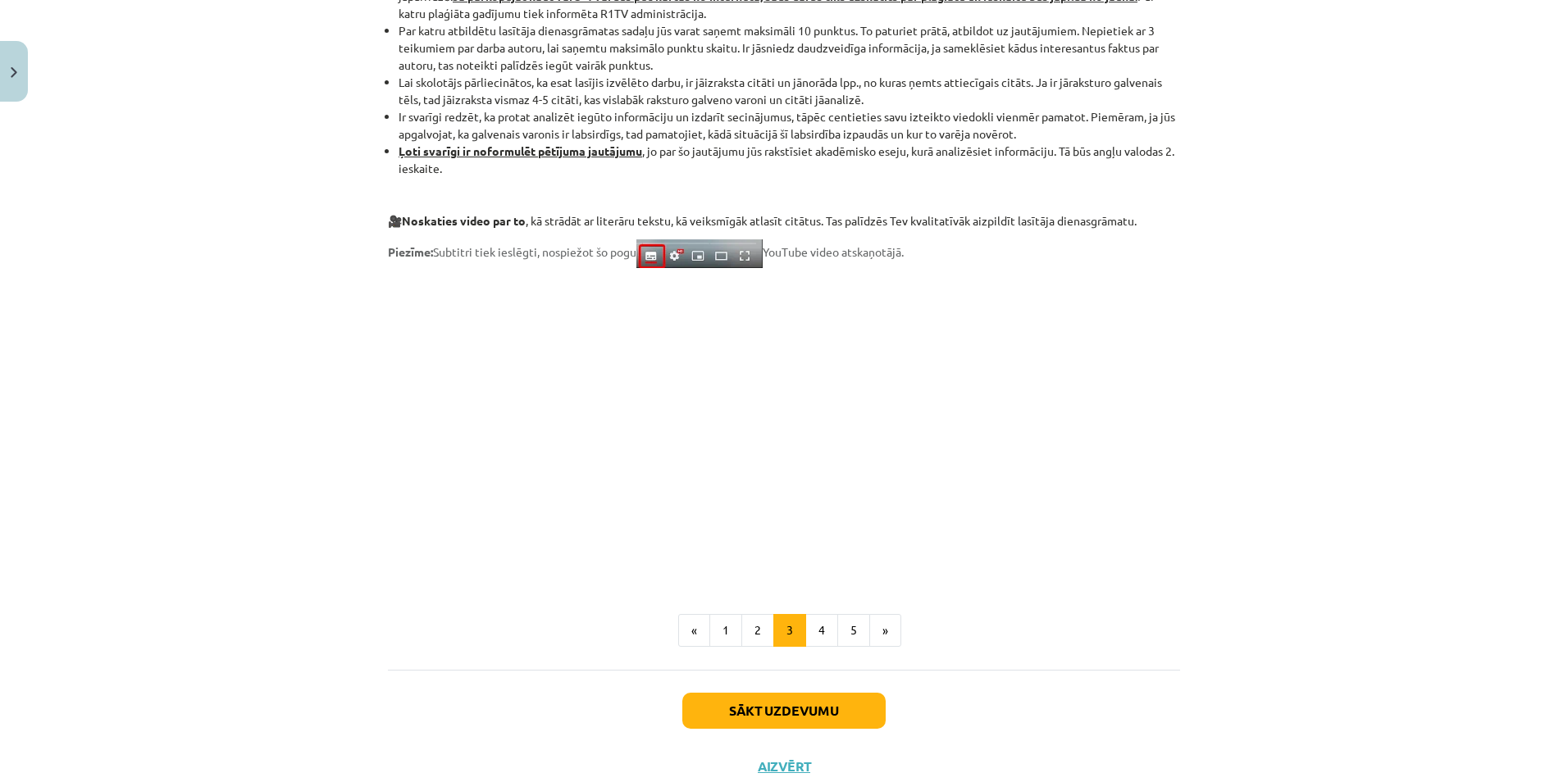
scroll to position [1140, 0]
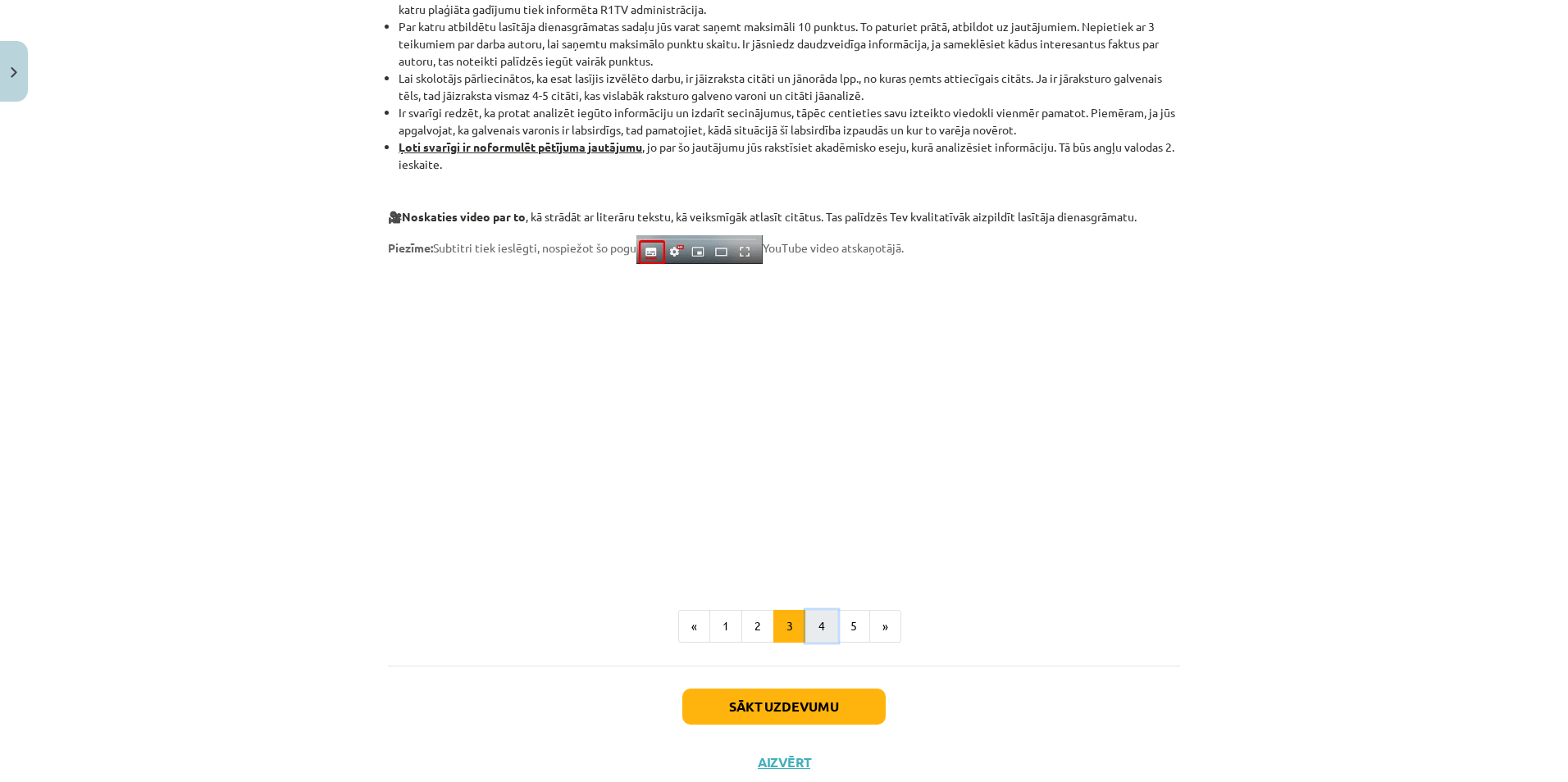
click at [811, 617] on button "4" at bounding box center [822, 627] width 33 height 33
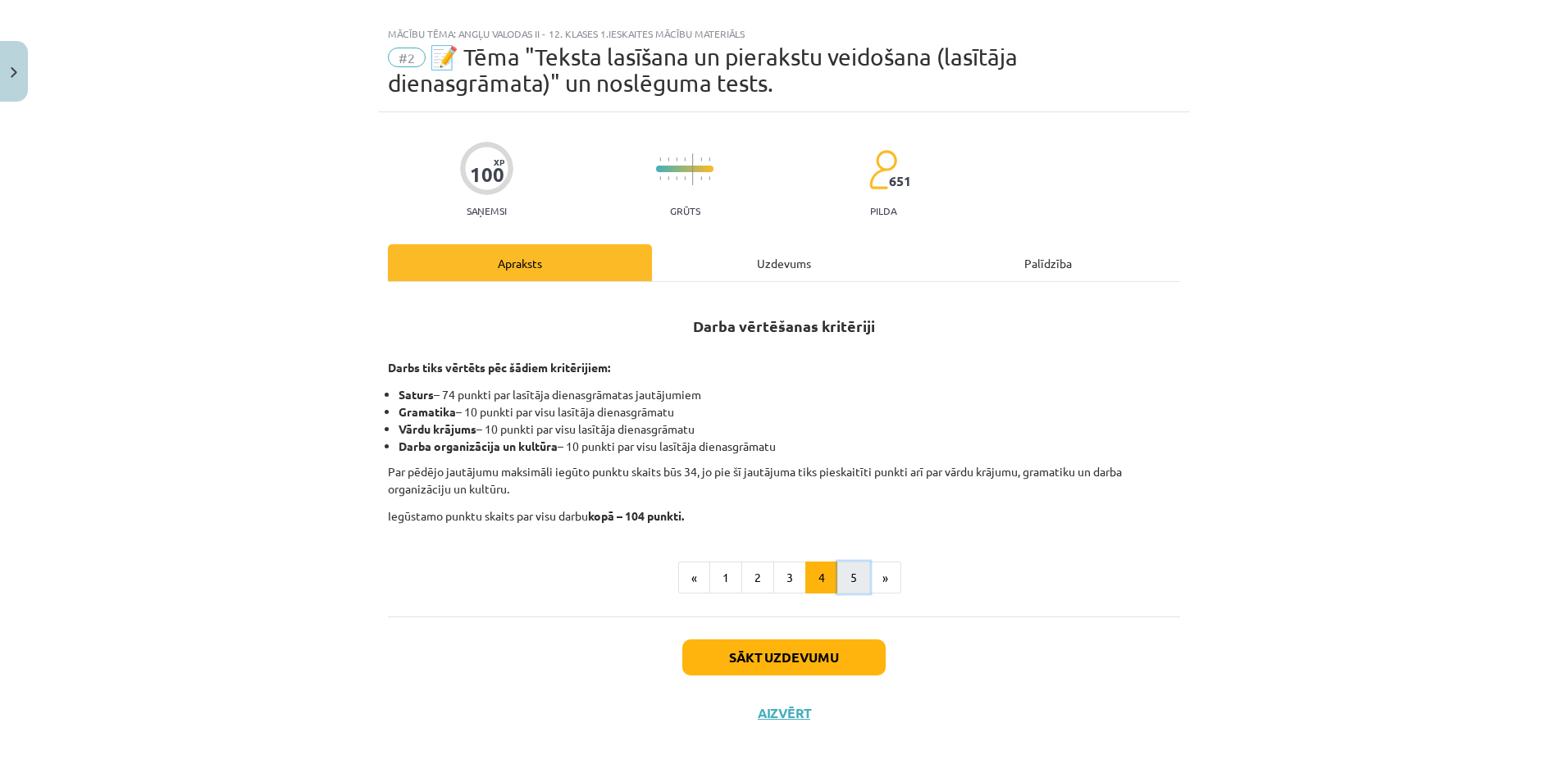
click at [850, 574] on button "5" at bounding box center [854, 578] width 33 height 33
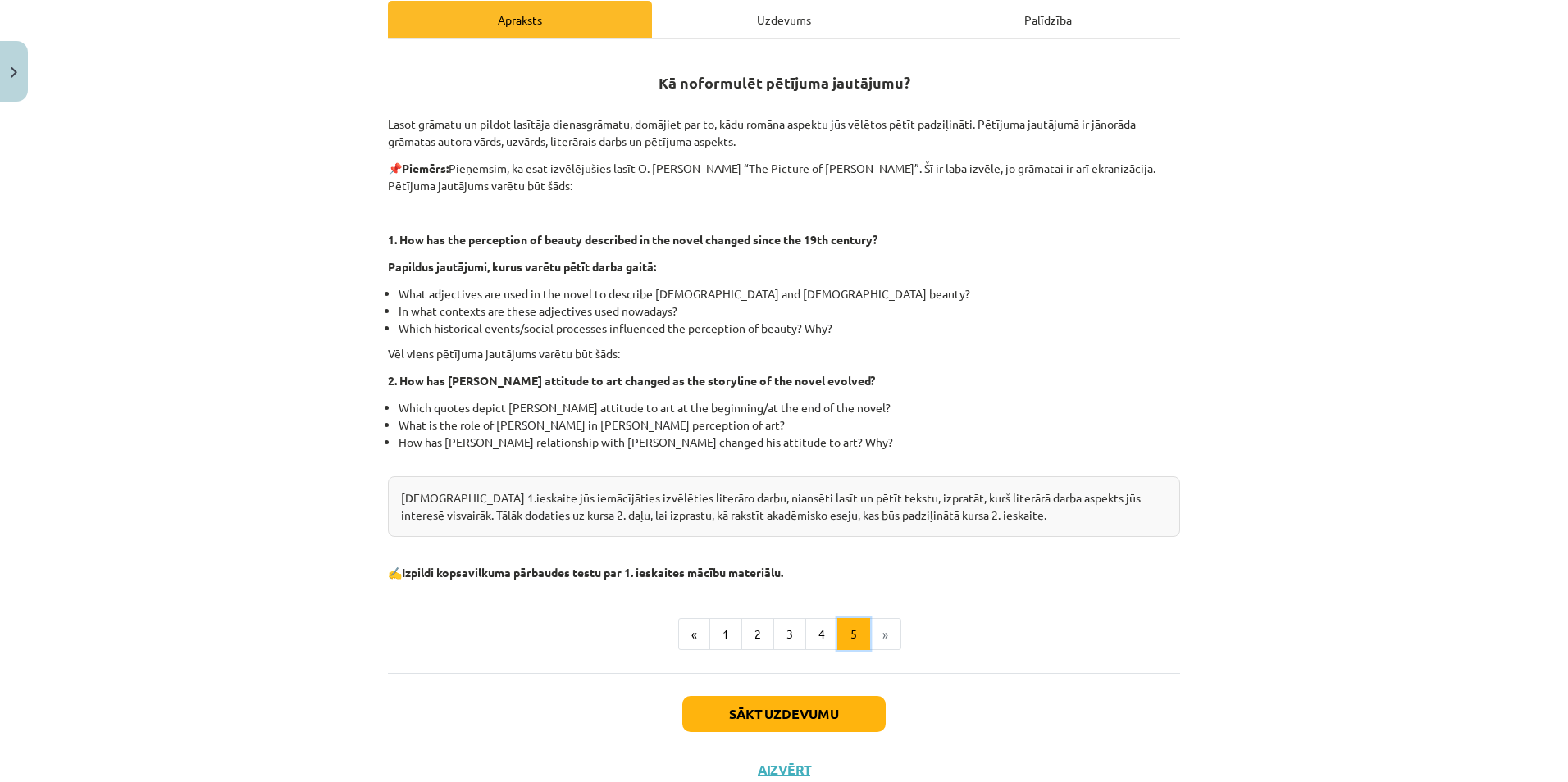
scroll to position [269, 0]
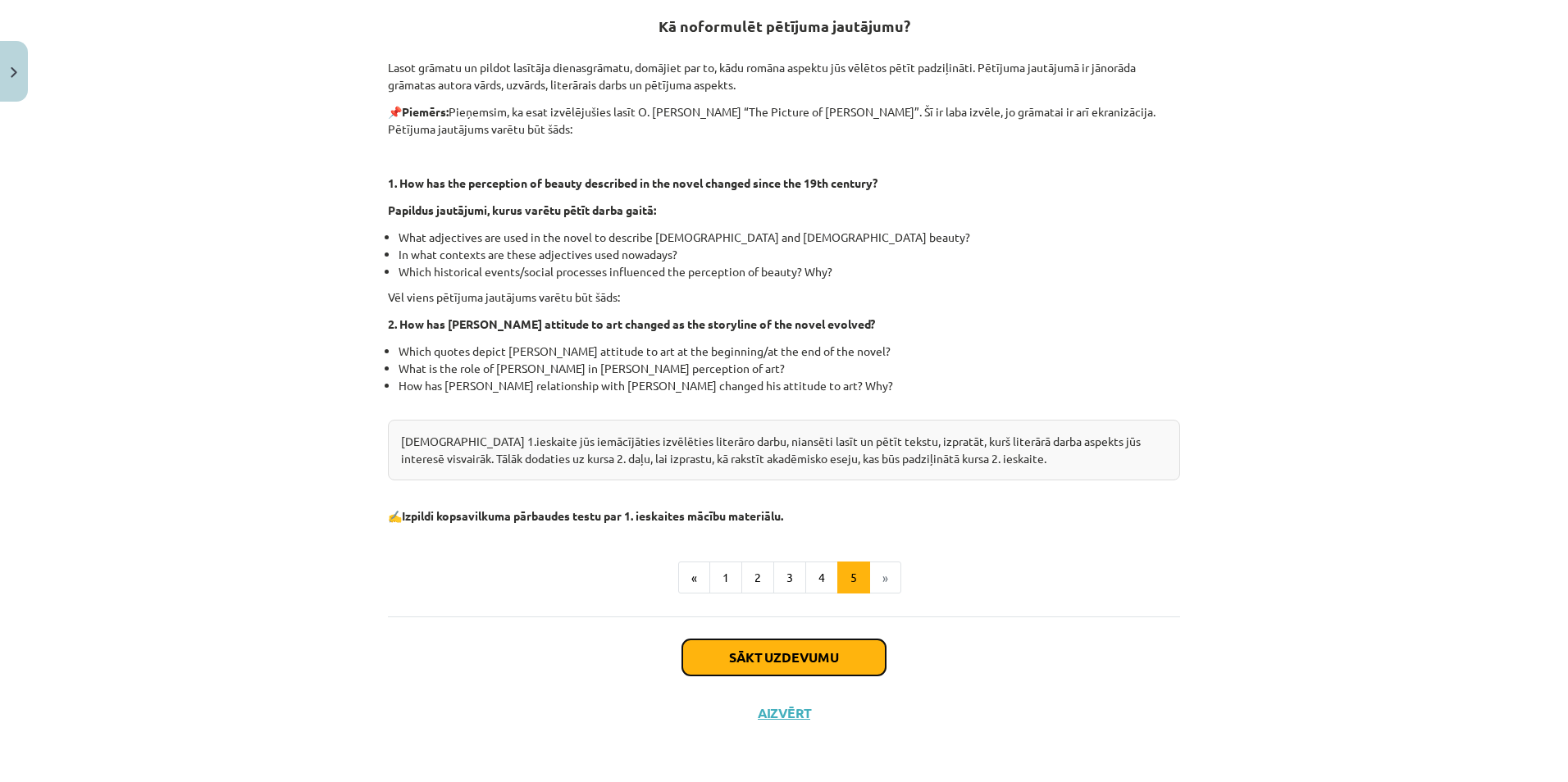
click at [784, 651] on button "Sākt uzdevumu" at bounding box center [784, 657] width 204 height 36
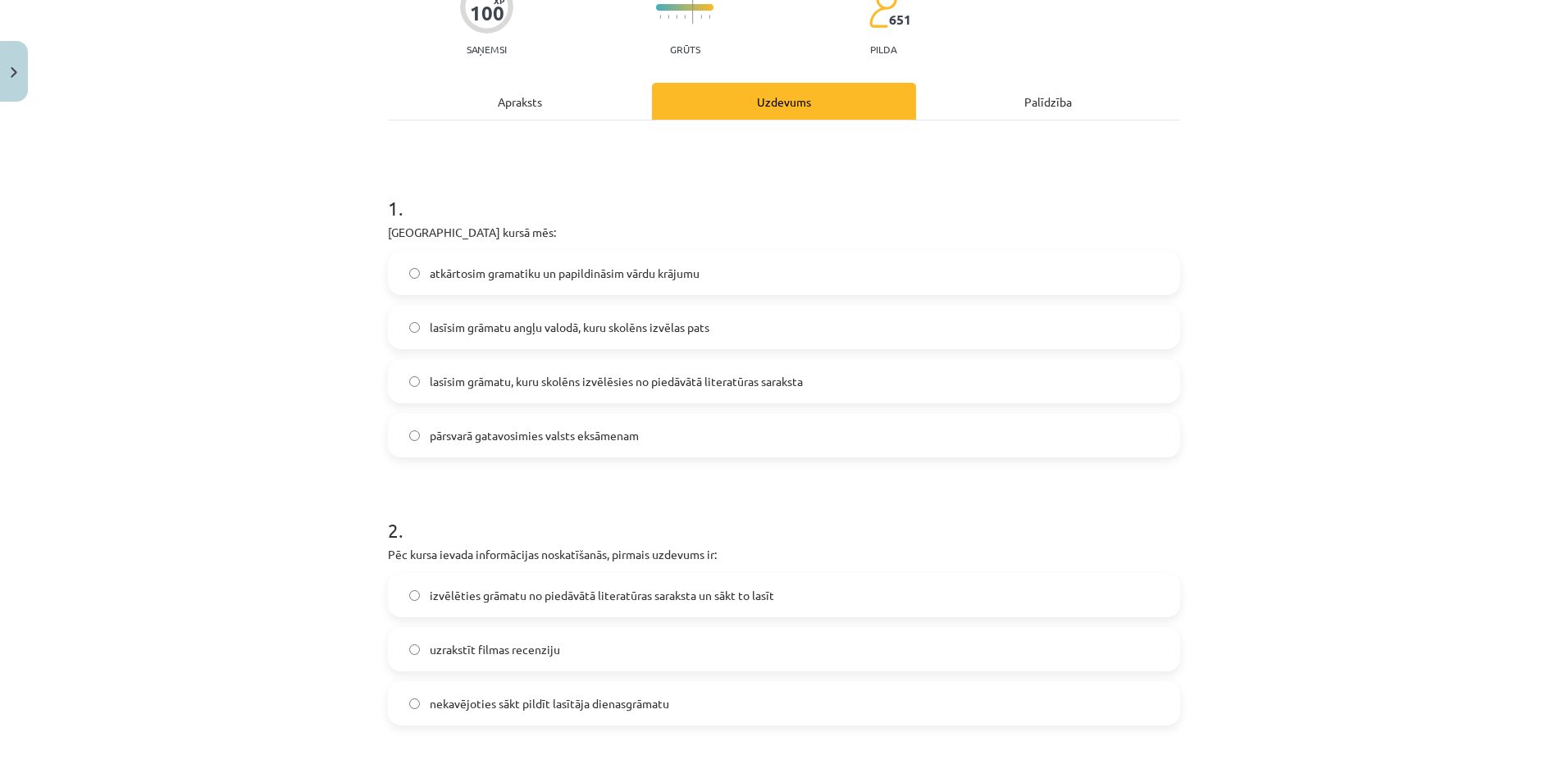
scroll to position [41, 0]
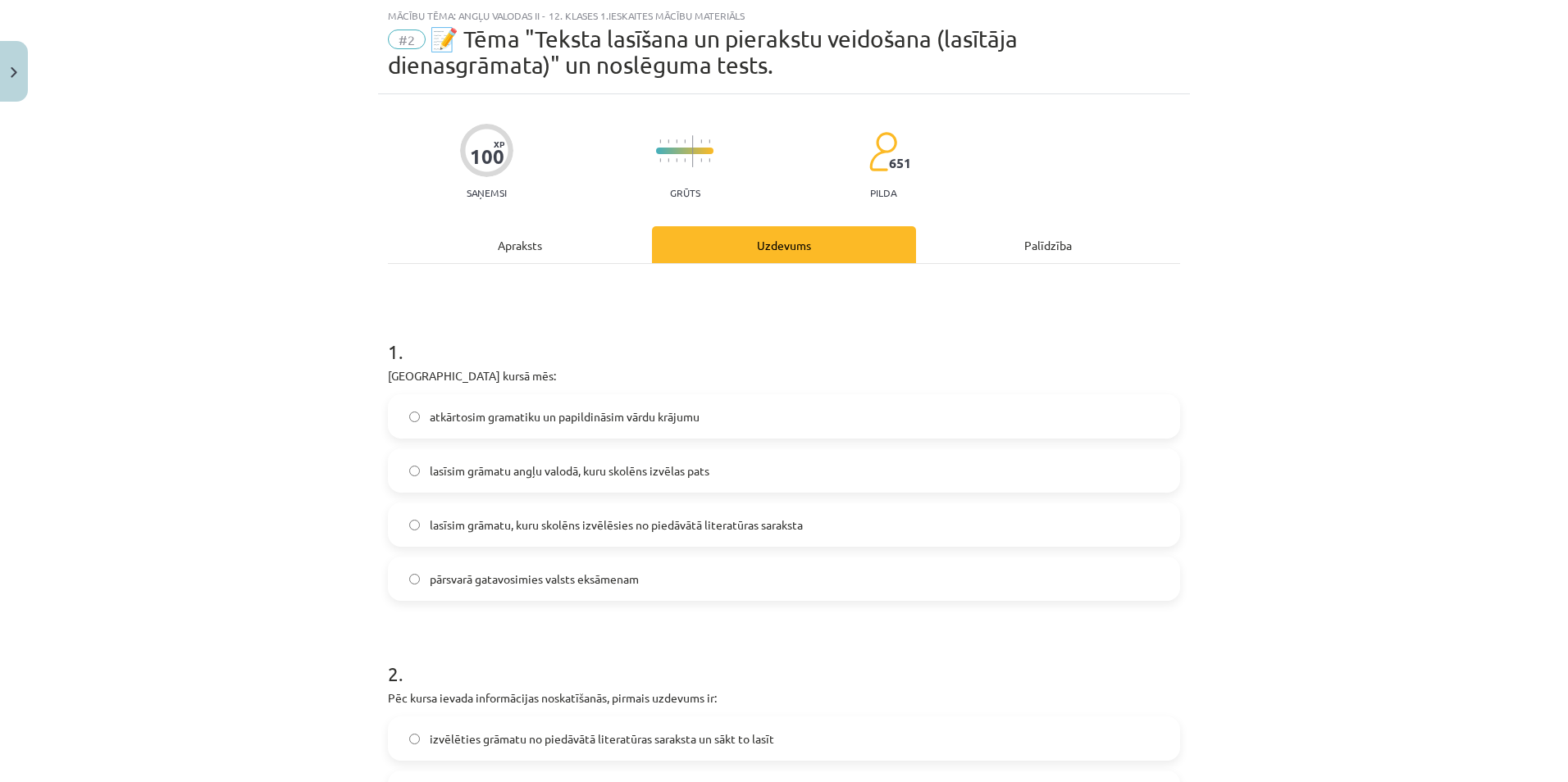
click at [735, 517] on span "lasīsim grāmatu, kuru skolēns izvēlēsies no piedāvātā literatūras saraksta" at bounding box center [616, 525] width 373 height 17
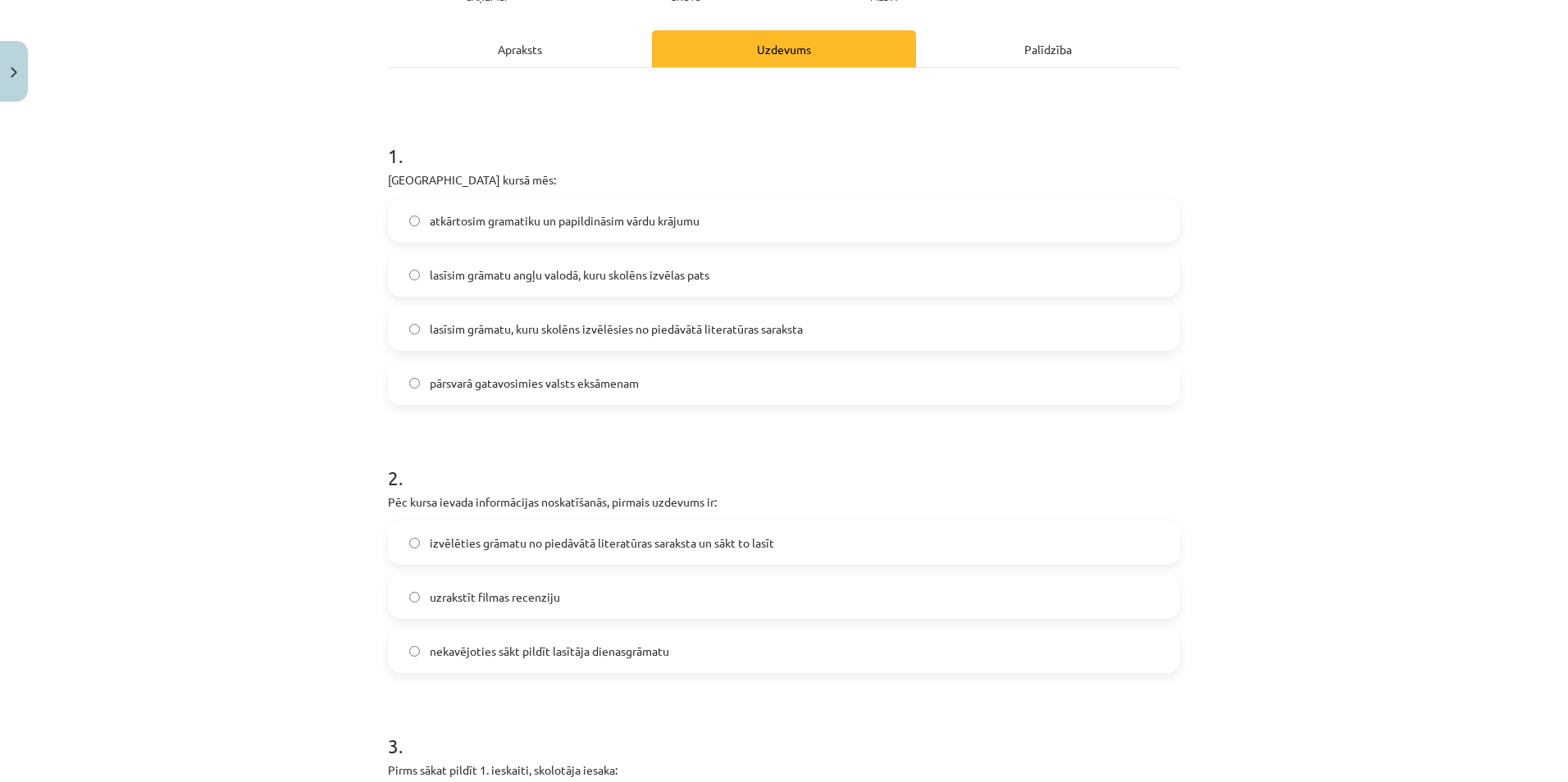
scroll to position [287, 0]
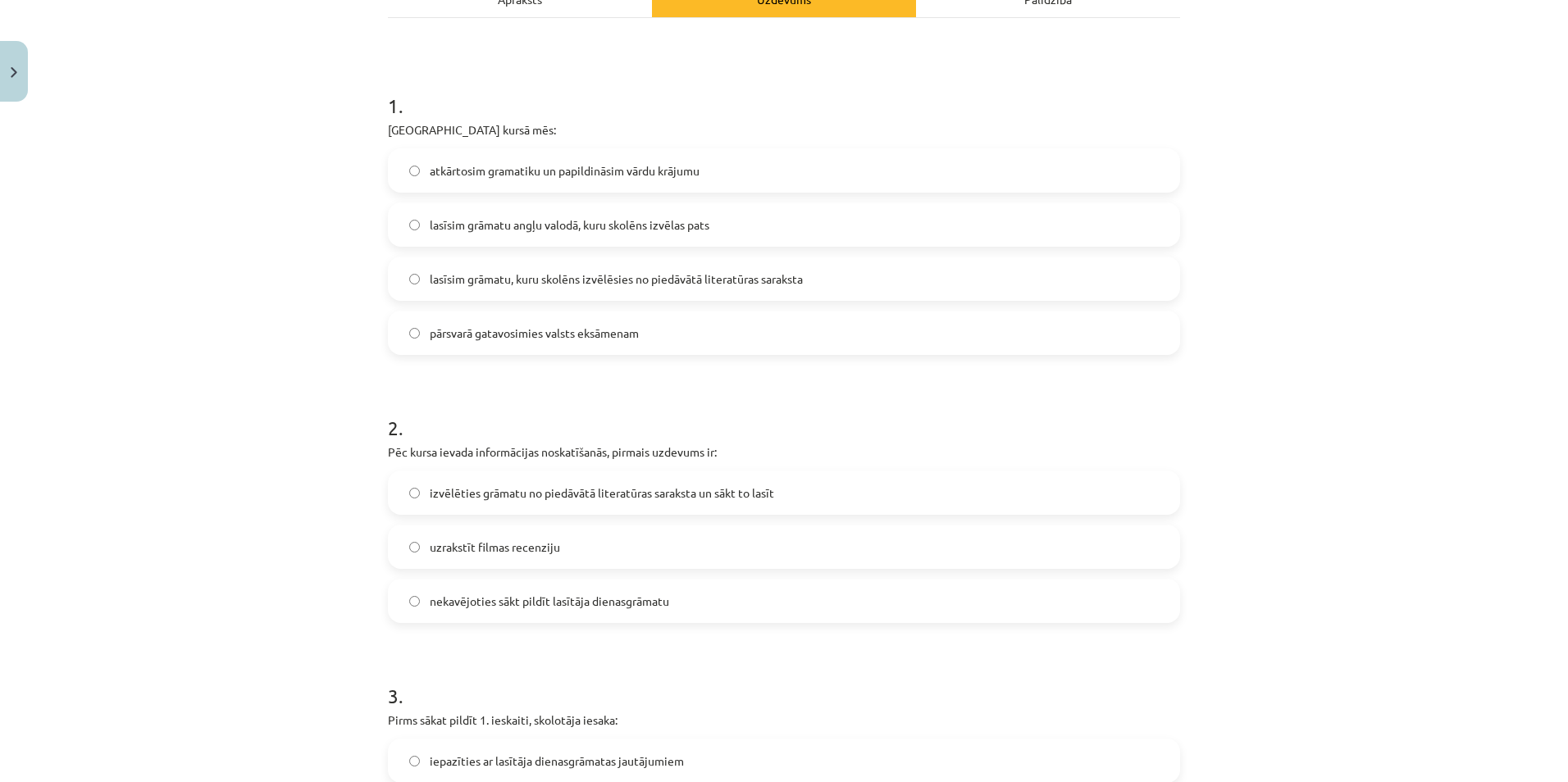
click at [566, 489] on span "izvēlēties grāmatu no piedāvātā literatūras saraksta un sākt to lasīt" at bounding box center [602, 494] width 345 height 17
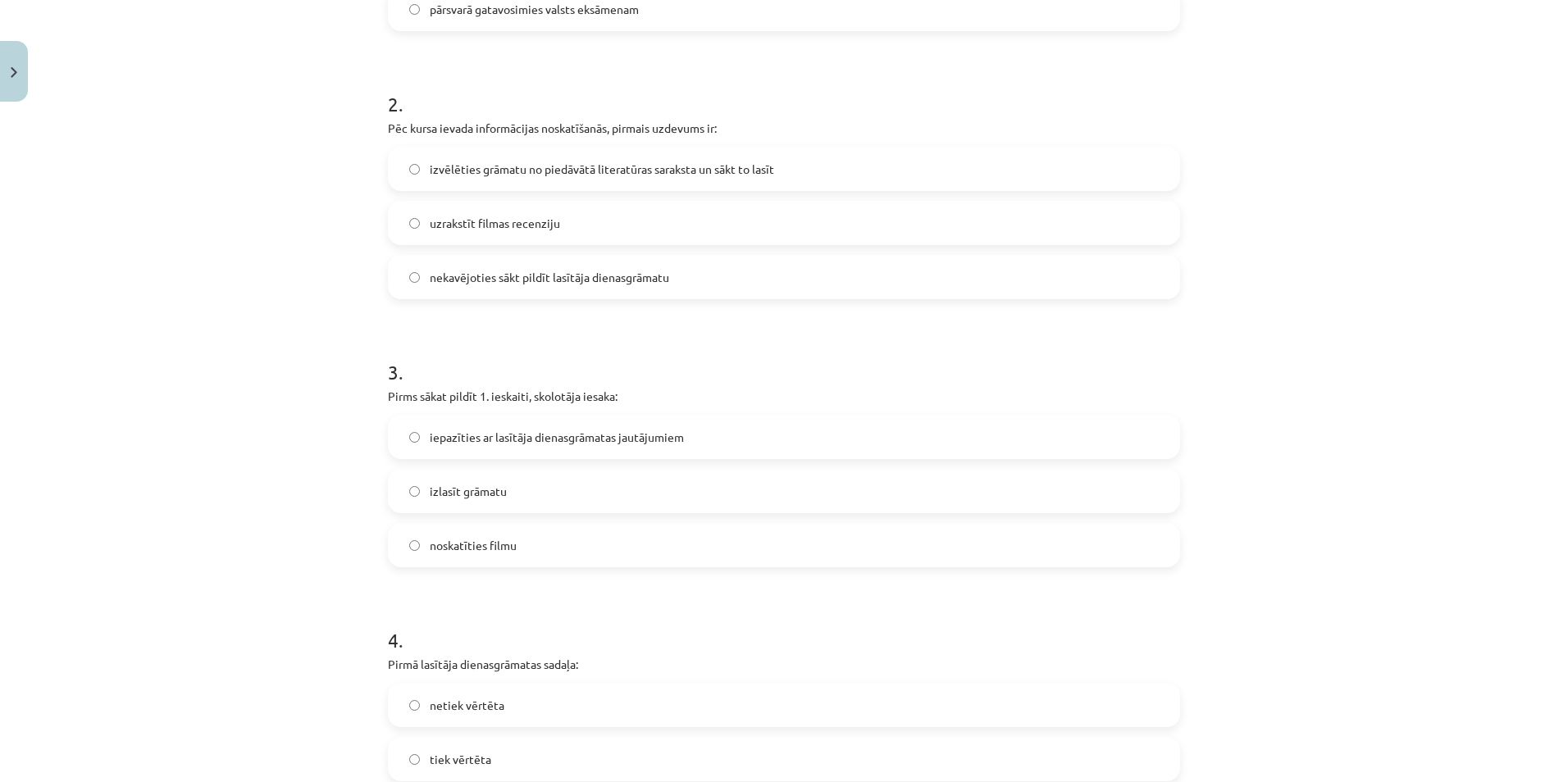
scroll to position [615, 0]
click at [539, 485] on label "izlasīt grāmatu" at bounding box center [784, 487] width 789 height 41
click at [529, 437] on span "iepazīties ar lasītāja dienasgrāmatas jautājumiem" at bounding box center [556, 434] width 254 height 17
click at [418, 496] on label "izlasīt grāmatu" at bounding box center [784, 487] width 789 height 41
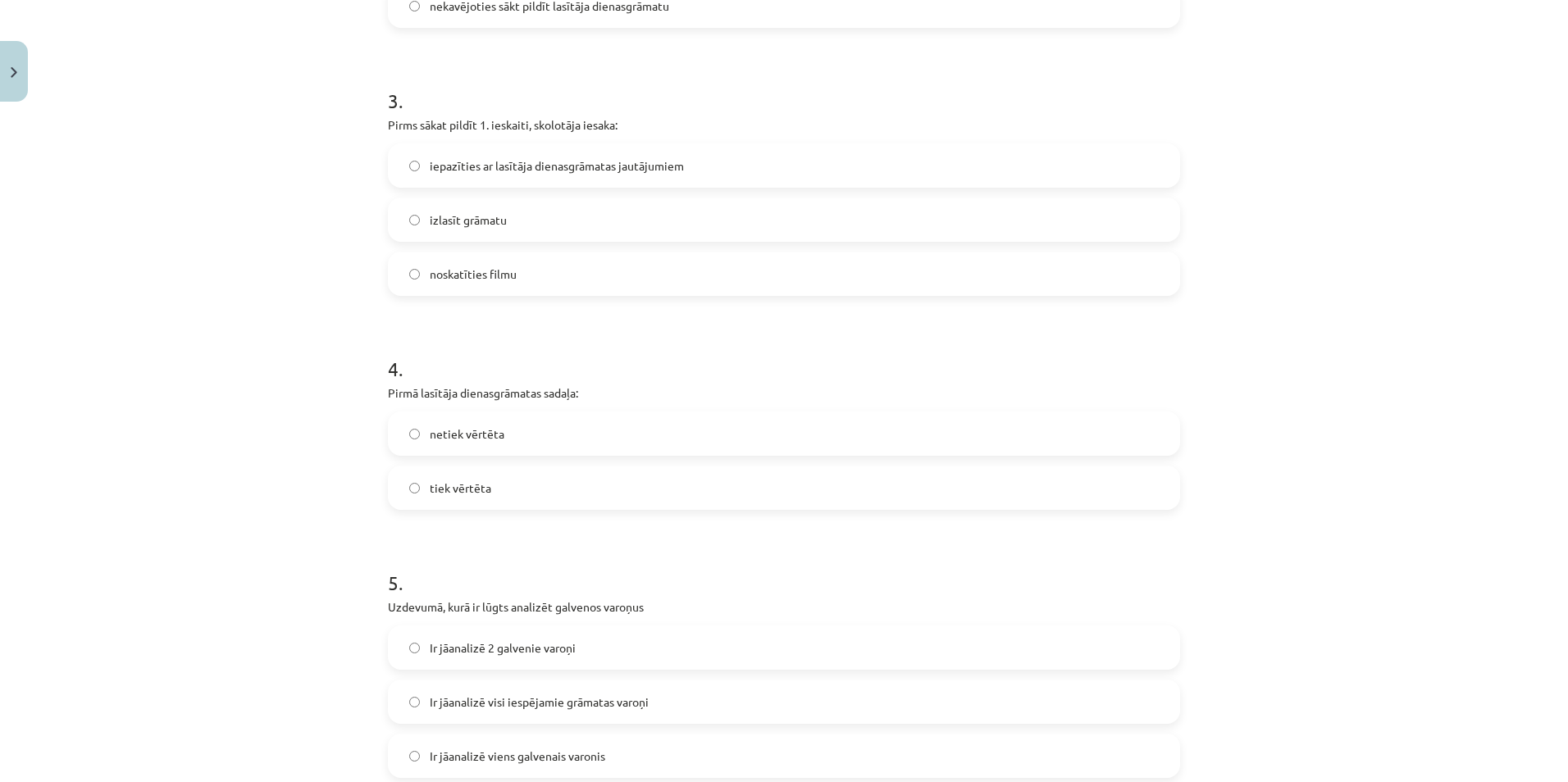
scroll to position [943, 0]
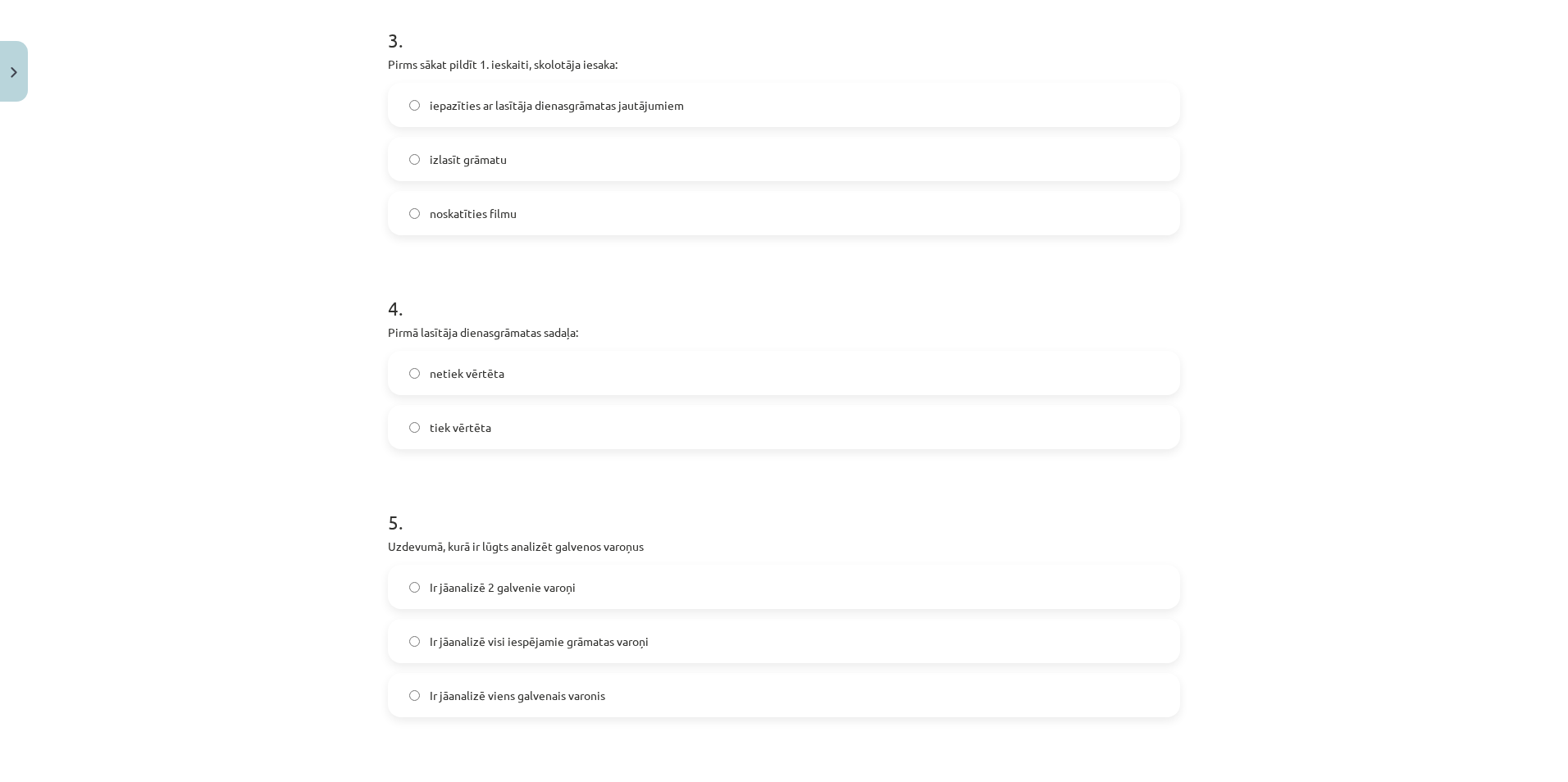
click at [442, 422] on span "tiek vērtēta" at bounding box center [460, 428] width 62 height 17
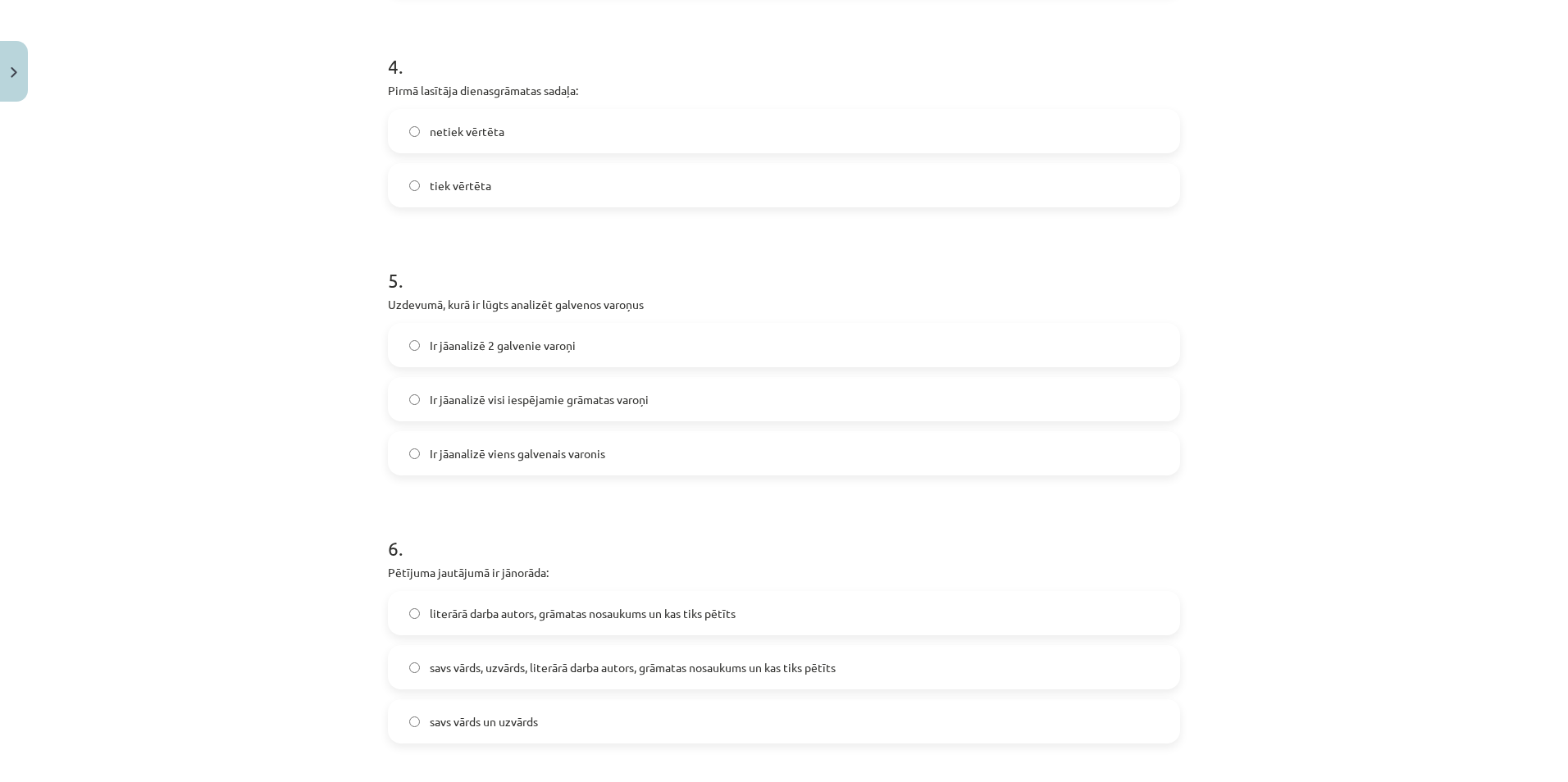
scroll to position [1190, 0]
click at [468, 346] on span "Ir jāanalizē 2 galvenie varoņi" at bounding box center [502, 341] width 146 height 17
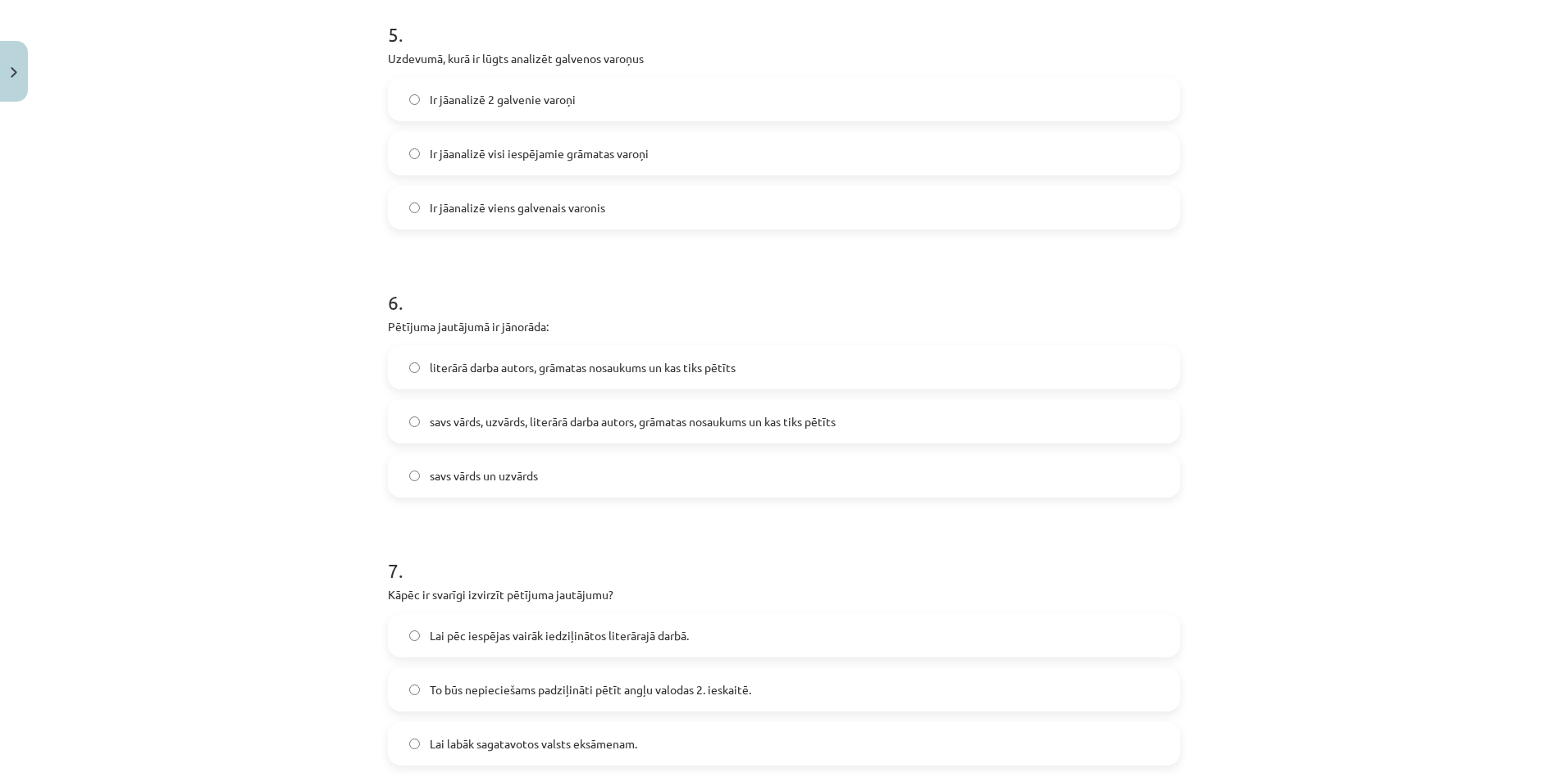
scroll to position [1435, 0]
click at [481, 363] on span "literārā darba autors, grāmatas nosaukums un kas tiks pētīts" at bounding box center [582, 364] width 306 height 17
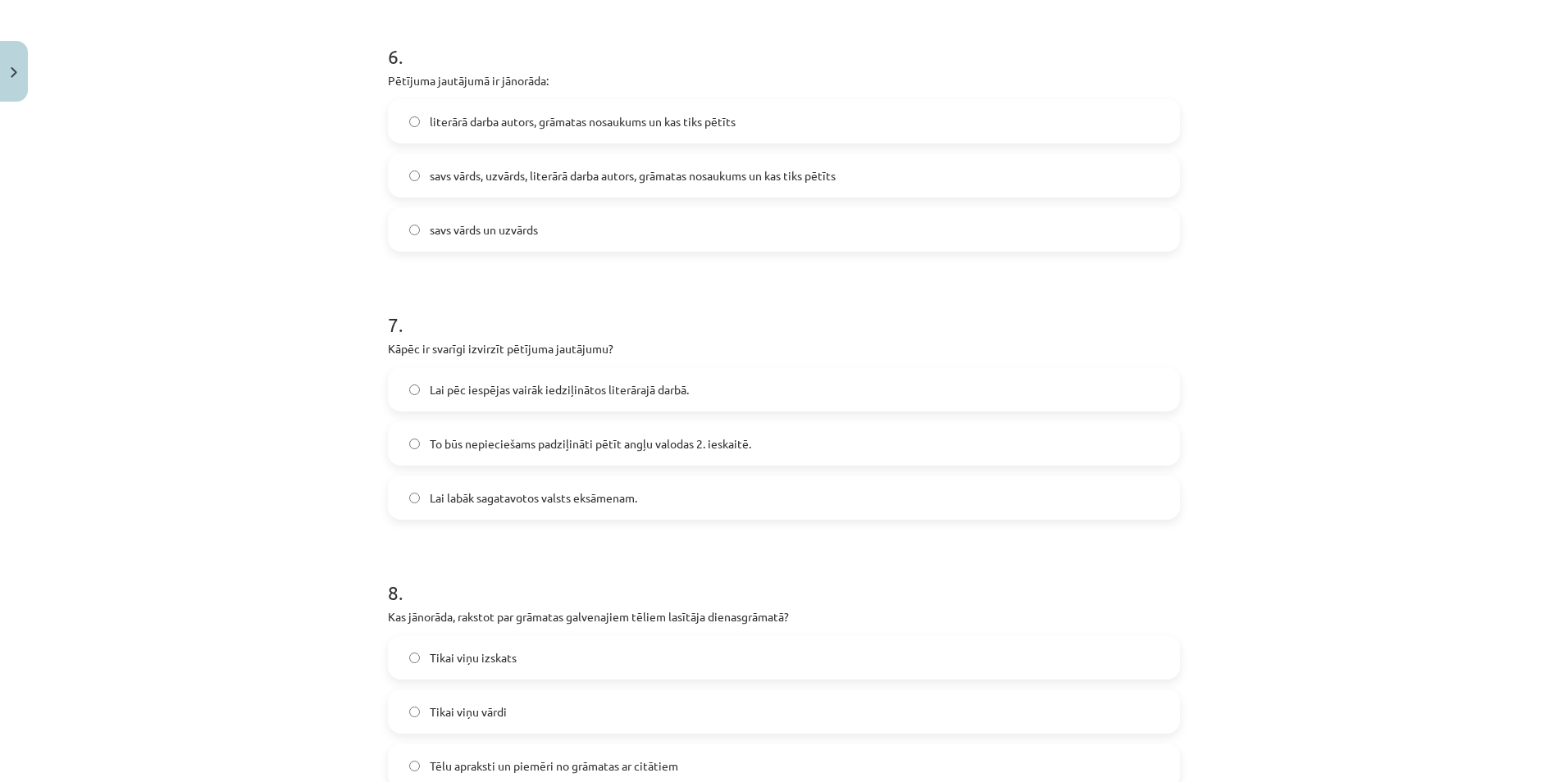
scroll to position [1682, 0]
click at [475, 437] on span "To būs nepieciešams padziļināti pētīt angļu valodas 2. ieskaitē." at bounding box center [589, 440] width 321 height 17
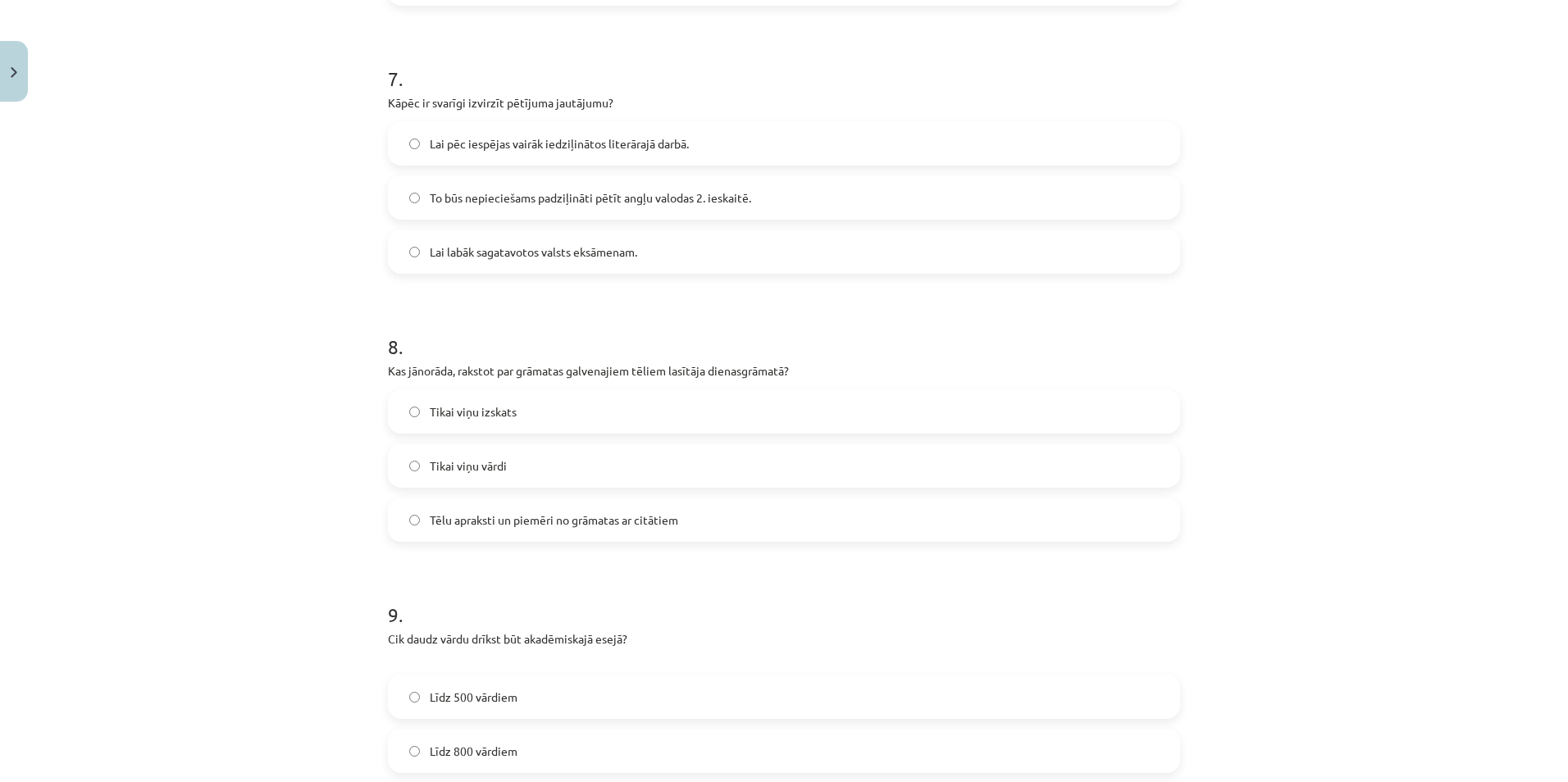
scroll to position [1927, 0]
click at [432, 515] on span "Tēlu apraksti un piemēri no grāmatas ar citātiem" at bounding box center [553, 516] width 248 height 17
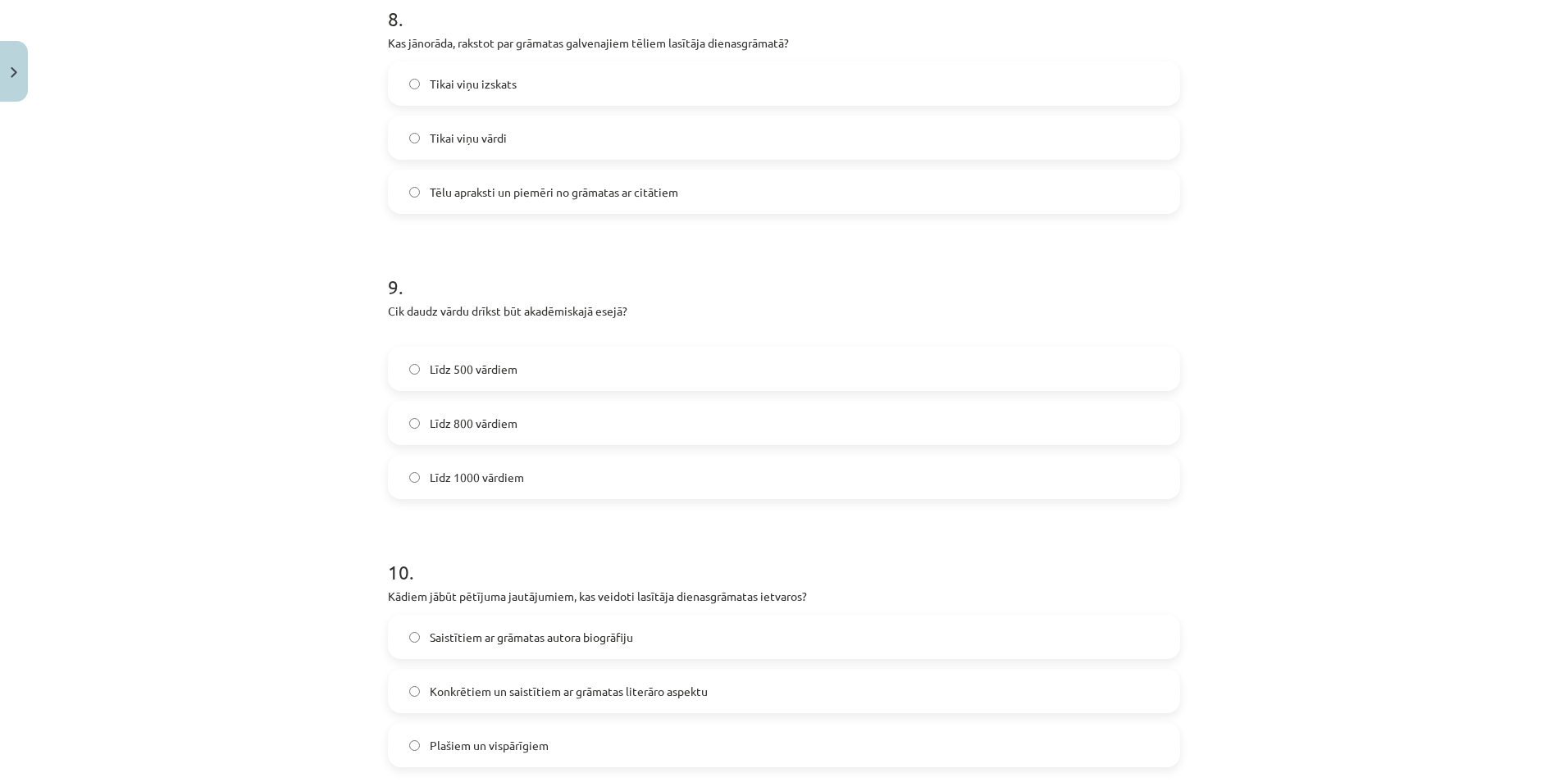
scroll to position [2255, 0]
click at [467, 401] on label "Līdz 800 vārdiem" at bounding box center [784, 419] width 789 height 41
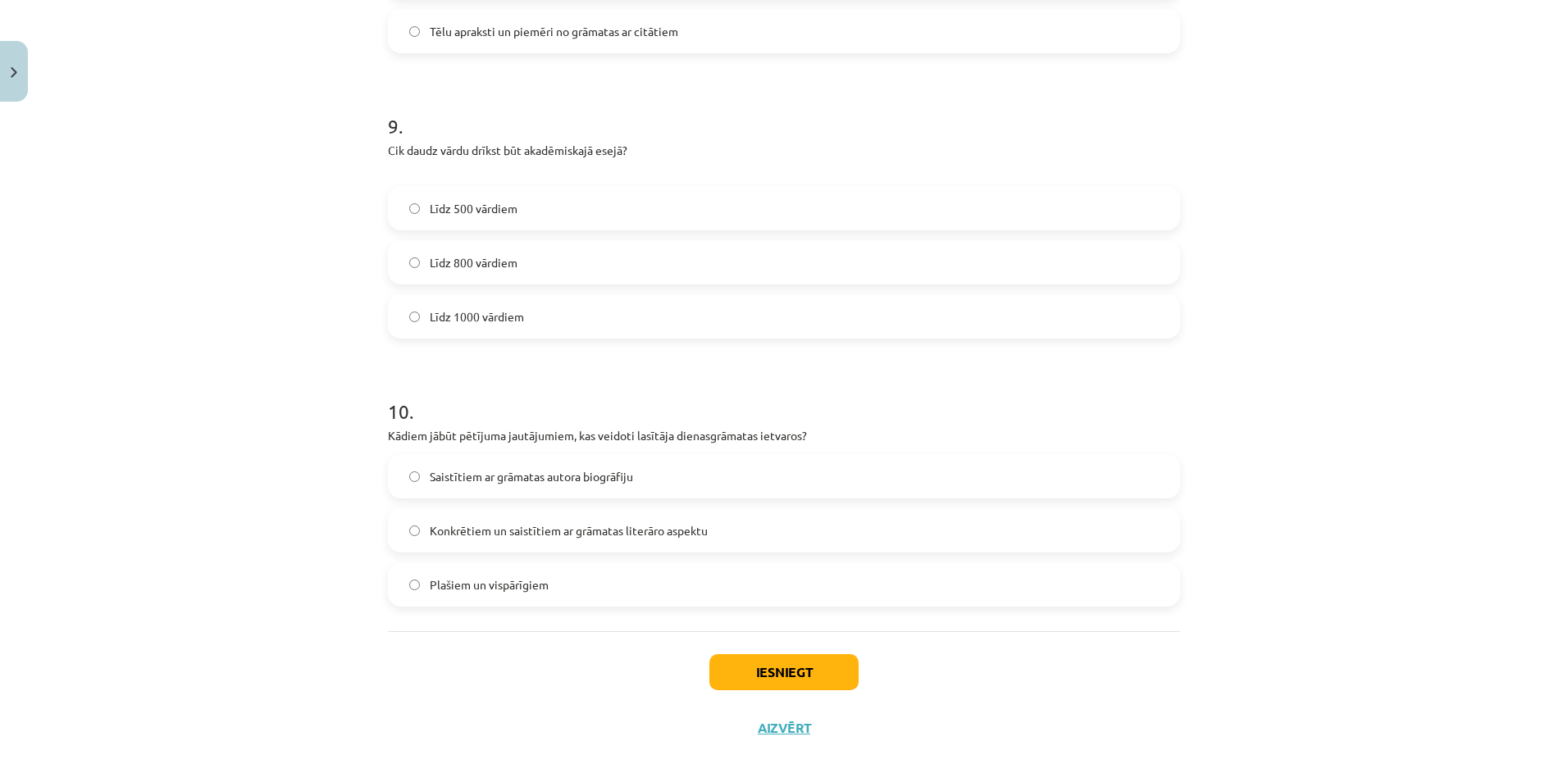
scroll to position [2419, 0]
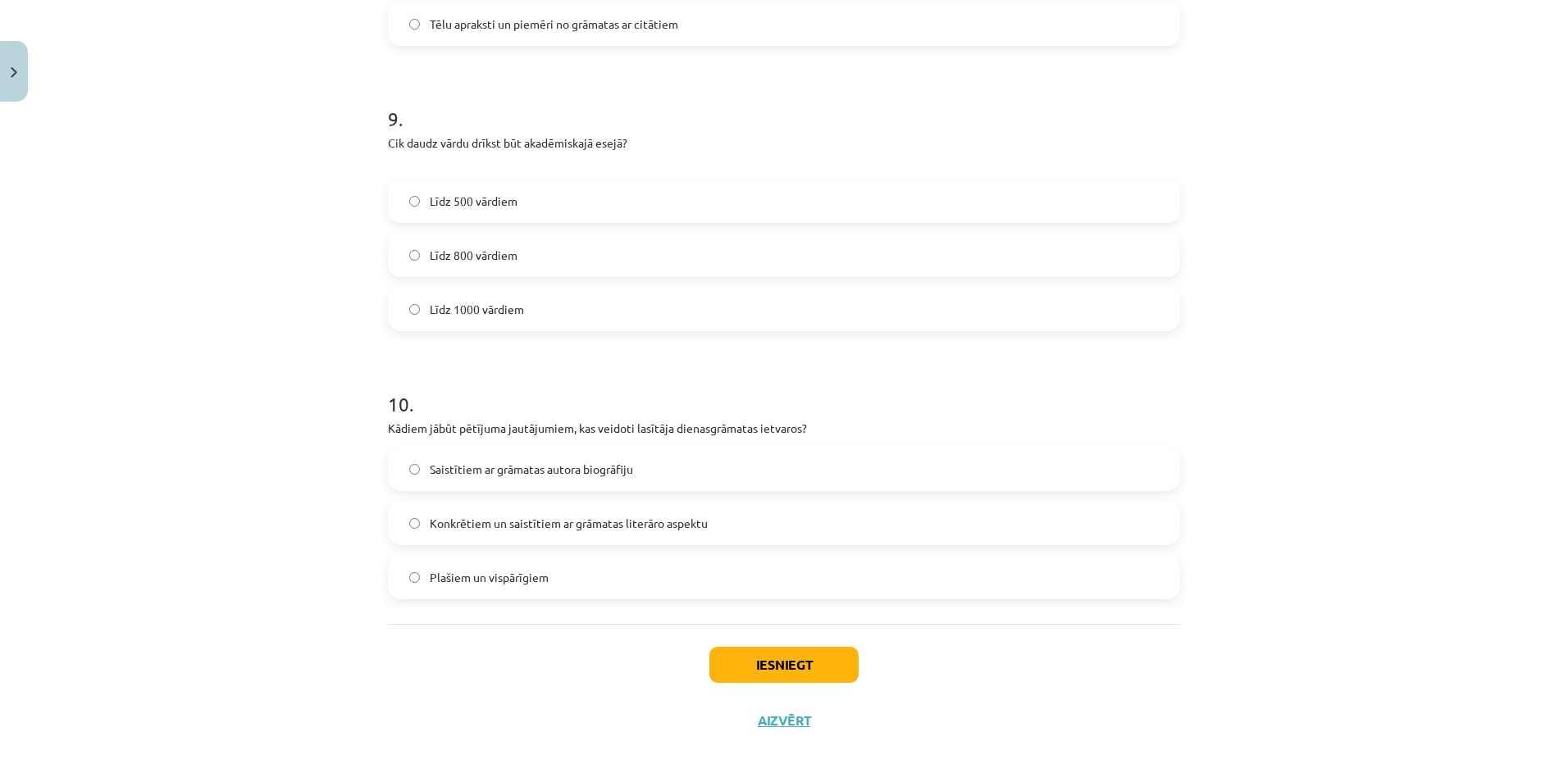
click at [483, 517] on span "Konkrētiem un saistītiem ar grāmatas literāro aspektu" at bounding box center [568, 523] width 278 height 17
click at [744, 670] on button "Iesniegt" at bounding box center [784, 664] width 149 height 36
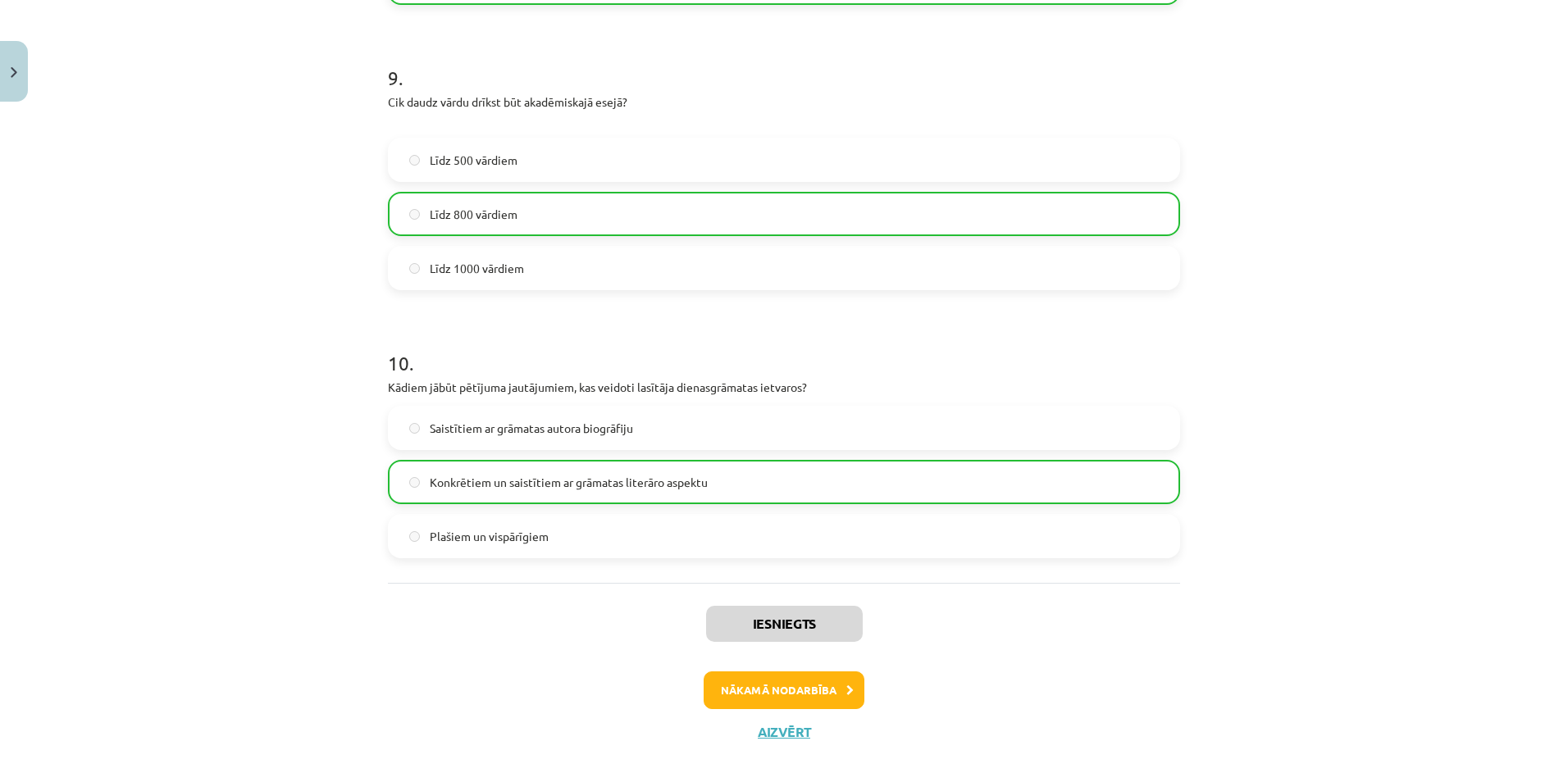
scroll to position [2479, 0]
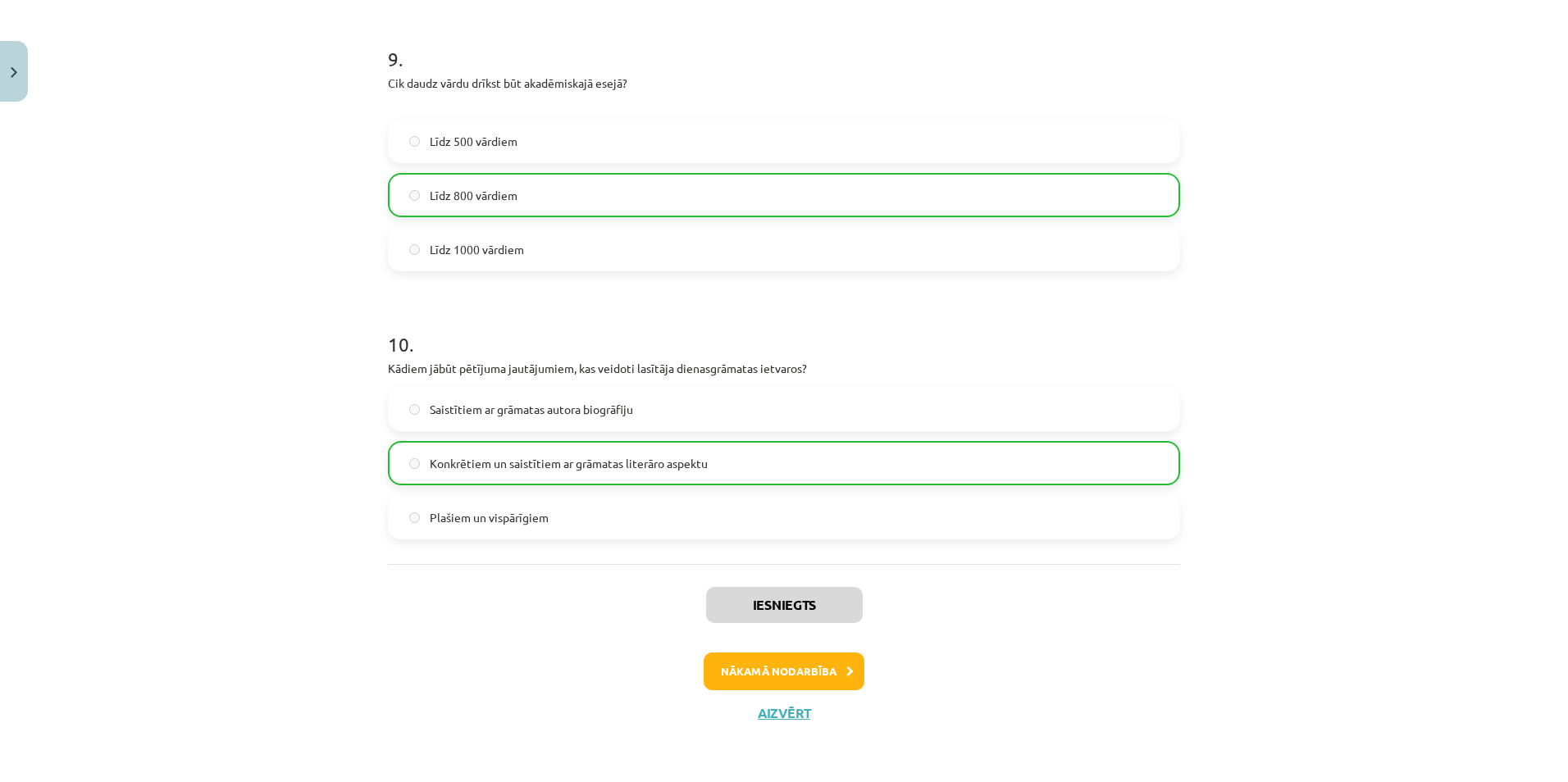
drag, startPoint x: 787, startPoint y: 646, endPoint x: 782, endPoint y: 657, distance: 12.1
click at [783, 651] on div "Iesniegts Nākamā nodarbība Aizvērt" at bounding box center [784, 648] width 792 height 167
click at [782, 657] on button "Nākamā nodarbība" at bounding box center [784, 671] width 161 height 37
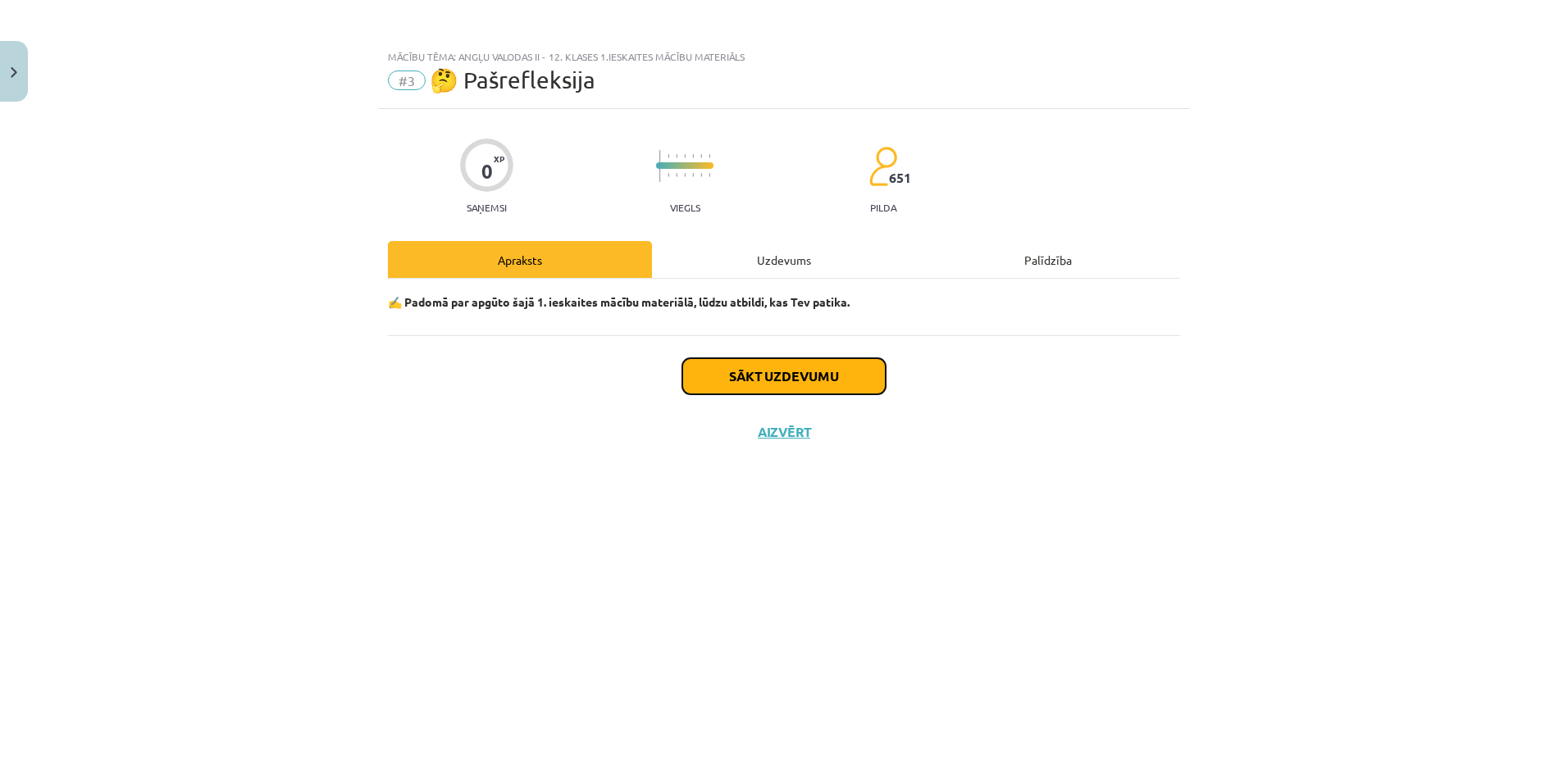
click at [735, 381] on button "Sākt uzdevumu" at bounding box center [784, 376] width 204 height 36
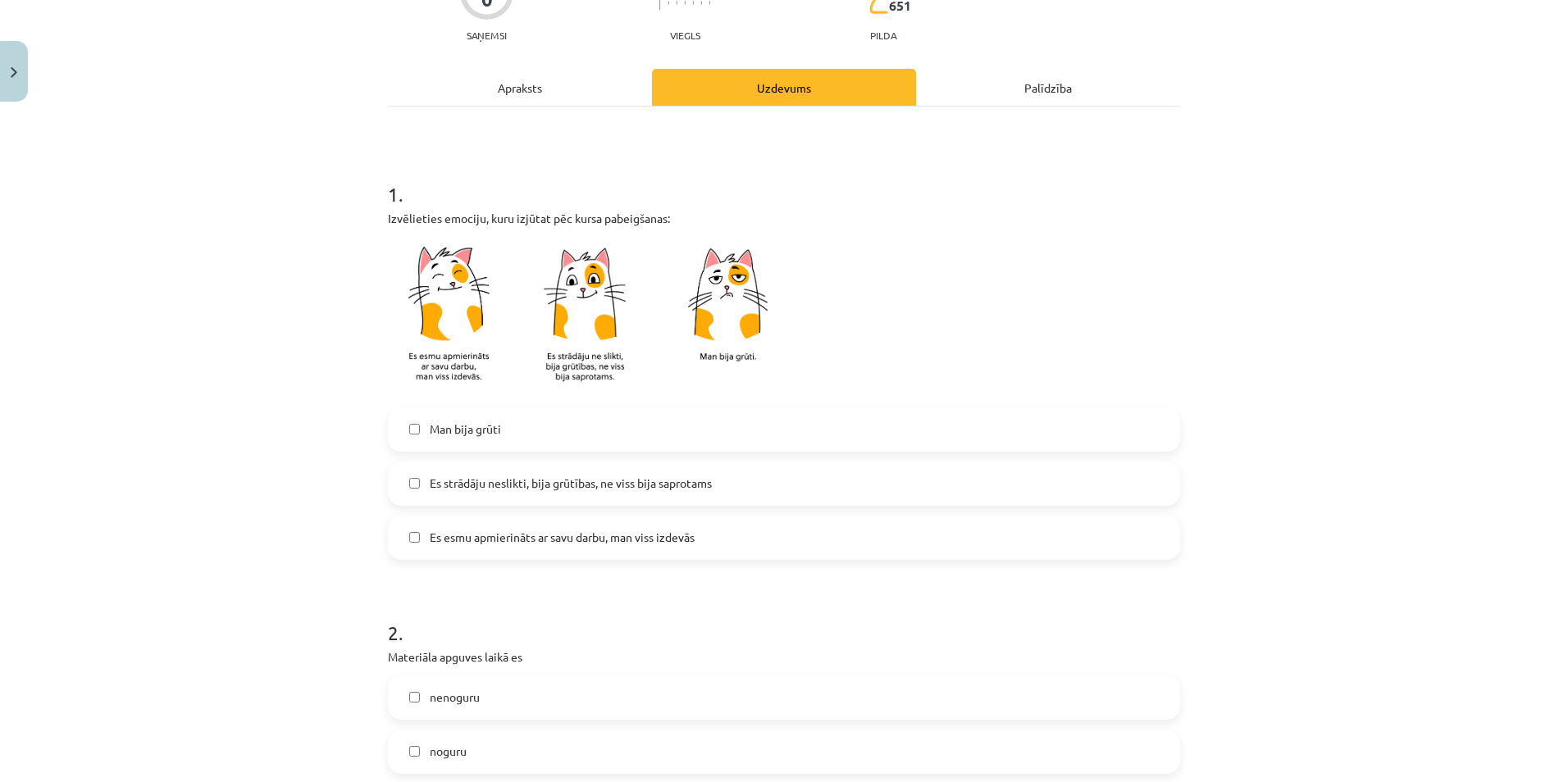
scroll to position [246, 0]
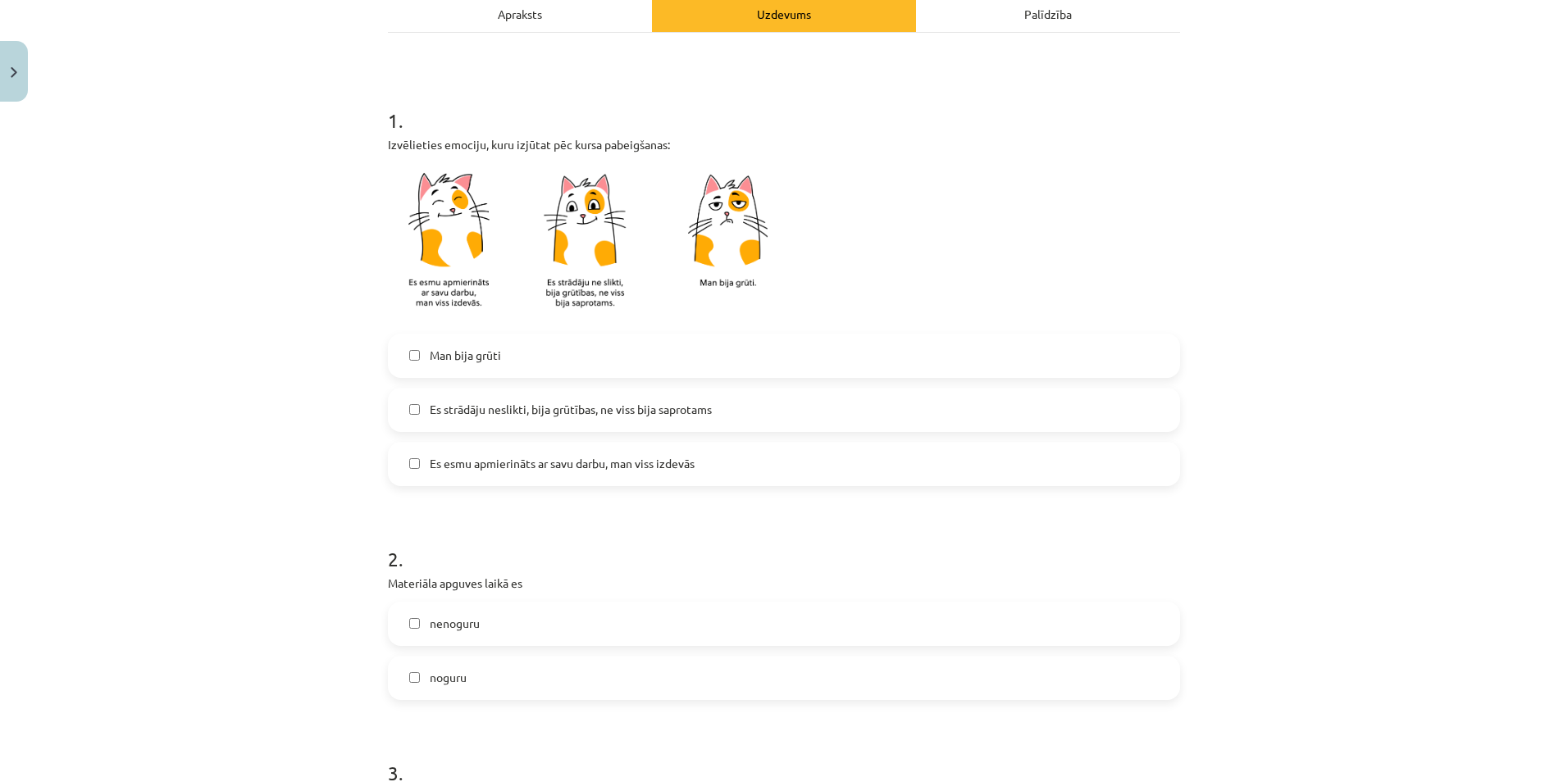
click at [516, 467] on span "Es esmu apmierināts ar savu darbu, man viss izdevās" at bounding box center [562, 464] width 265 height 17
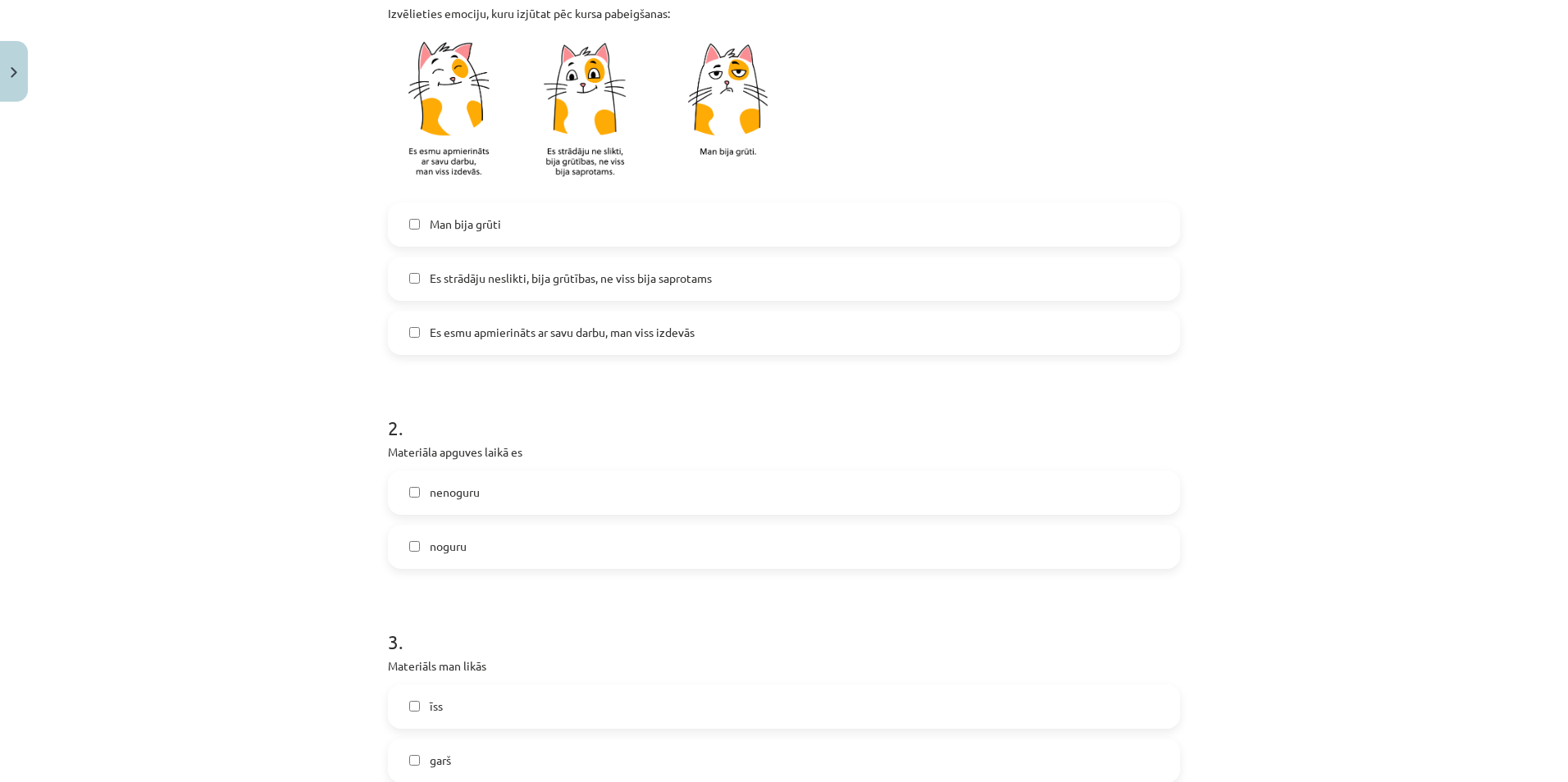
scroll to position [410, 0]
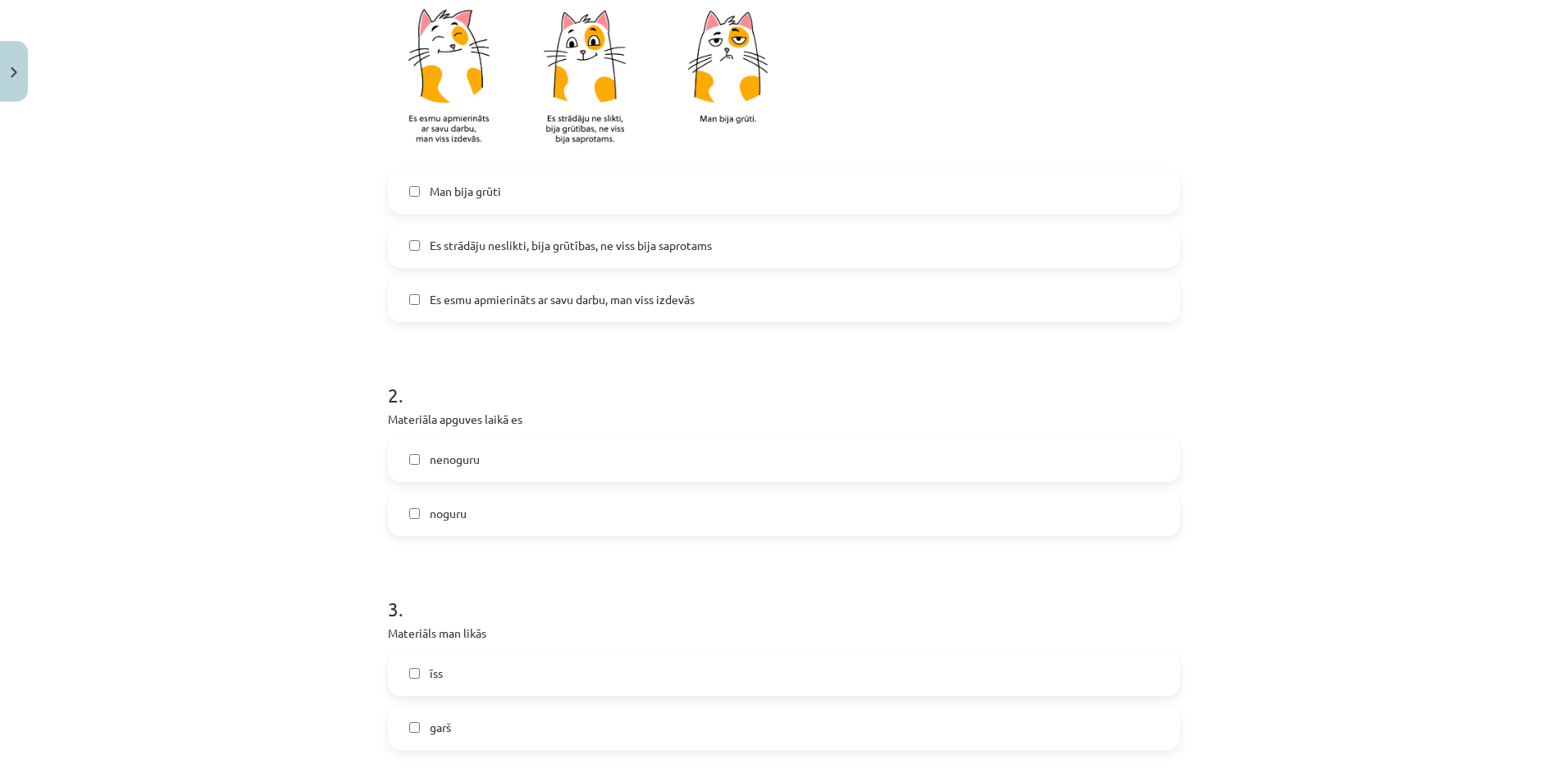
click at [501, 472] on label "nenoguru" at bounding box center [784, 460] width 789 height 41
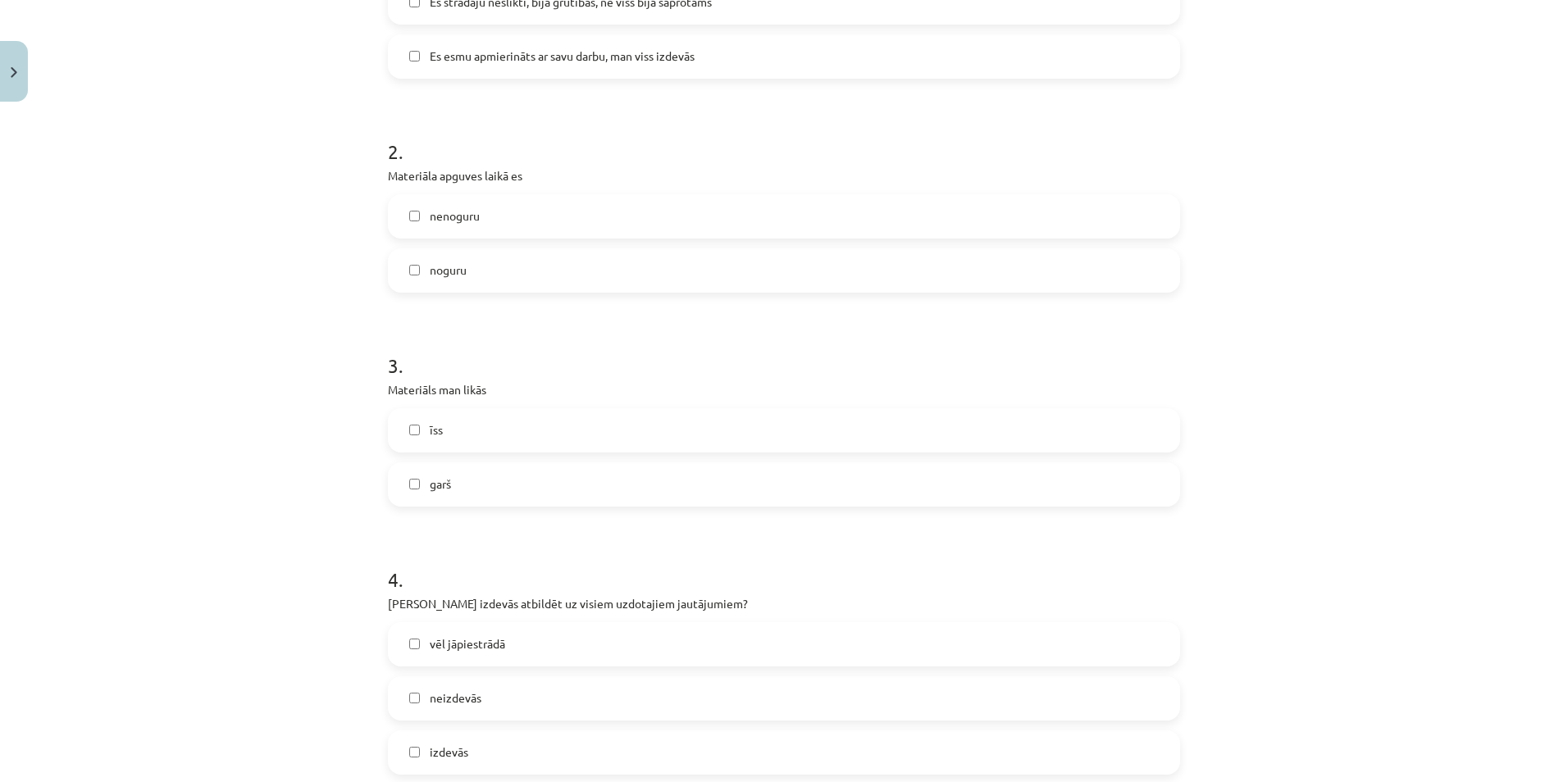
scroll to position [656, 0]
click at [476, 436] on label "īss" at bounding box center [784, 428] width 789 height 41
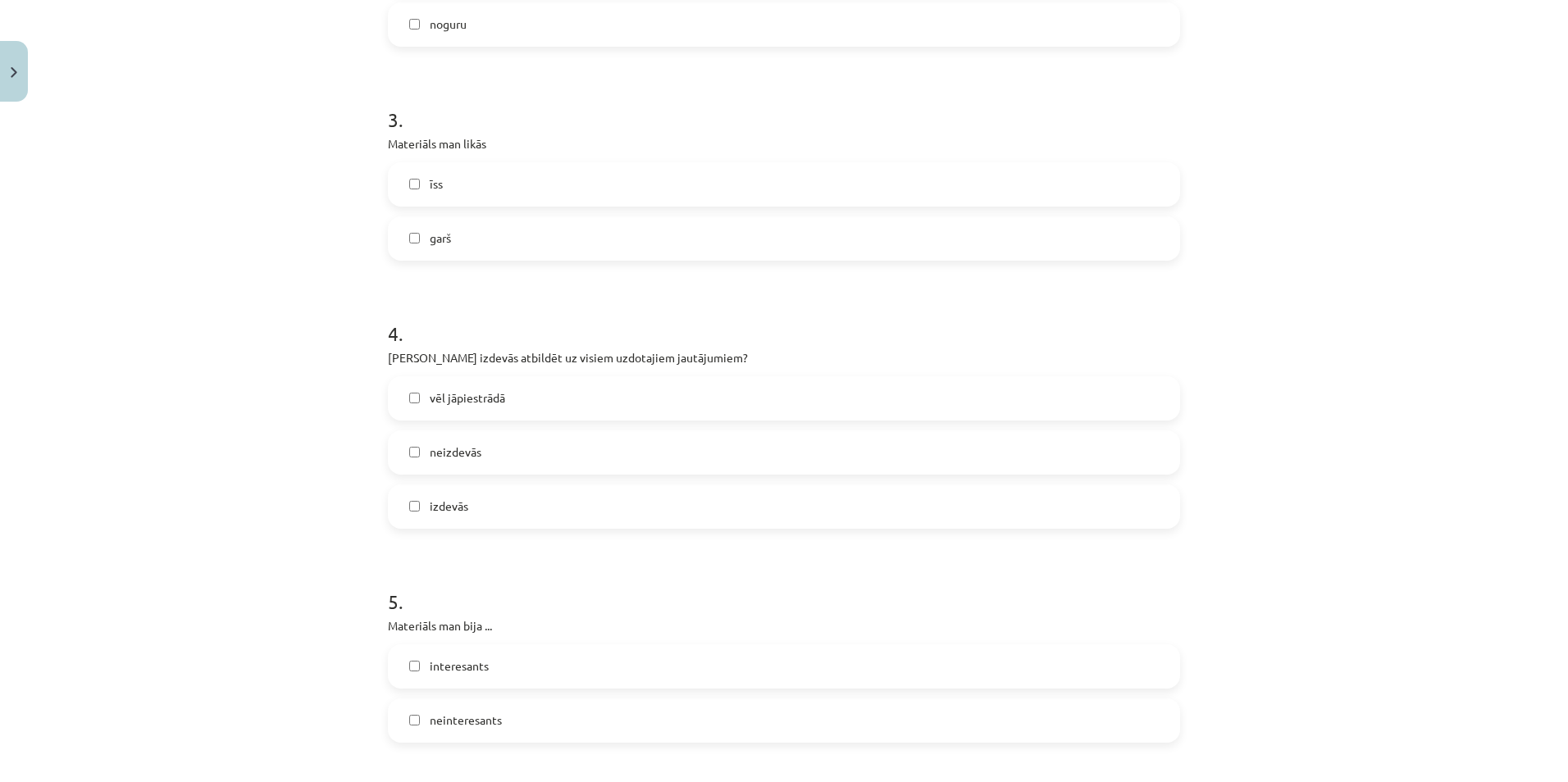
scroll to position [902, 0]
click at [475, 400] on span "vēl jāpiestrādā" at bounding box center [467, 396] width 76 height 17
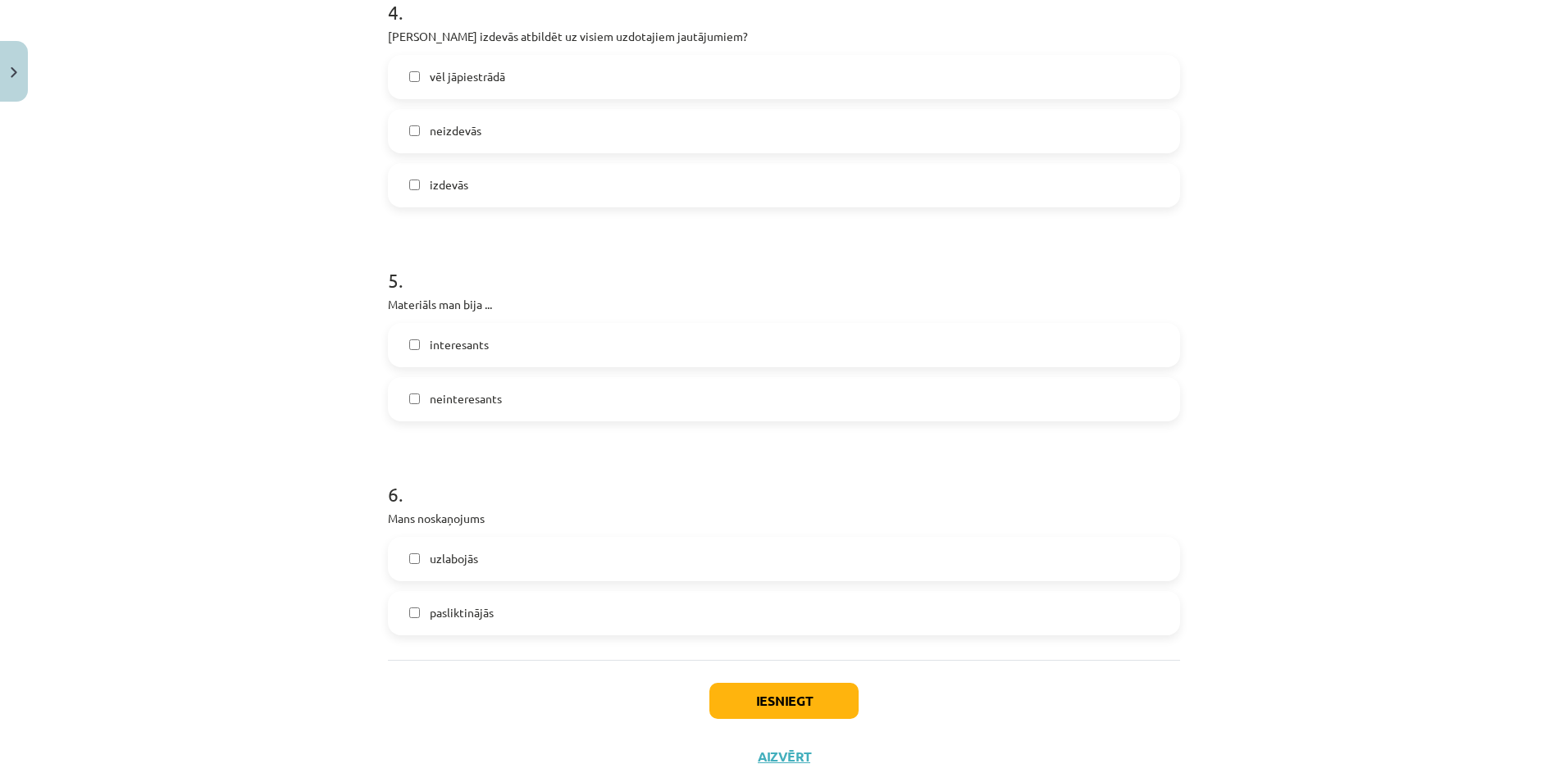
scroll to position [1230, 0]
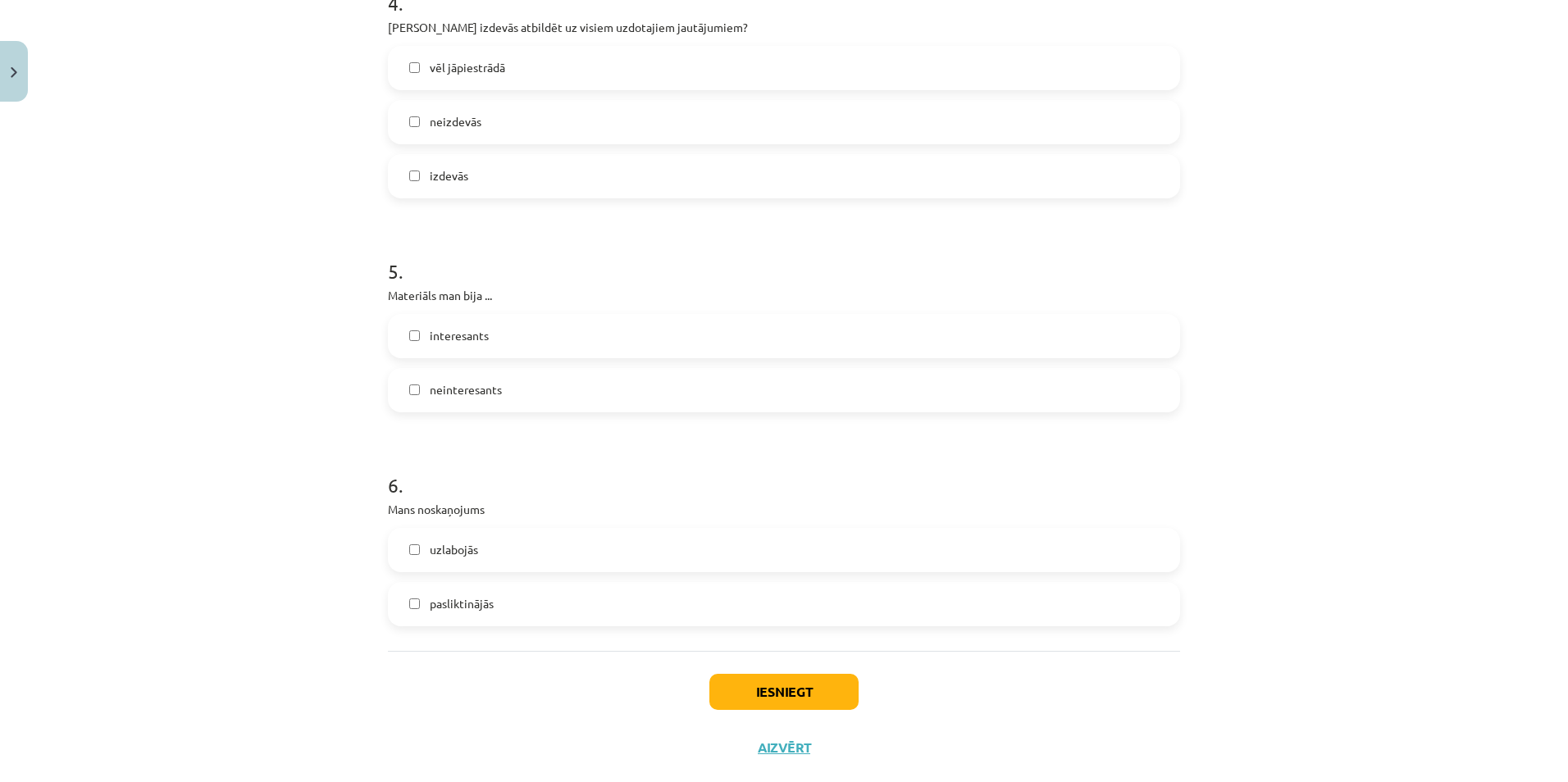
click at [486, 345] on label "interesants" at bounding box center [784, 336] width 789 height 41
click at [499, 556] on label "uzlabojās" at bounding box center [784, 549] width 789 height 41
click at [762, 688] on button "Iesniegt" at bounding box center [784, 691] width 149 height 36
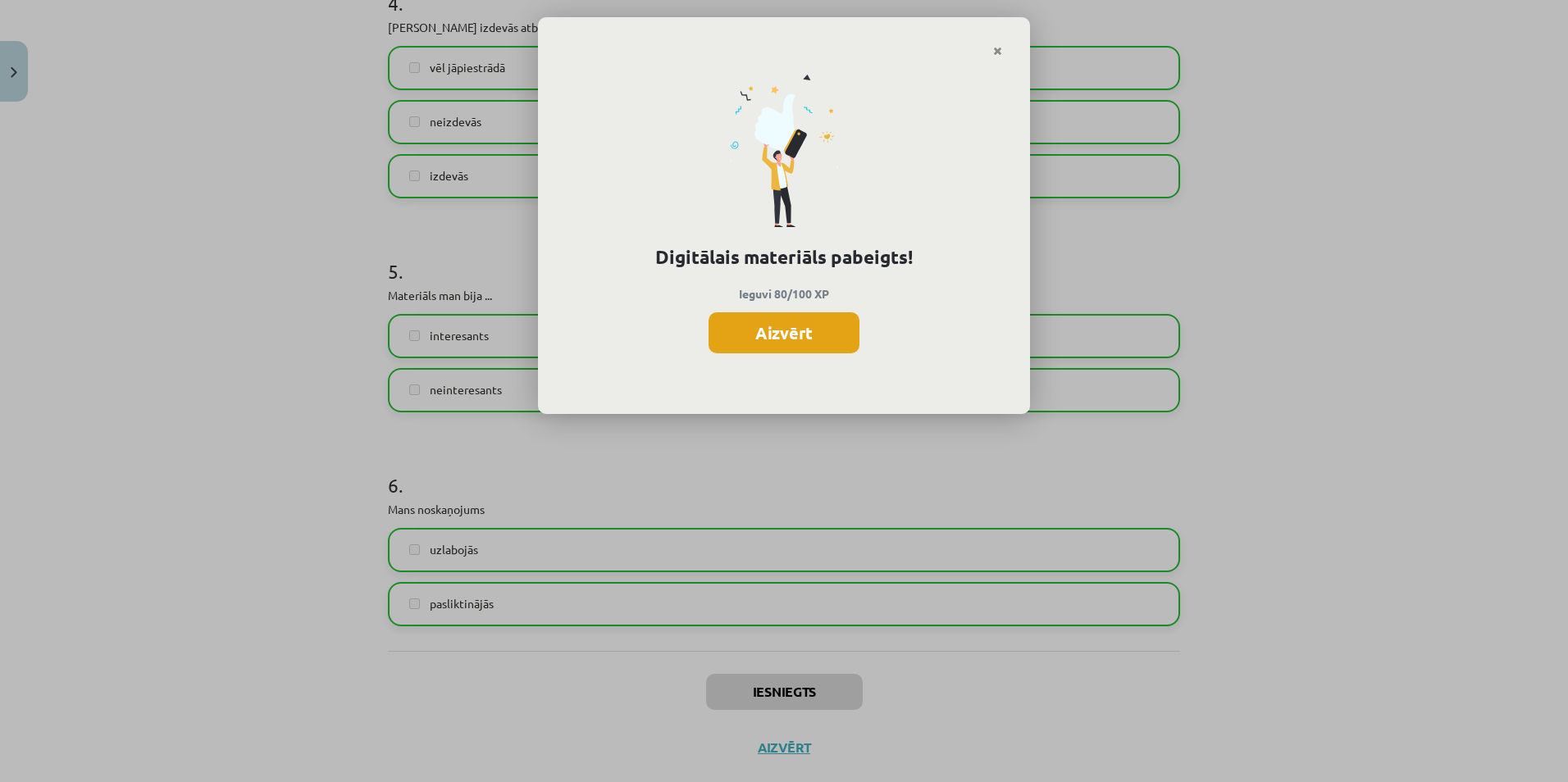
click at [789, 341] on button "Aizvērt" at bounding box center [784, 333] width 151 height 41
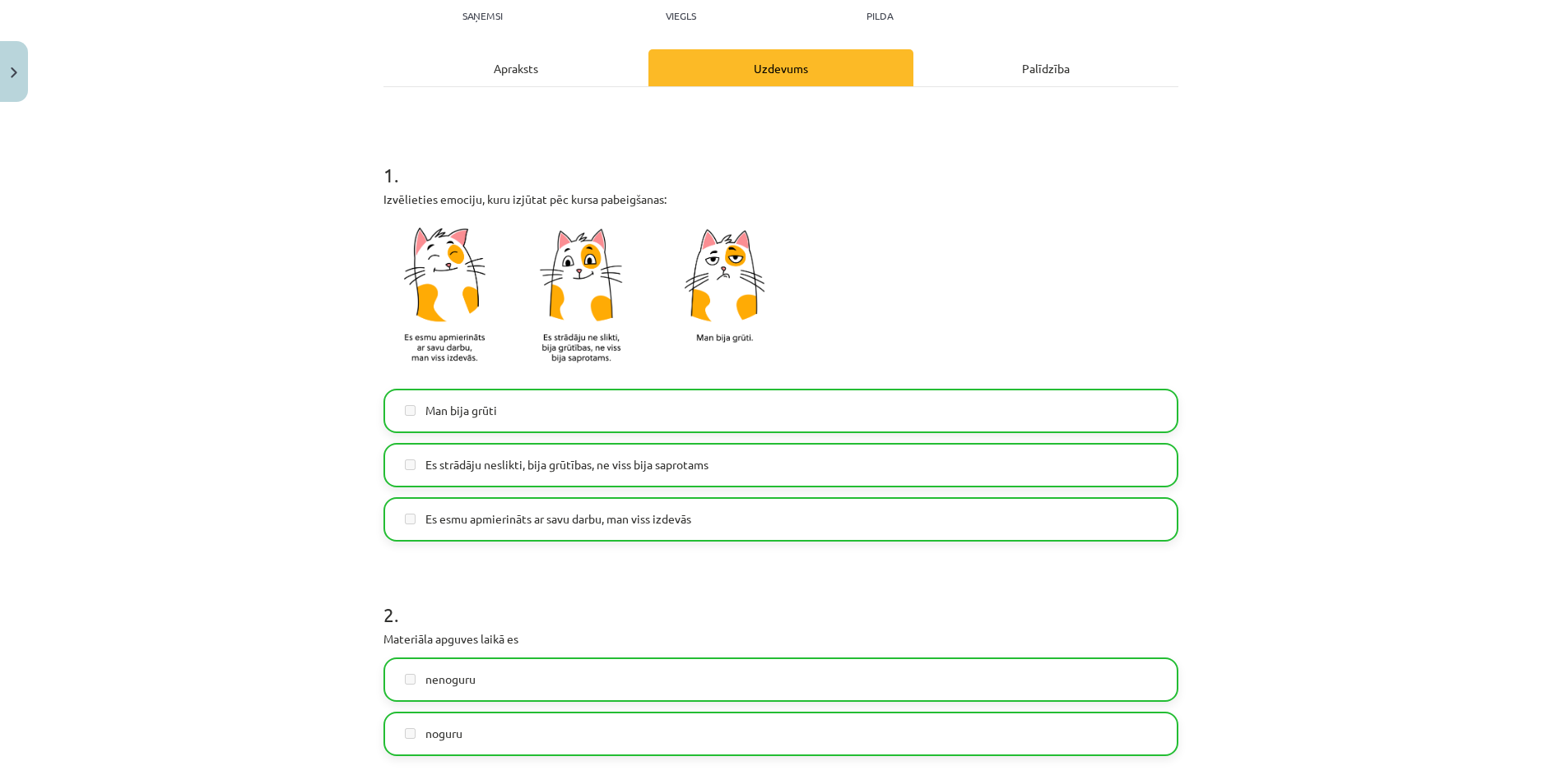
scroll to position [0, 0]
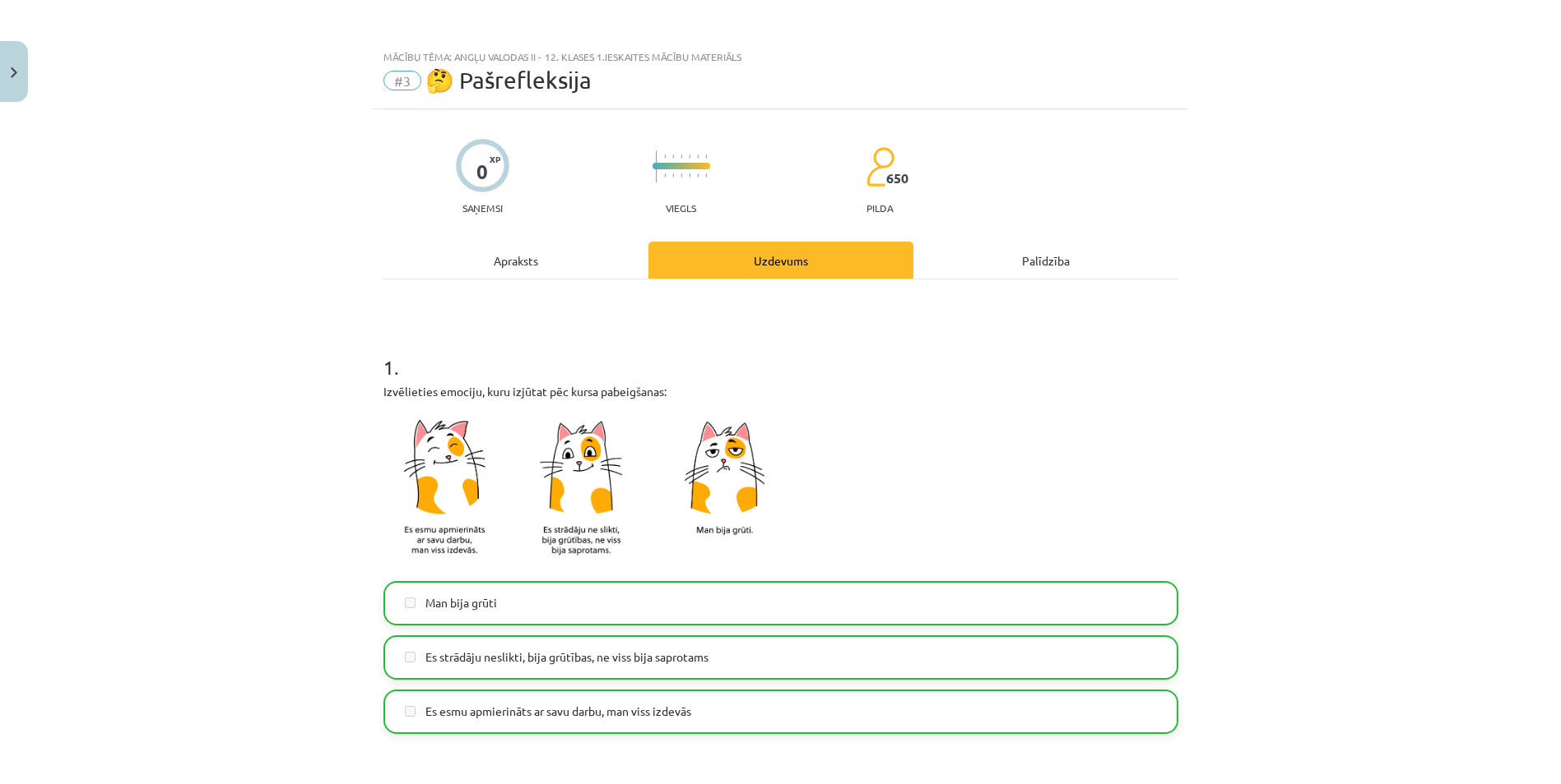
click at [31, 78] on div "Mācību tēma: Angļu valodas ii - 12. klases 1.ieskaites mācību materiāls #3 🤔 Pa…" at bounding box center [780, 392] width 1561 height 784
click at [18, 76] on button "Close" at bounding box center [14, 72] width 28 height 61
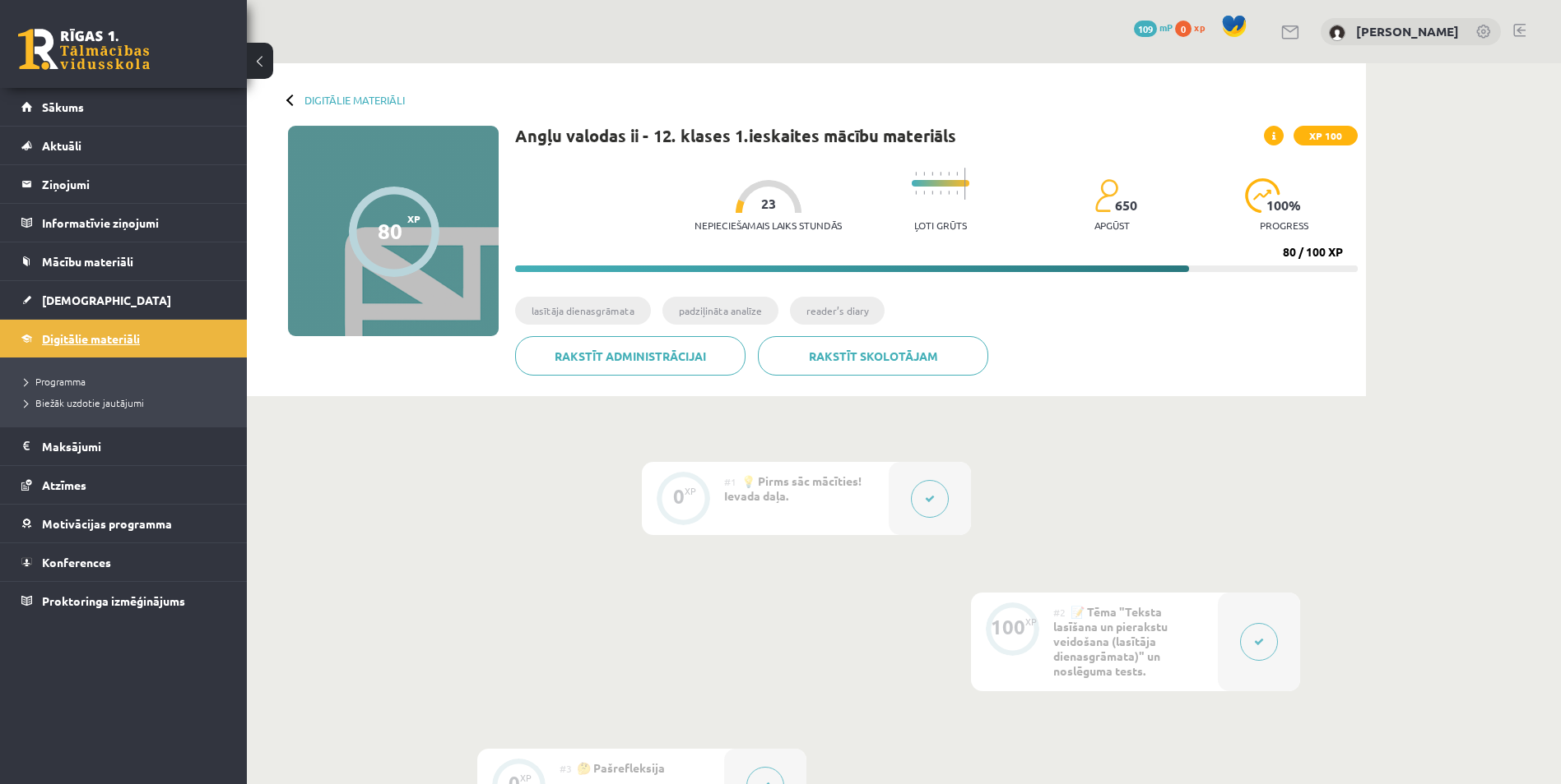
click at [100, 341] on span "Digitālie materiāli" at bounding box center [91, 339] width 98 height 15
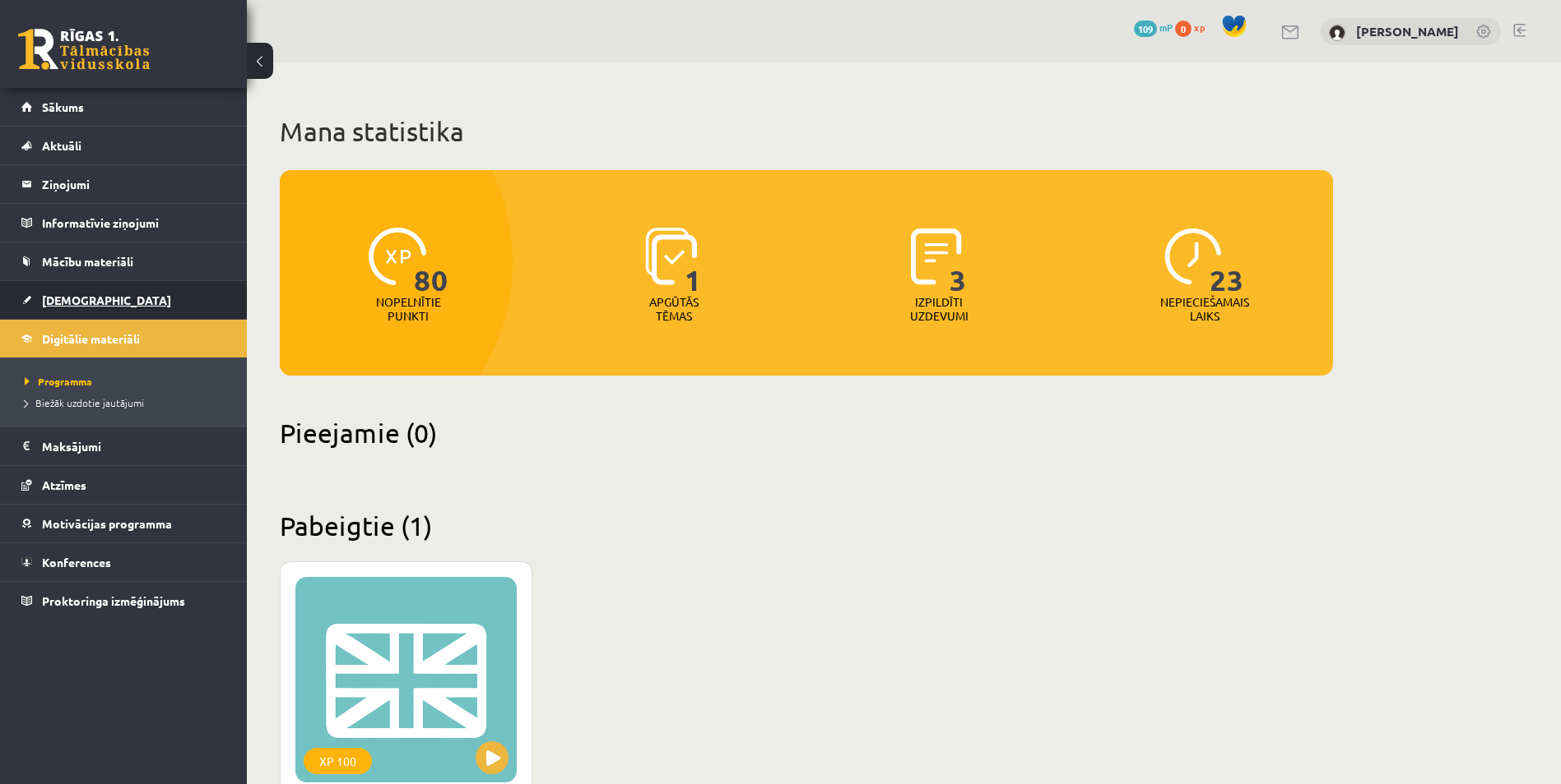
click at [150, 312] on link "[DEMOGRAPHIC_DATA]" at bounding box center [123, 299] width 205 height 38
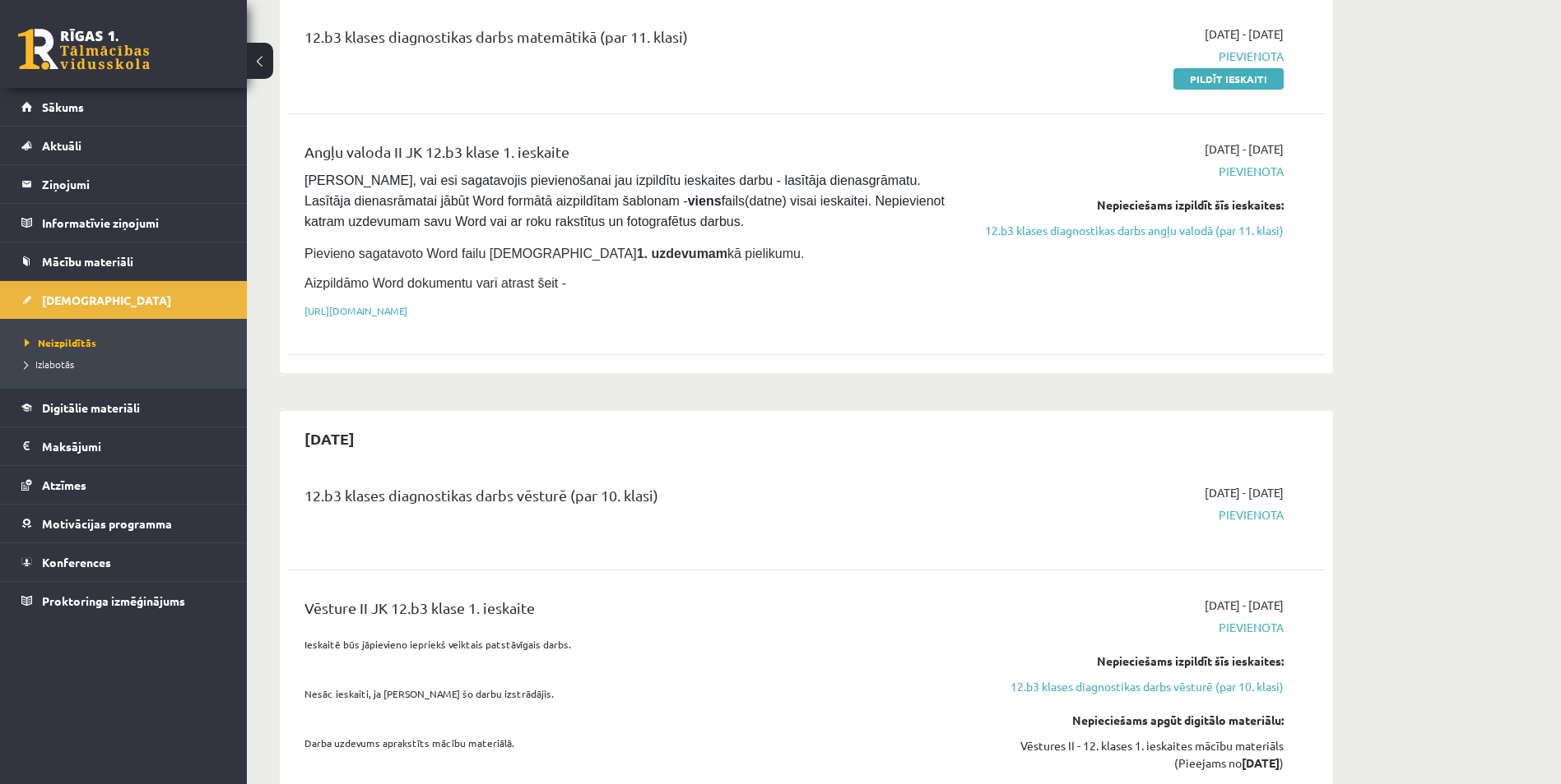
scroll to position [329, 0]
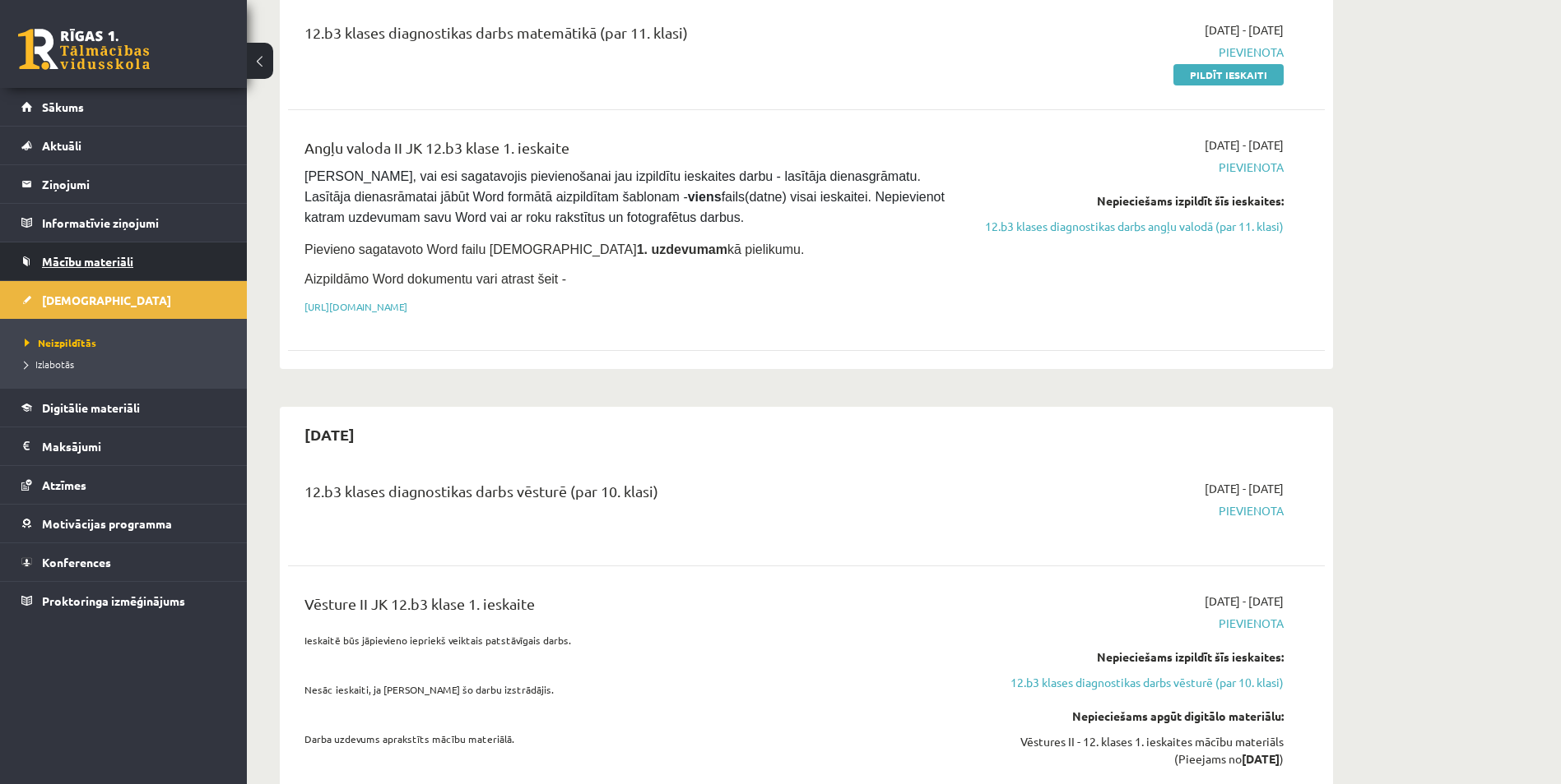
click at [120, 272] on link "Mācību materiāli" at bounding box center [123, 261] width 205 height 38
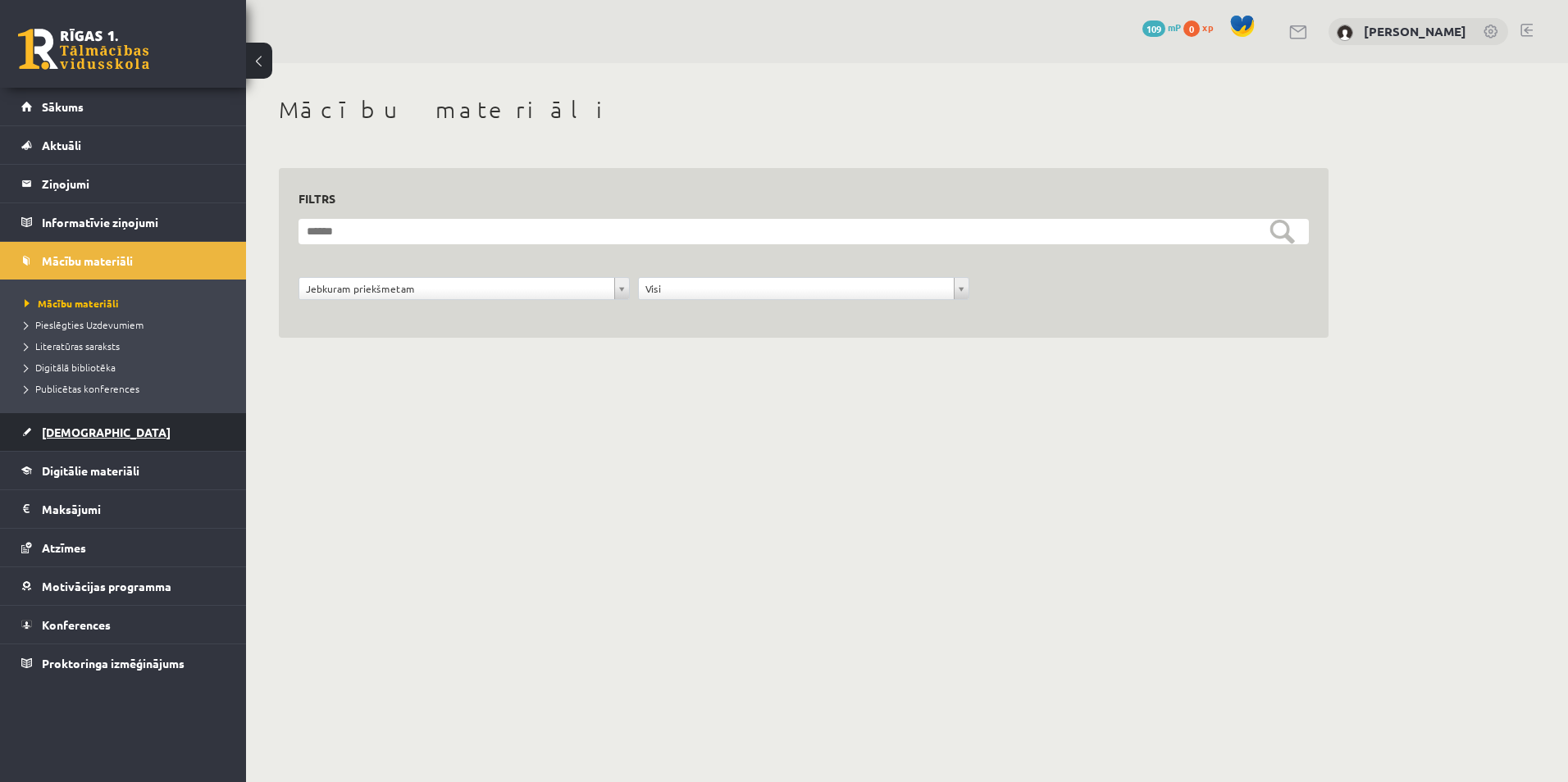
click at [95, 428] on link "[DEMOGRAPHIC_DATA]" at bounding box center [123, 432] width 205 height 37
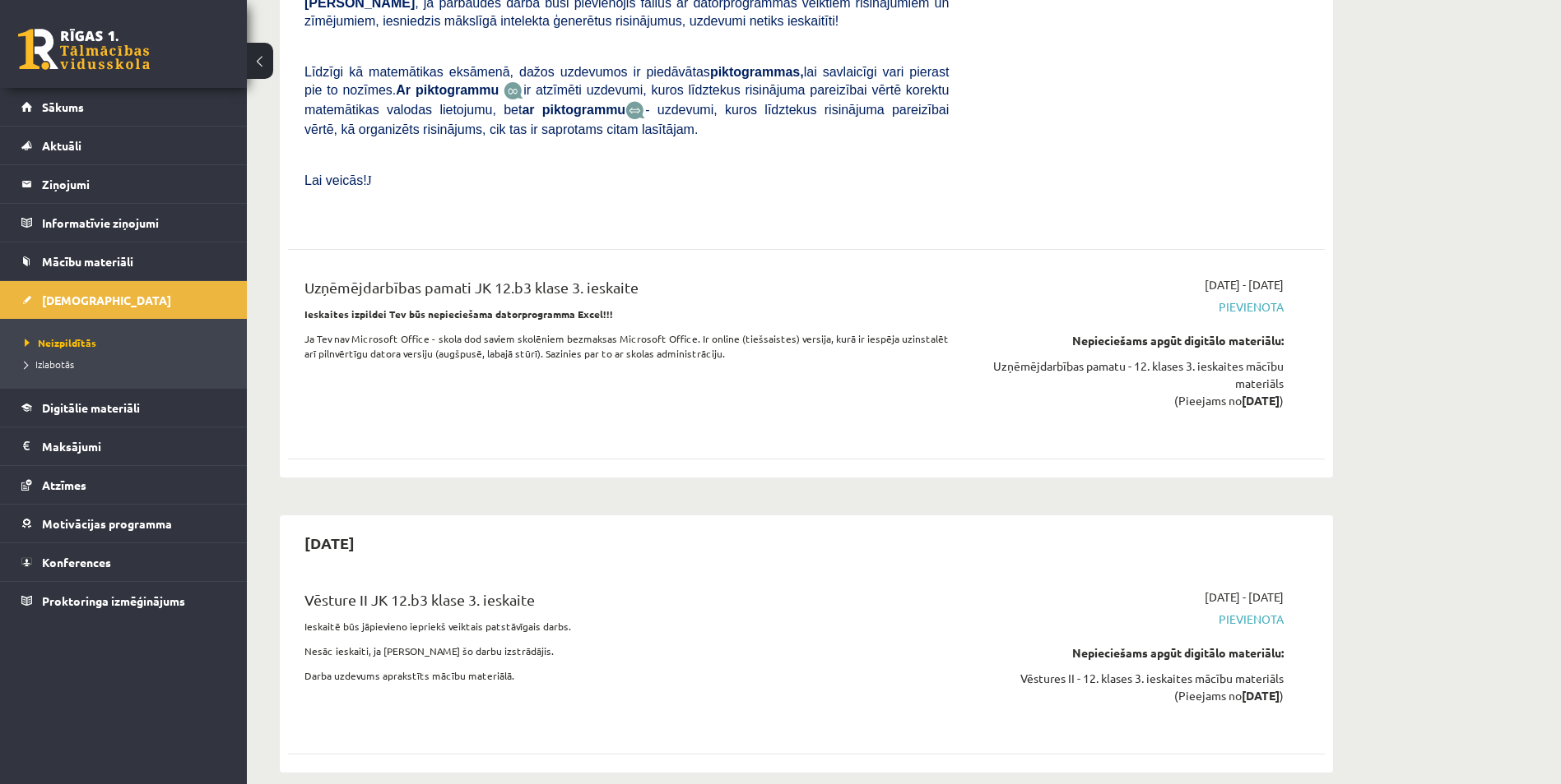
scroll to position [8998, 0]
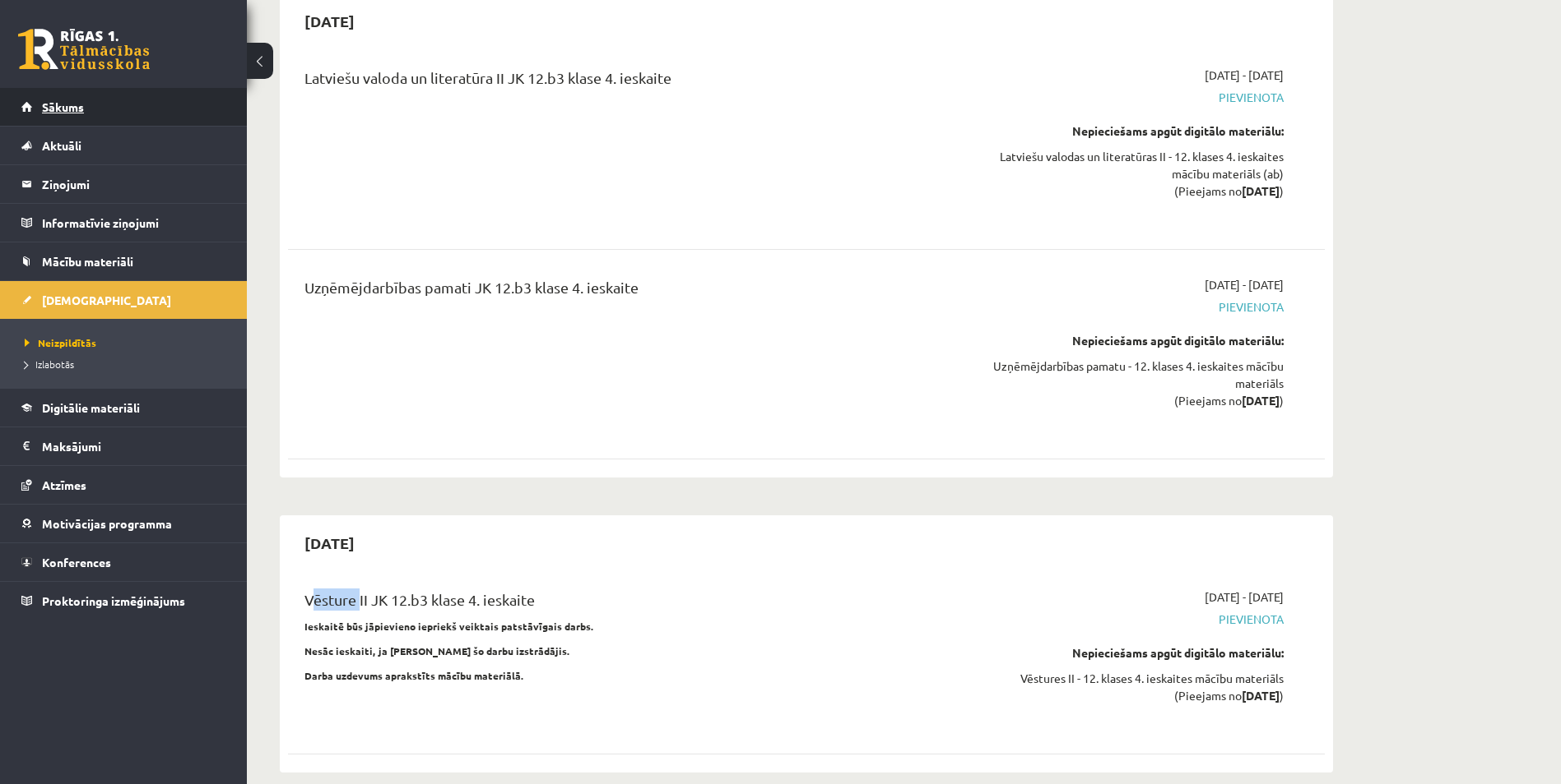
click at [70, 100] on link "Sākums" at bounding box center [123, 107] width 205 height 38
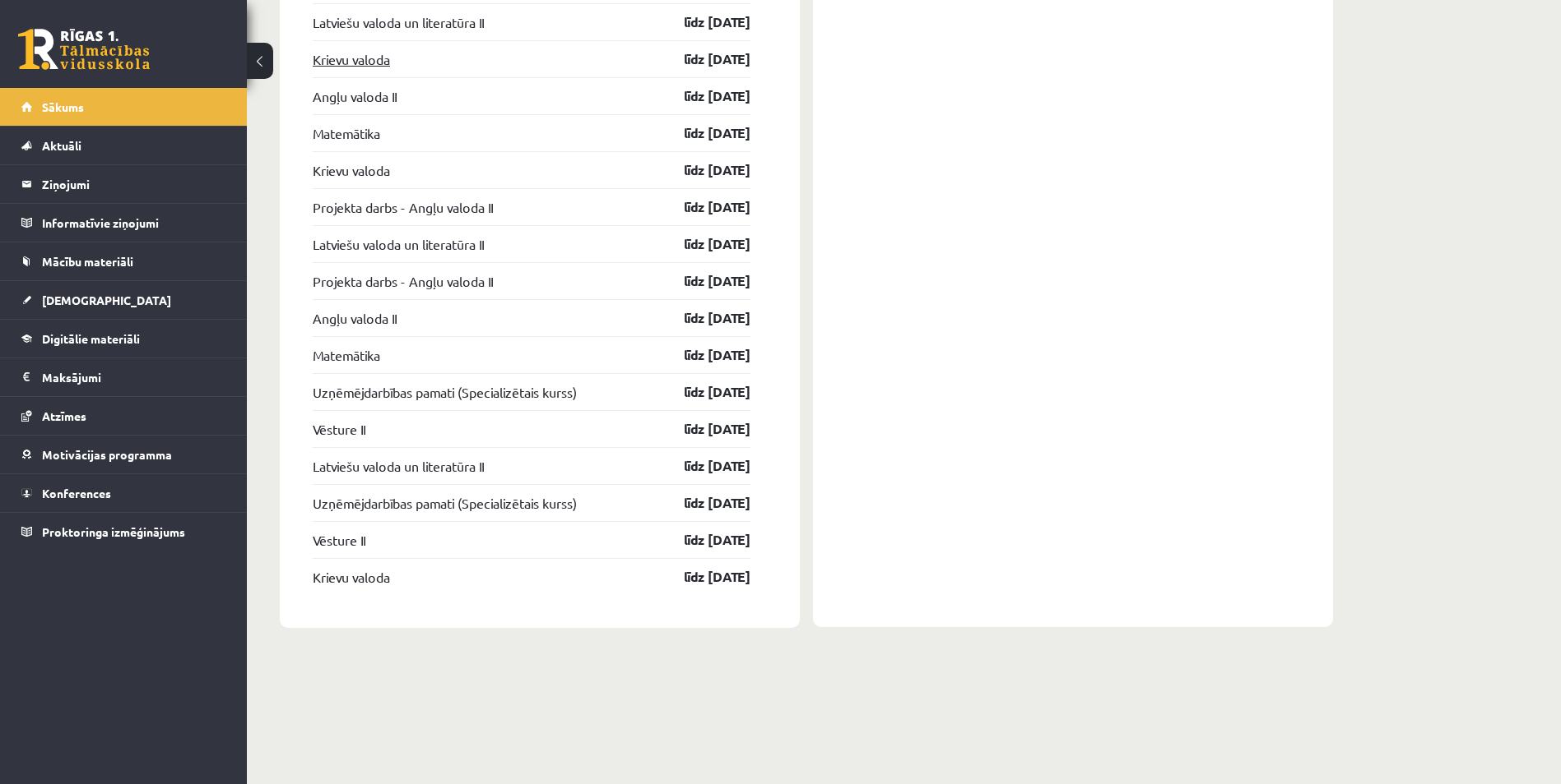
scroll to position [1804, 0]
